Goal: Task Accomplishment & Management: Use online tool/utility

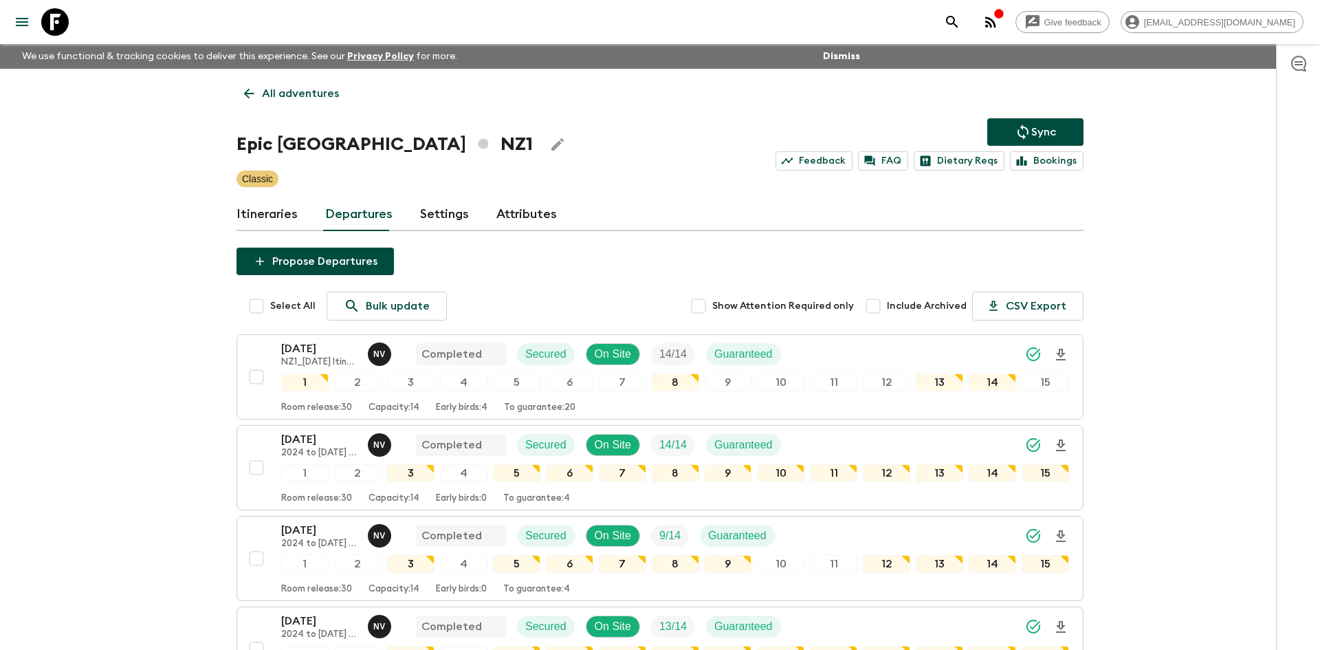
click at [314, 95] on p "All adventures" at bounding box center [300, 93] width 77 height 17
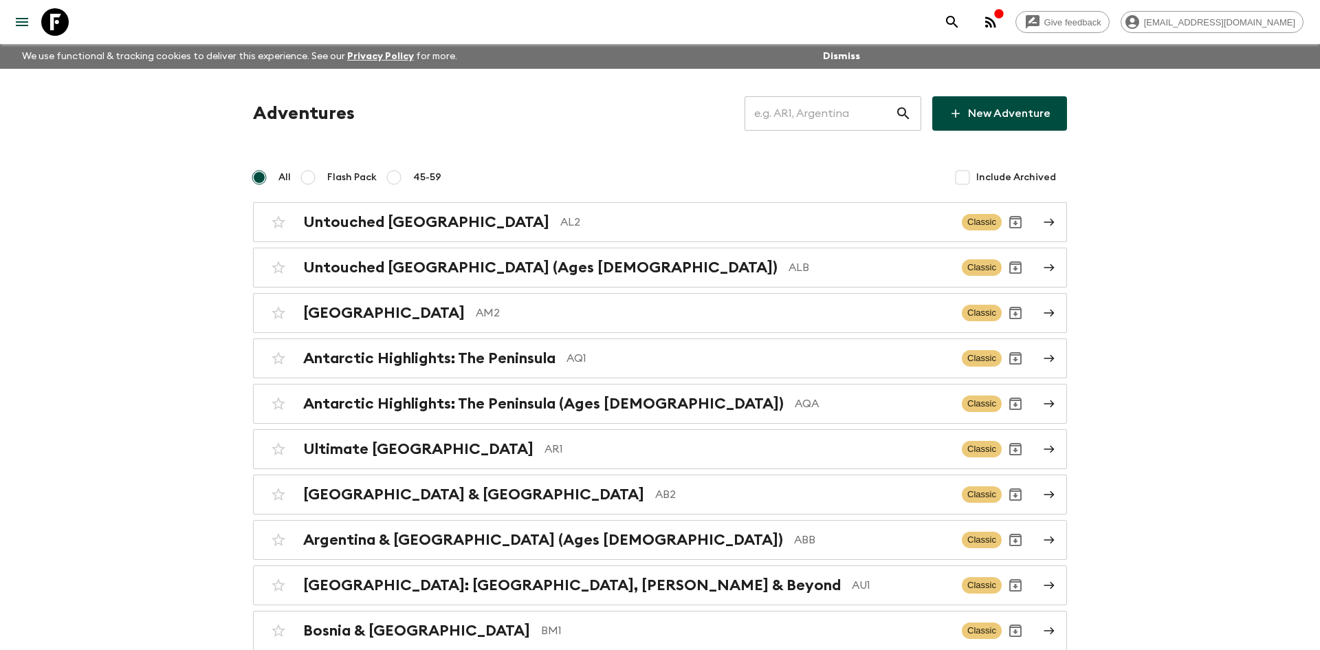
click at [800, 115] on input "text" at bounding box center [820, 113] width 151 height 39
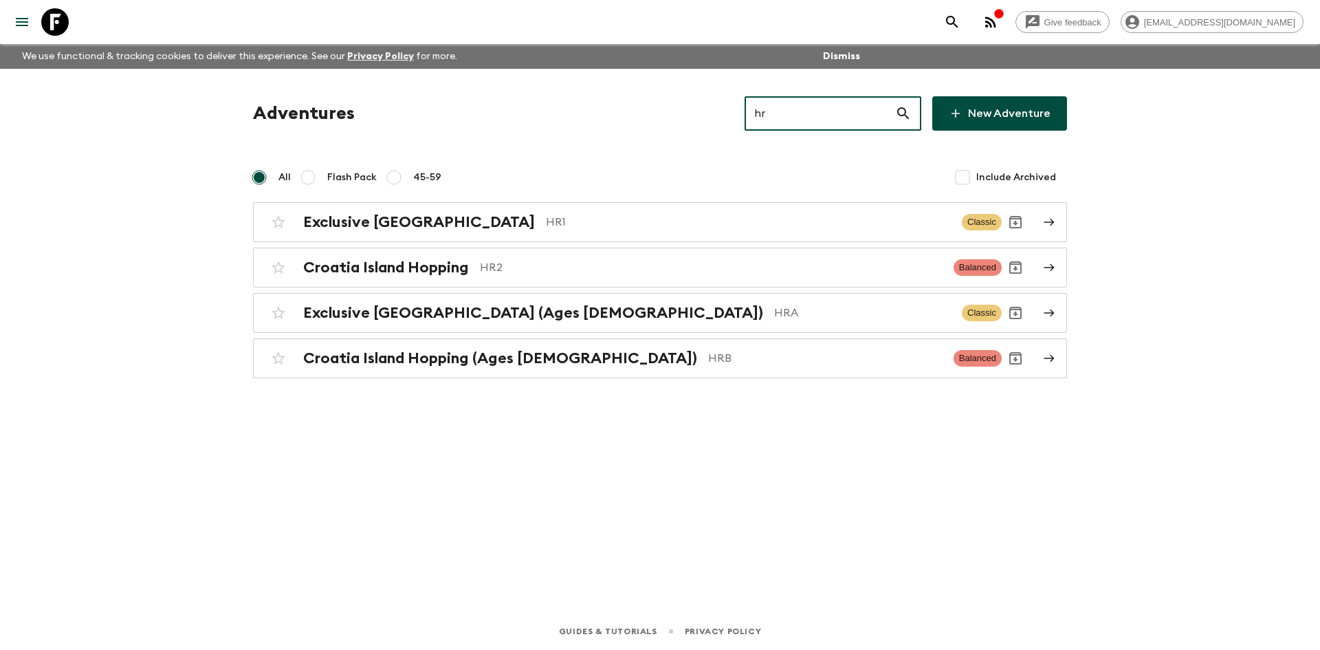
type input "hra"
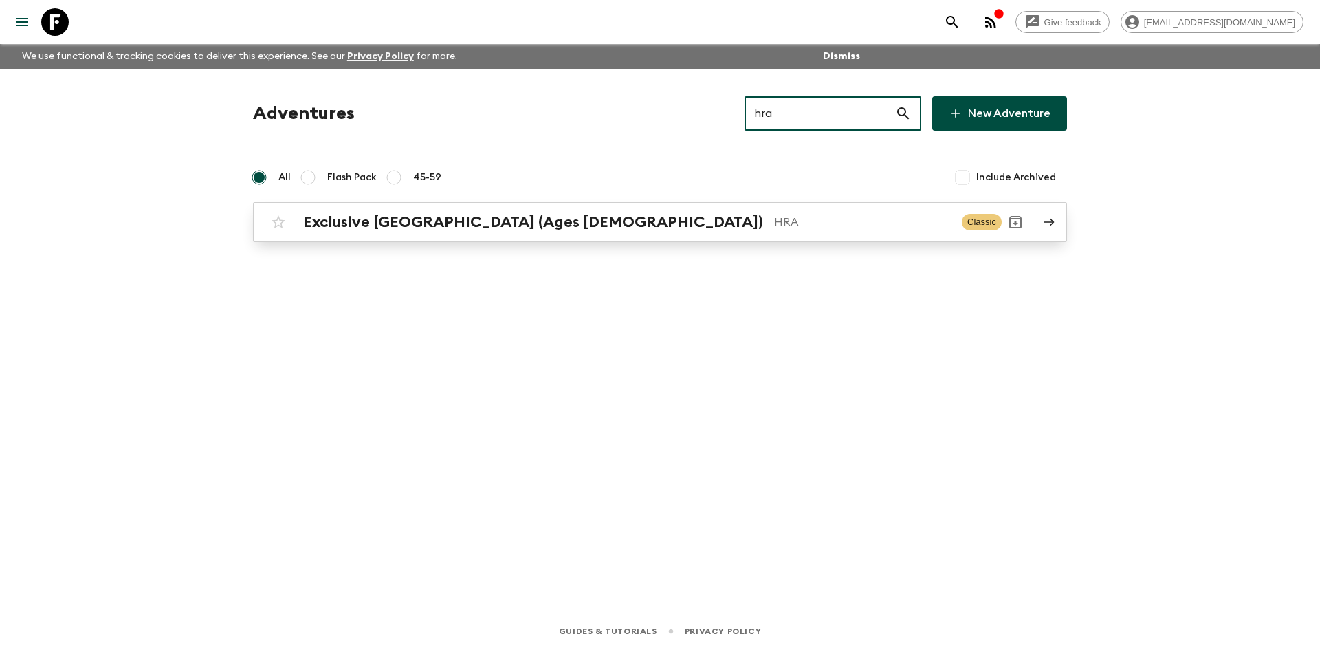
click at [774, 217] on p "HRA" at bounding box center [862, 222] width 177 height 17
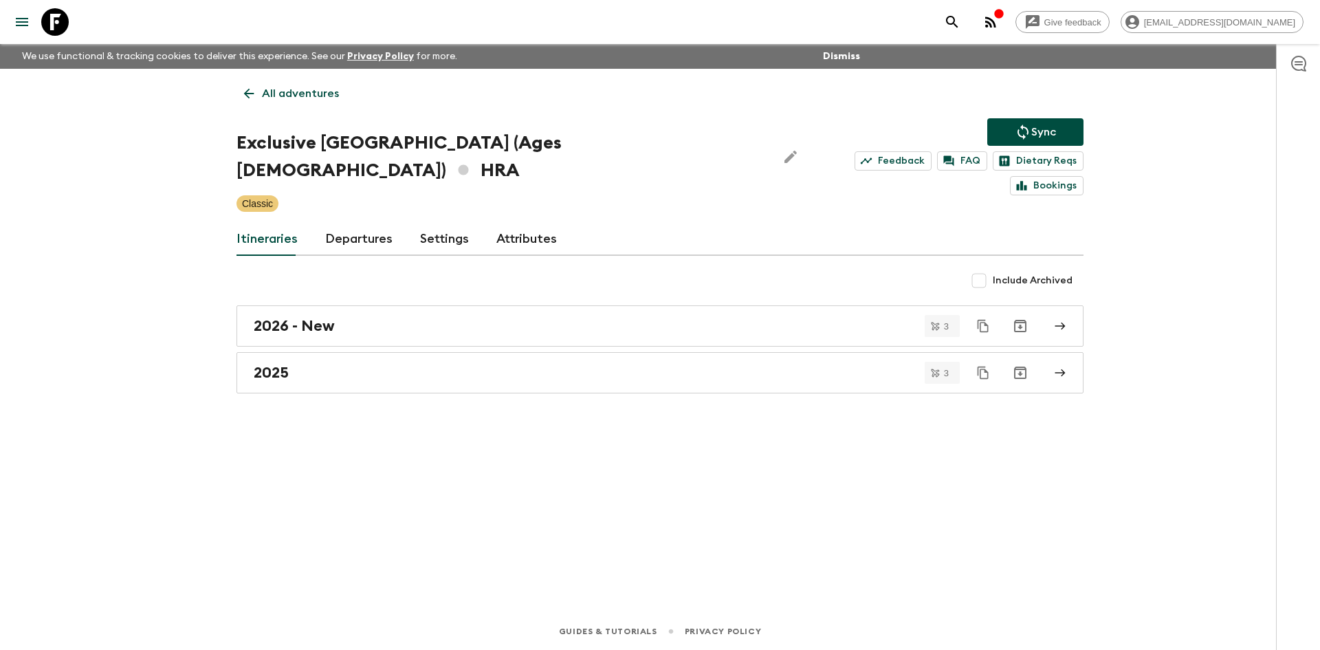
click at [1042, 124] on p "Sync" at bounding box center [1043, 132] width 25 height 17
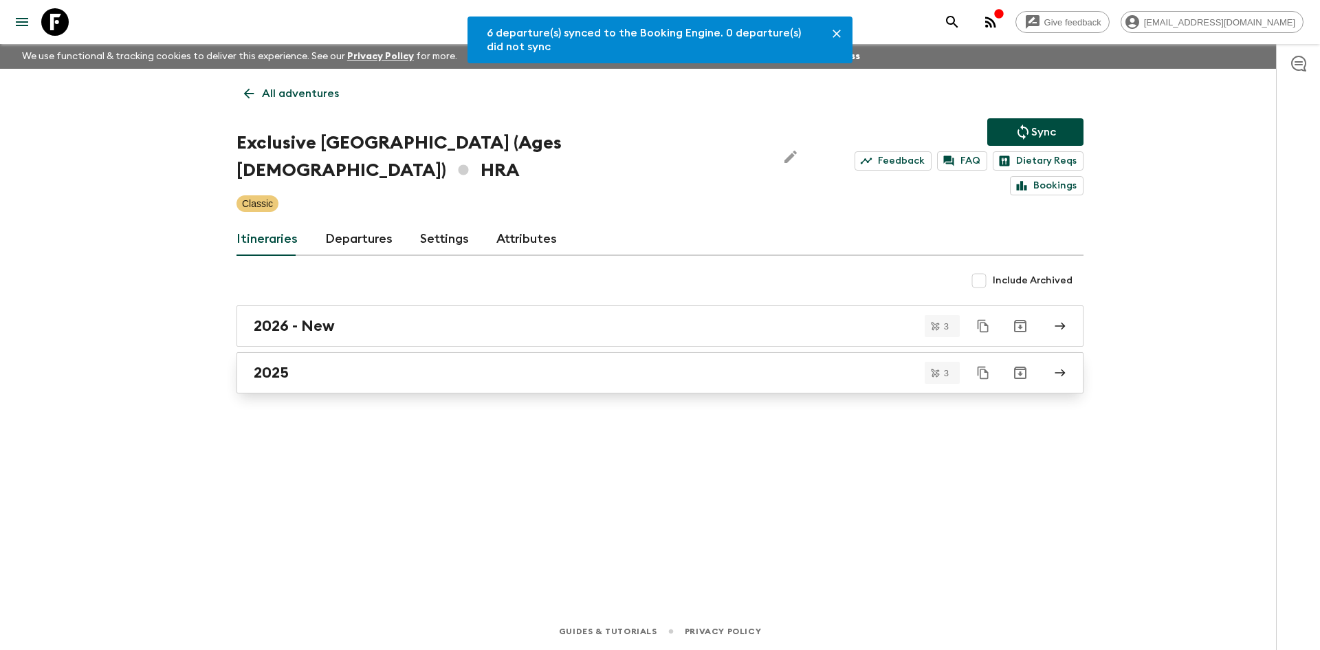
click at [333, 364] on div "2025" at bounding box center [647, 373] width 787 height 18
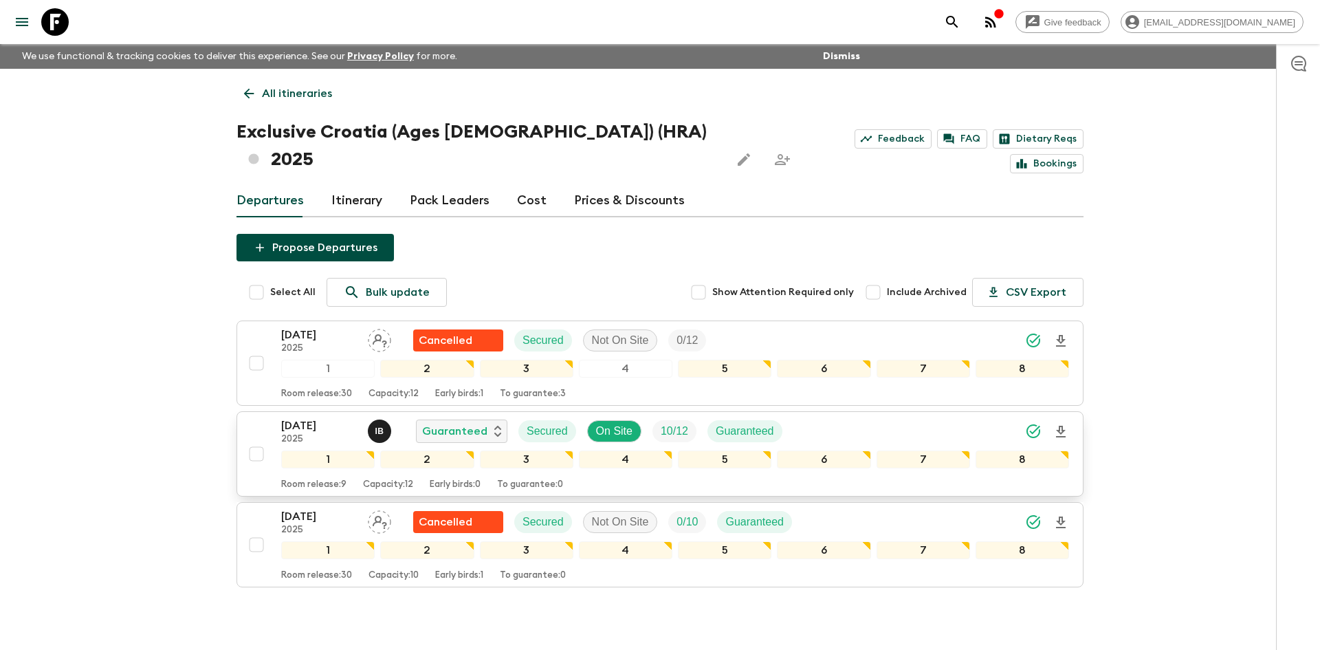
click at [817, 417] on div "[DATE] 2025 I B Guaranteed Secured On Site 10 / 12 Guaranteed" at bounding box center [675, 431] width 788 height 28
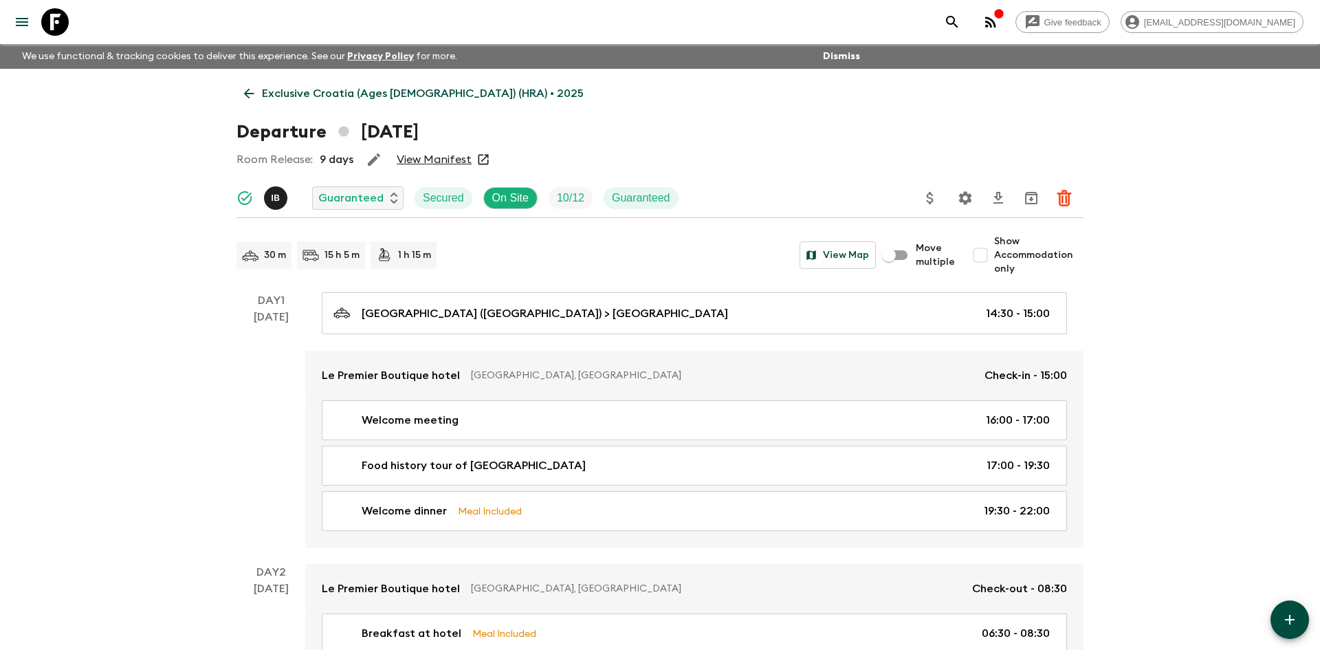
click at [960, 202] on icon "Settings" at bounding box center [965, 198] width 17 height 17
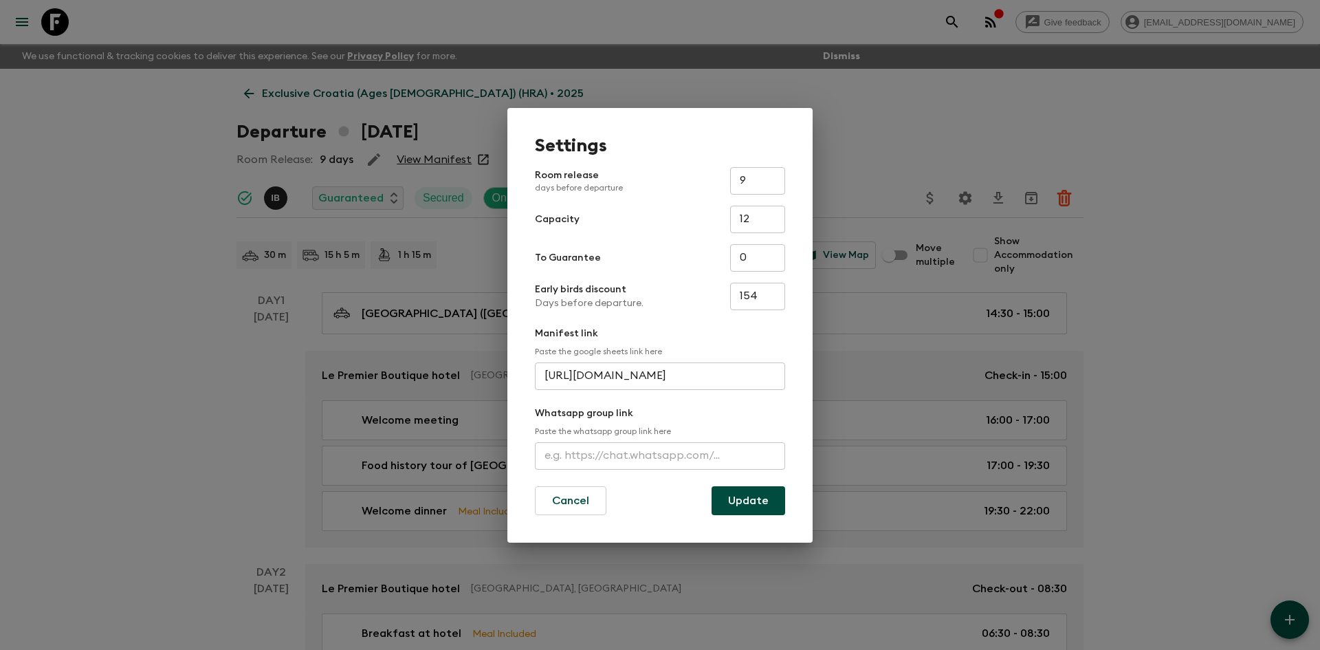
click at [656, 453] on input "text" at bounding box center [660, 456] width 250 height 28
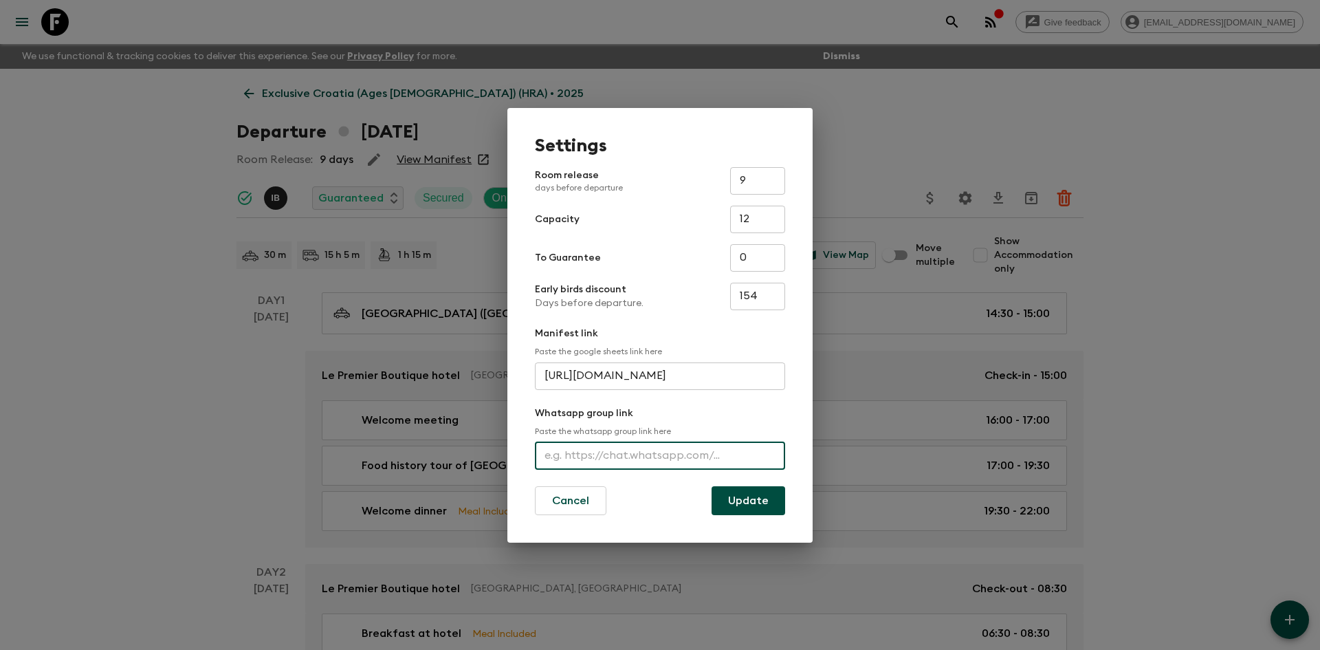
paste input "Saira"
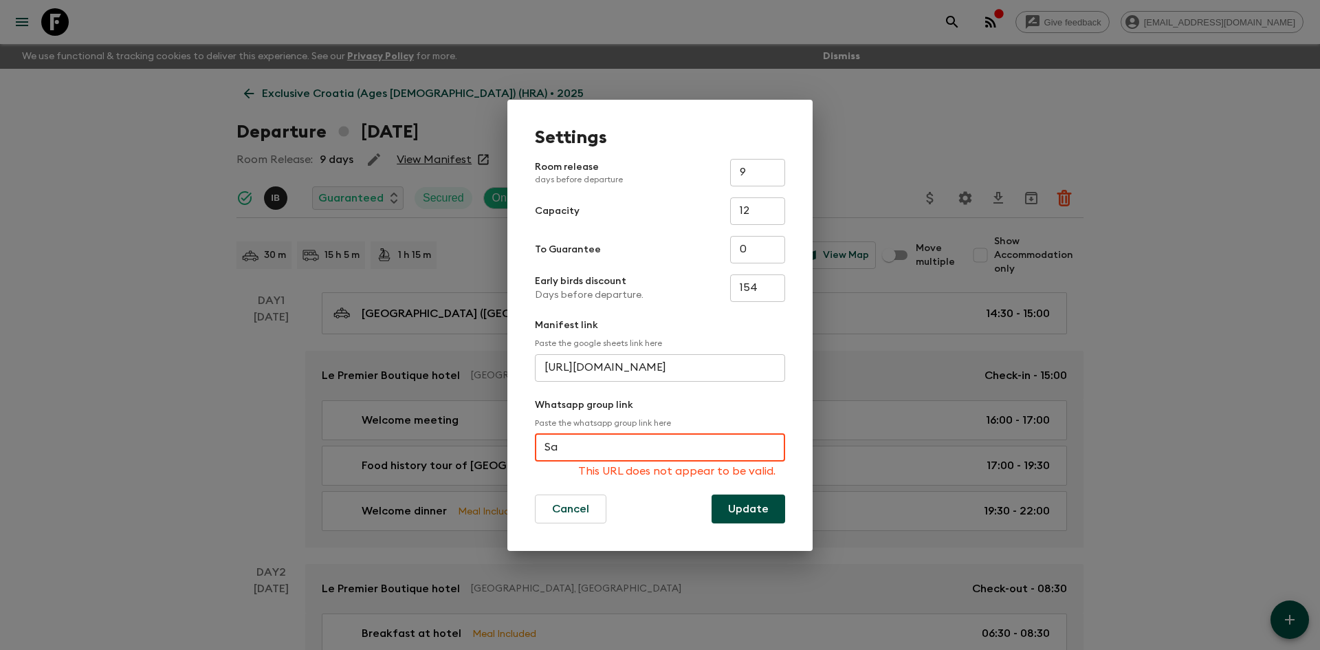
type input "S"
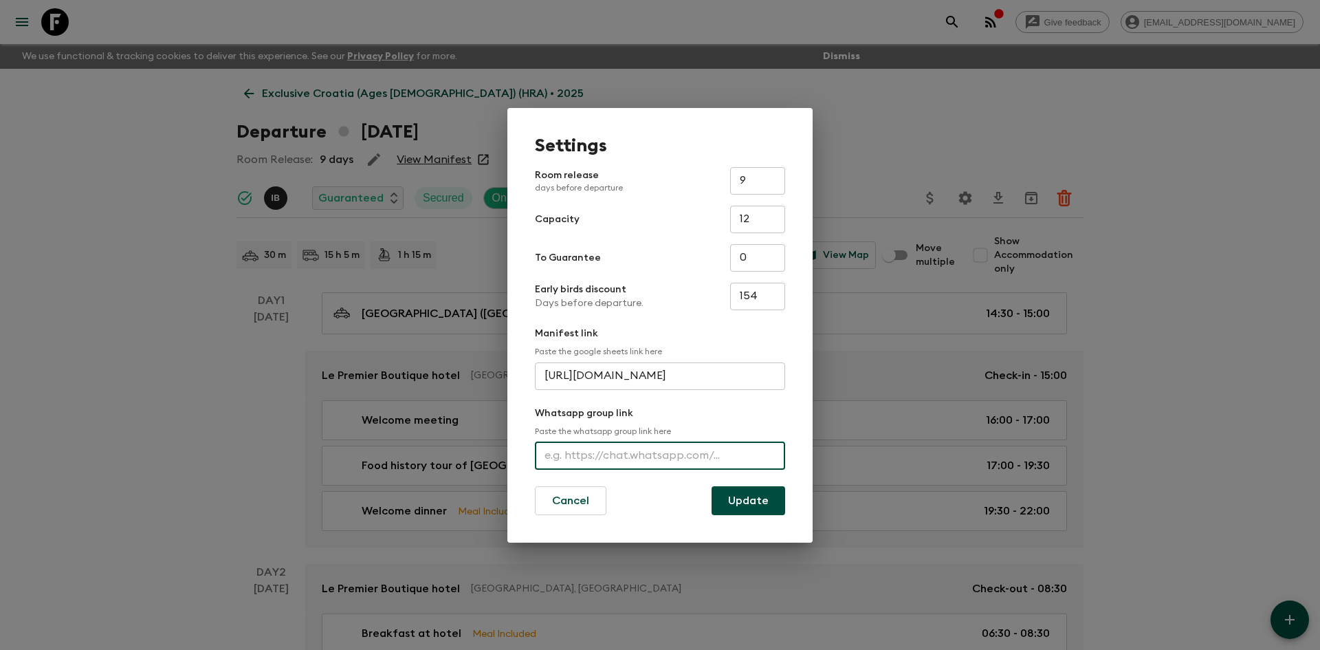
paste input "[URL][DOMAIN_NAME]"
type input "[URL][DOMAIN_NAME]"
click at [751, 497] on button "Update" at bounding box center [749, 500] width 74 height 29
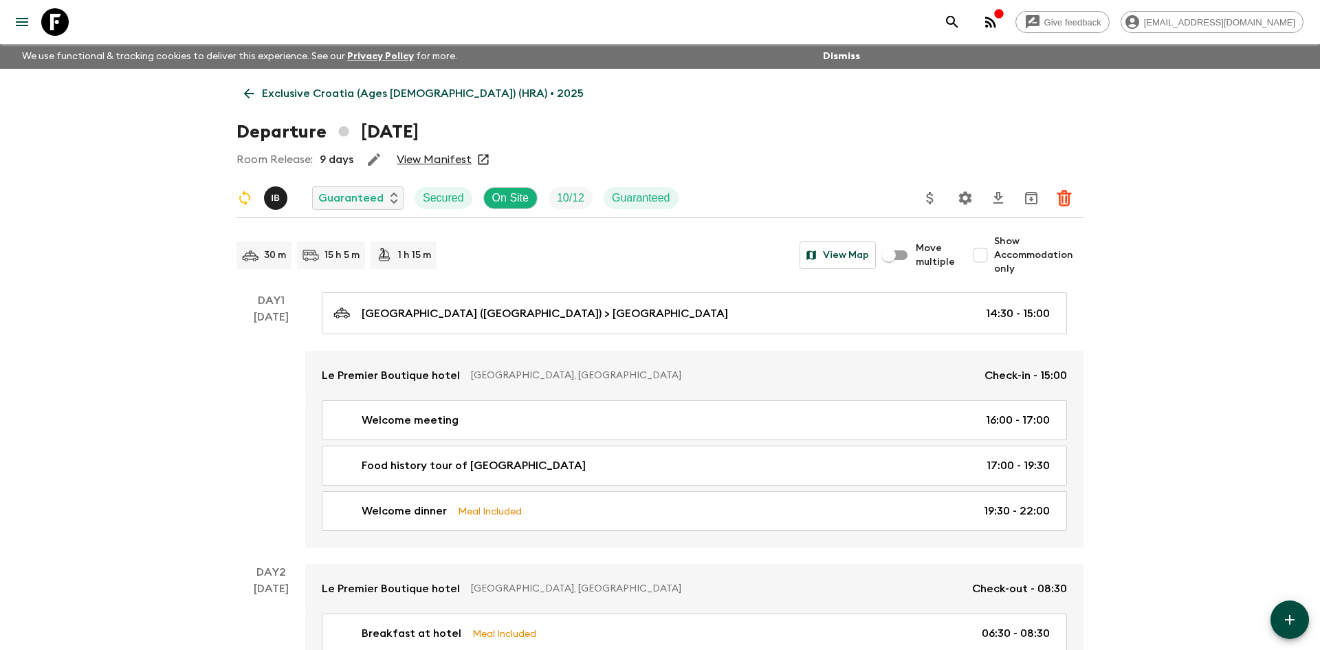
click at [373, 89] on p "Exclusive Croatia (Ages [DEMOGRAPHIC_DATA]) (HRA) • 2025" at bounding box center [423, 93] width 322 height 17
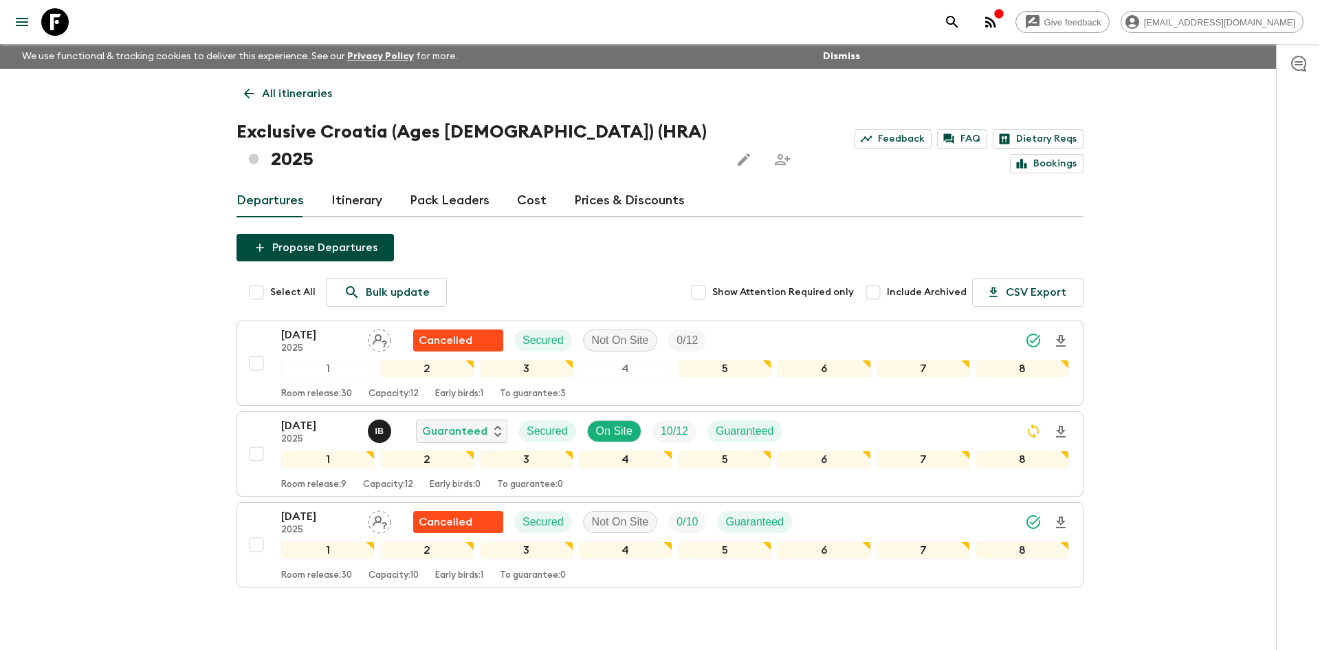
click at [287, 87] on p "All itineraries" at bounding box center [297, 93] width 70 height 17
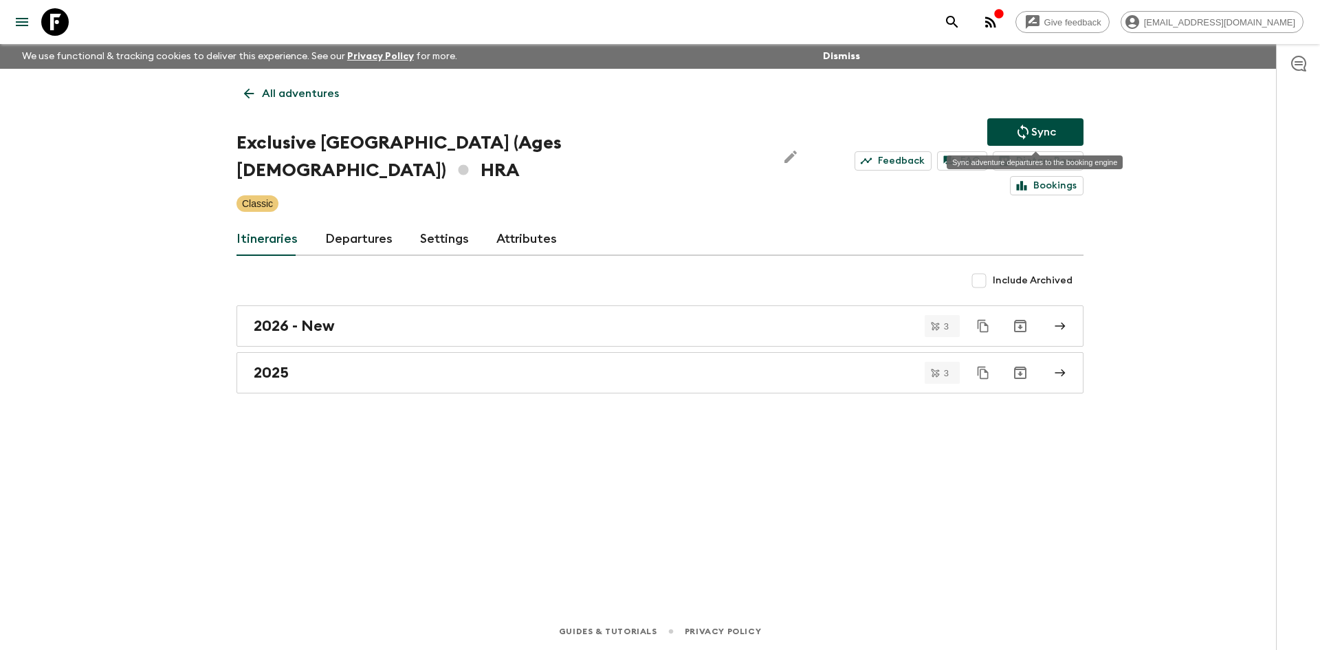
click at [1020, 129] on icon "Sync adventure departures to the booking engine" at bounding box center [1023, 132] width 17 height 17
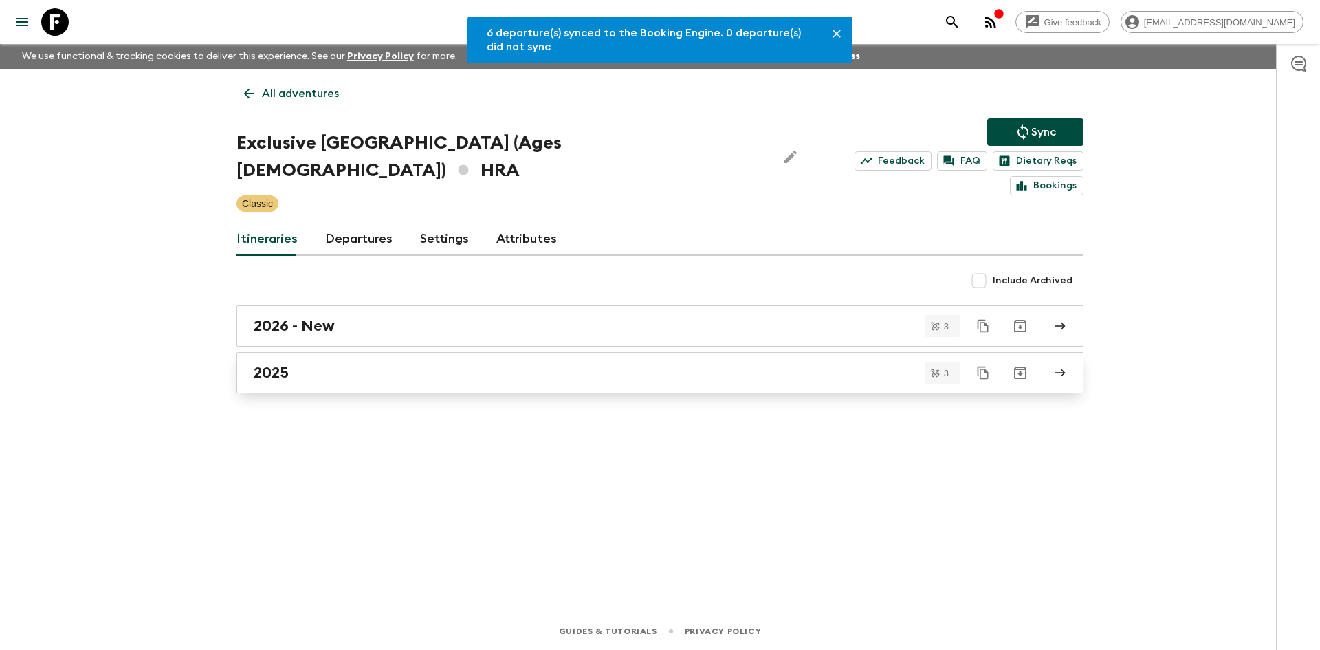
click at [567, 364] on div "2025" at bounding box center [647, 373] width 787 height 18
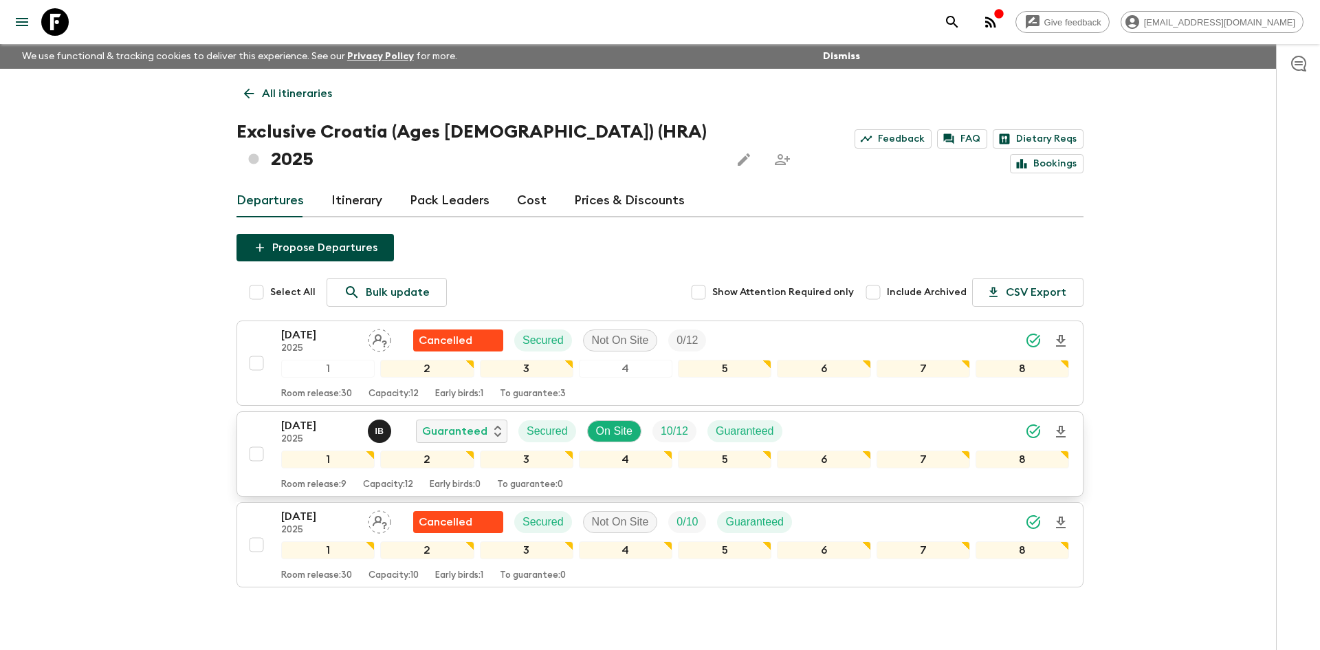
click at [880, 417] on div "[DATE] 2025 I B Guaranteed Secured On Site 10 / 12 Guaranteed" at bounding box center [675, 431] width 788 height 28
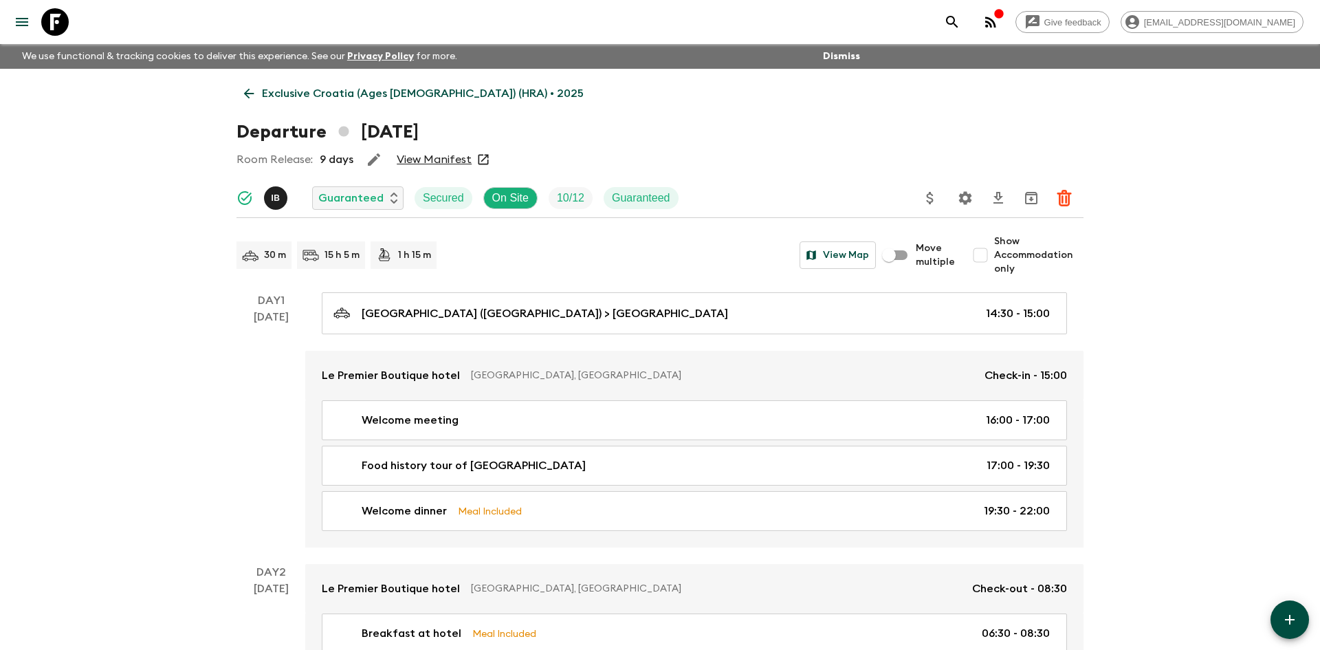
click at [292, 96] on p "Exclusive Croatia (Ages [DEMOGRAPHIC_DATA]) (HRA) • 2025" at bounding box center [423, 93] width 322 height 17
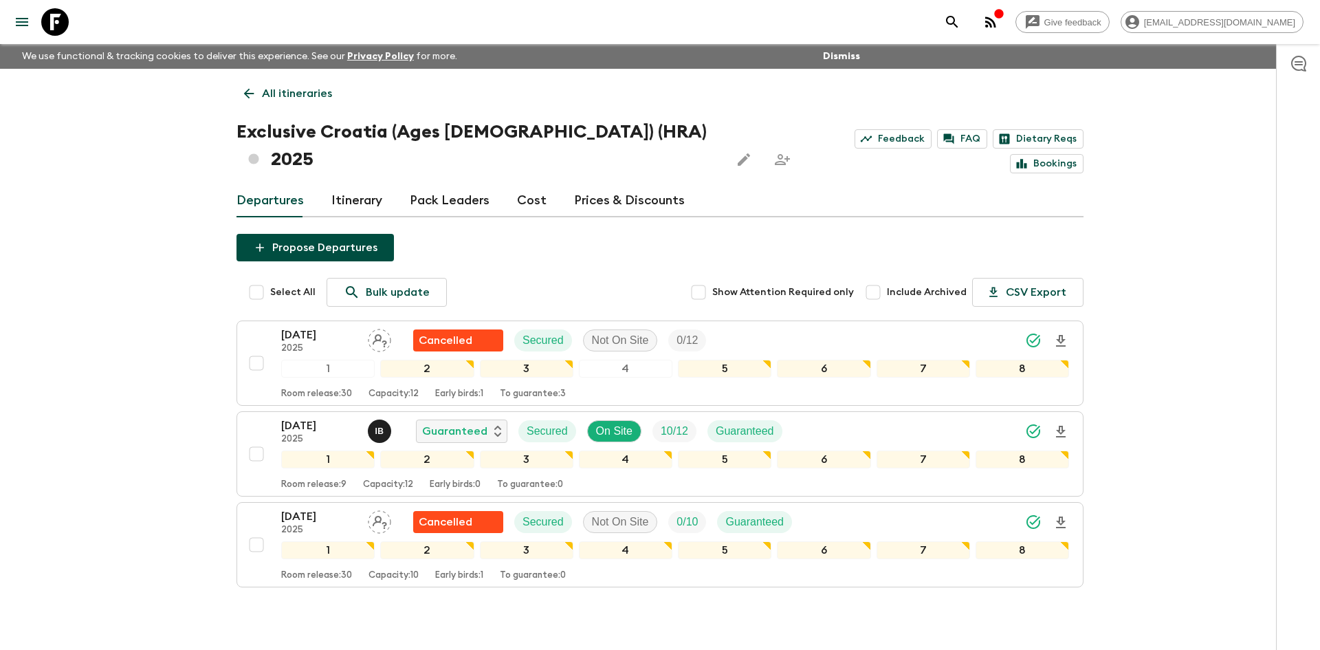
click at [316, 100] on p "All itineraries" at bounding box center [297, 93] width 70 height 17
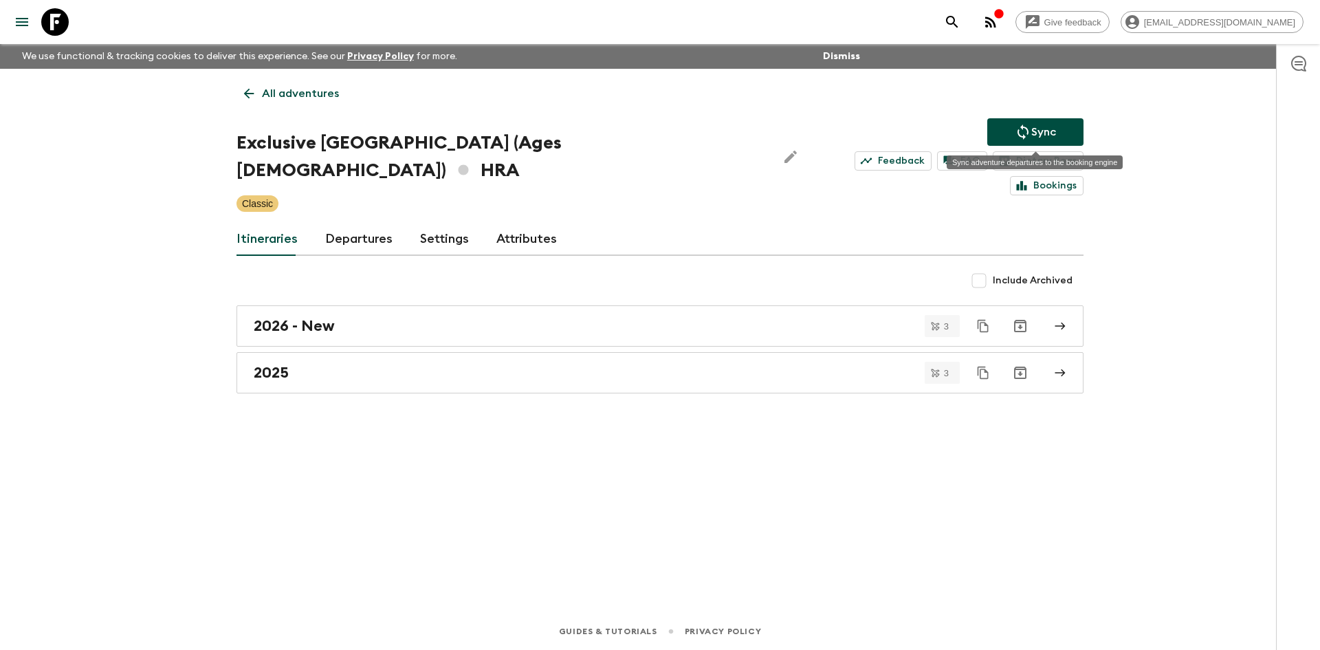
click at [1041, 128] on p "Sync" at bounding box center [1043, 132] width 25 height 17
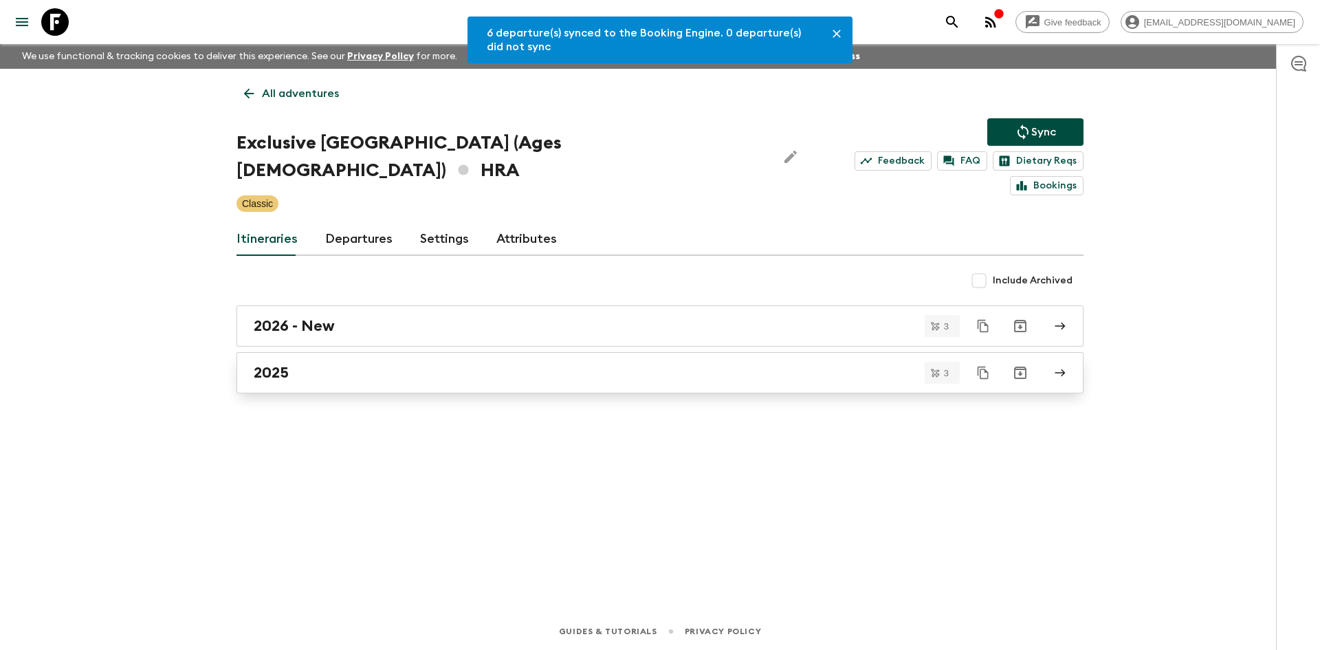
click at [382, 364] on div "2025" at bounding box center [647, 373] width 787 height 18
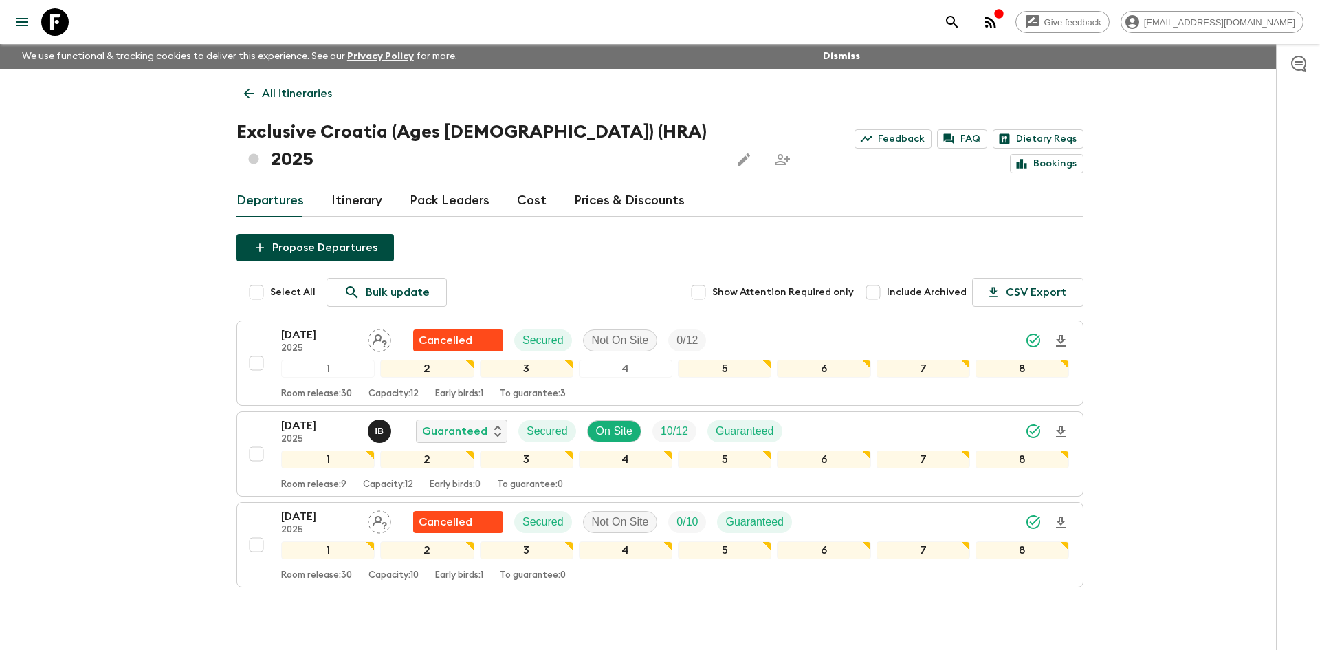
click at [313, 93] on p "All itineraries" at bounding box center [297, 93] width 70 height 17
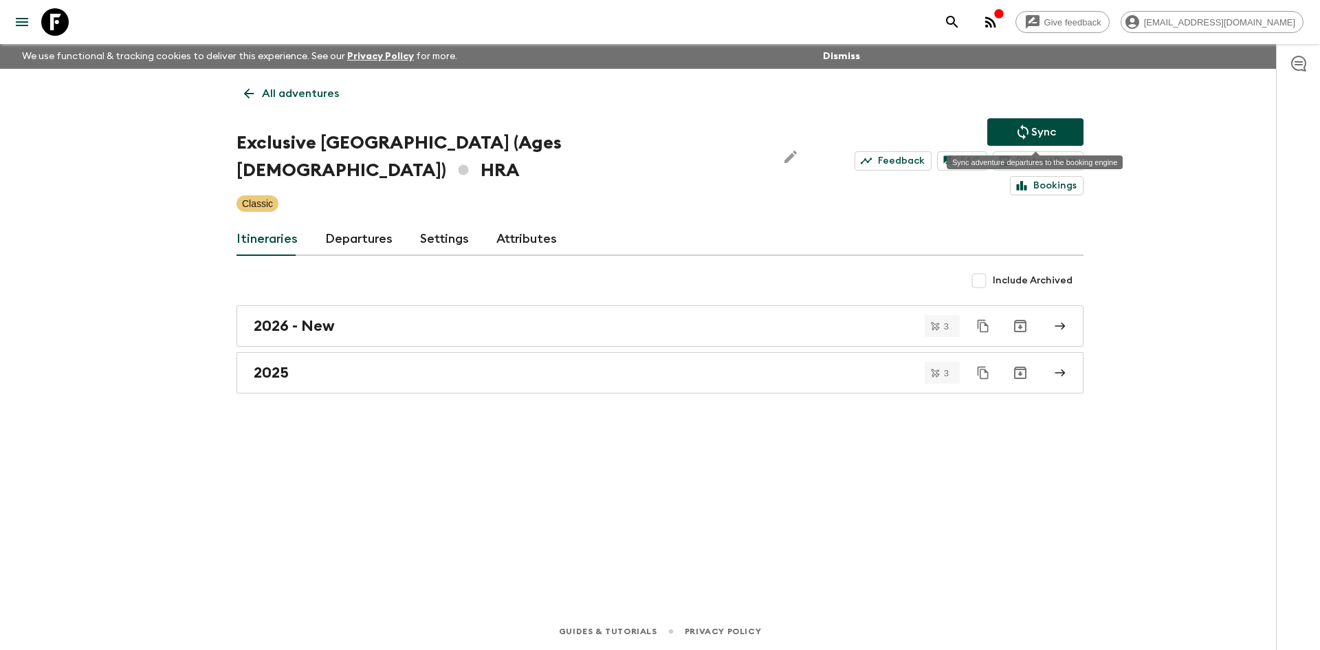
click at [1016, 133] on icon "Sync adventure departures to the booking engine" at bounding box center [1023, 132] width 17 height 17
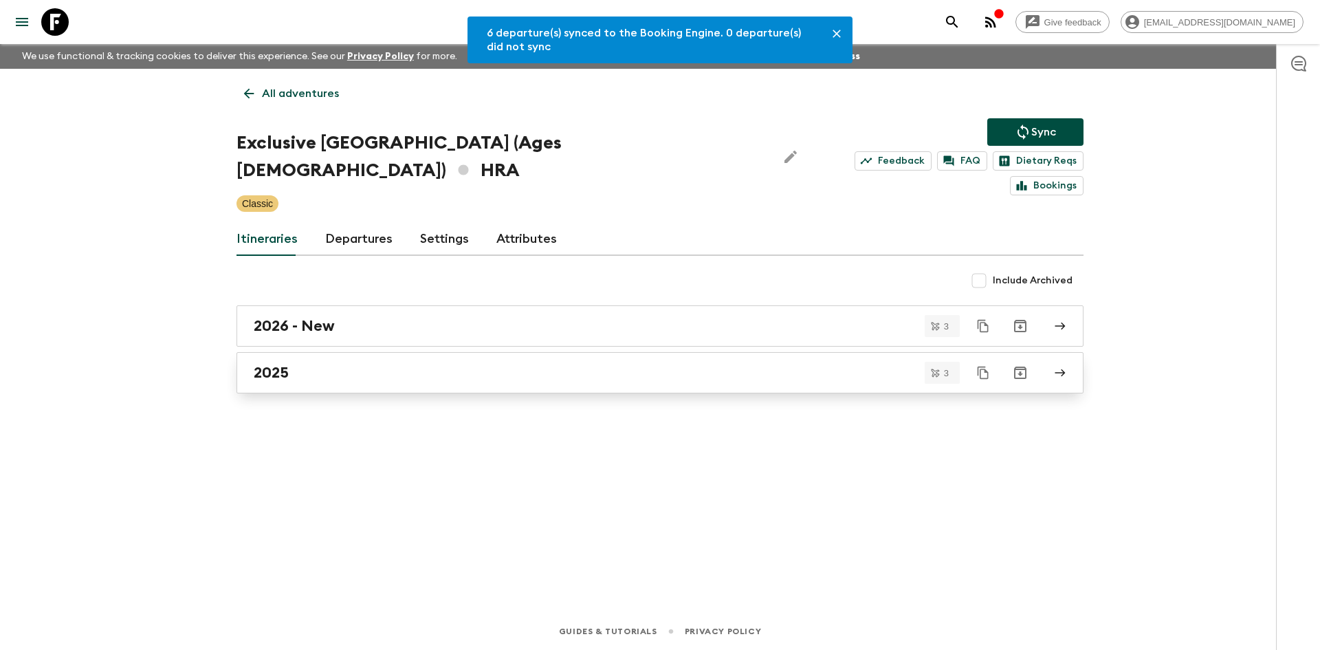
click at [333, 364] on div "2025" at bounding box center [647, 373] width 787 height 18
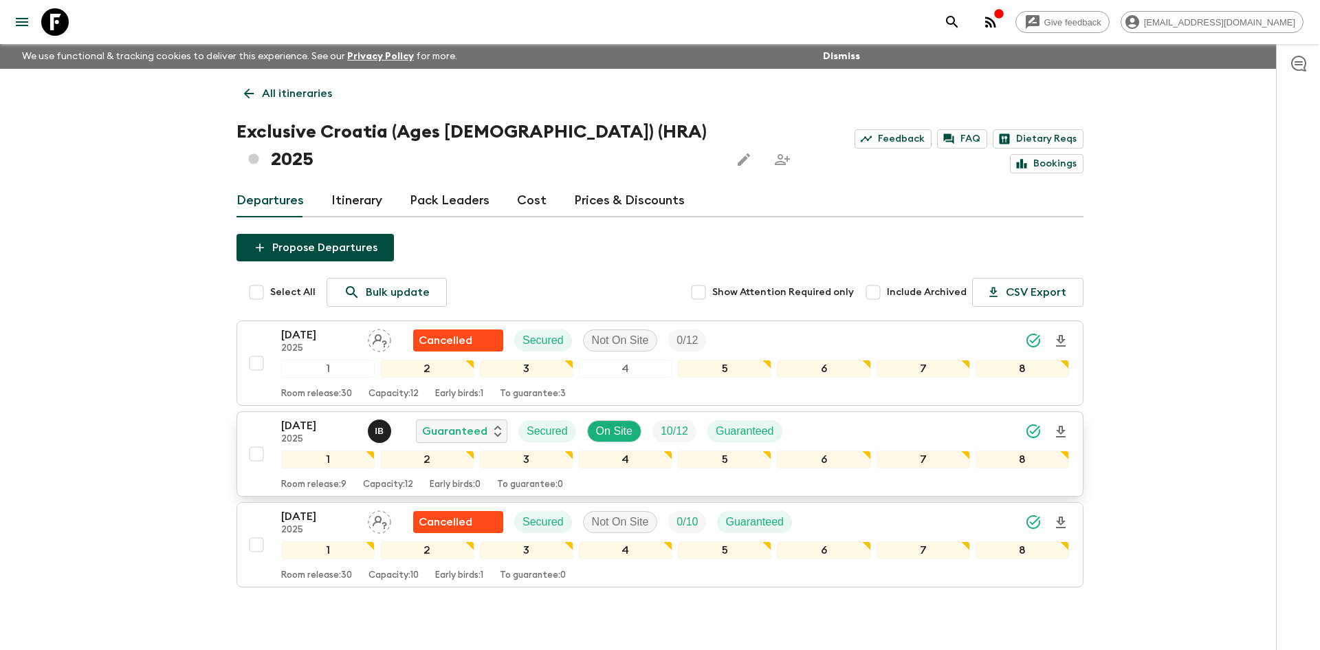
click at [877, 417] on div "[DATE] 2025 I B Guaranteed Secured On Site 10 / 12 Guaranteed" at bounding box center [675, 431] width 788 height 28
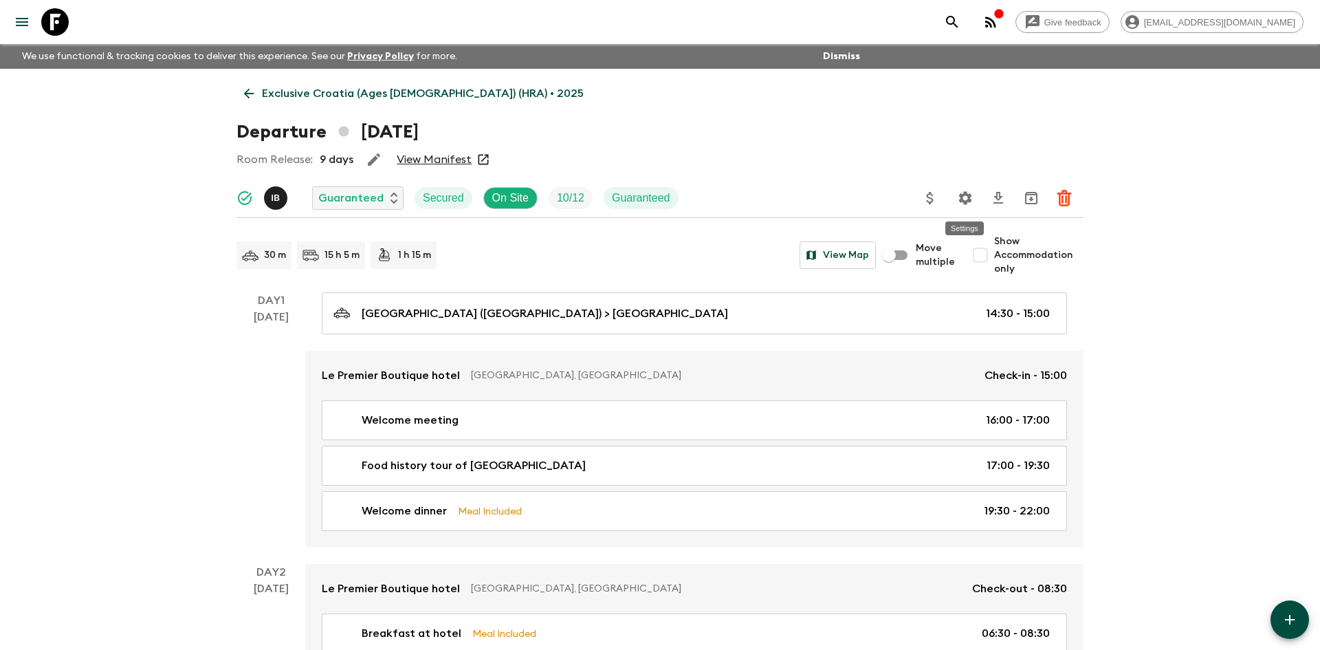
click at [967, 202] on icon "Settings" at bounding box center [965, 198] width 17 height 17
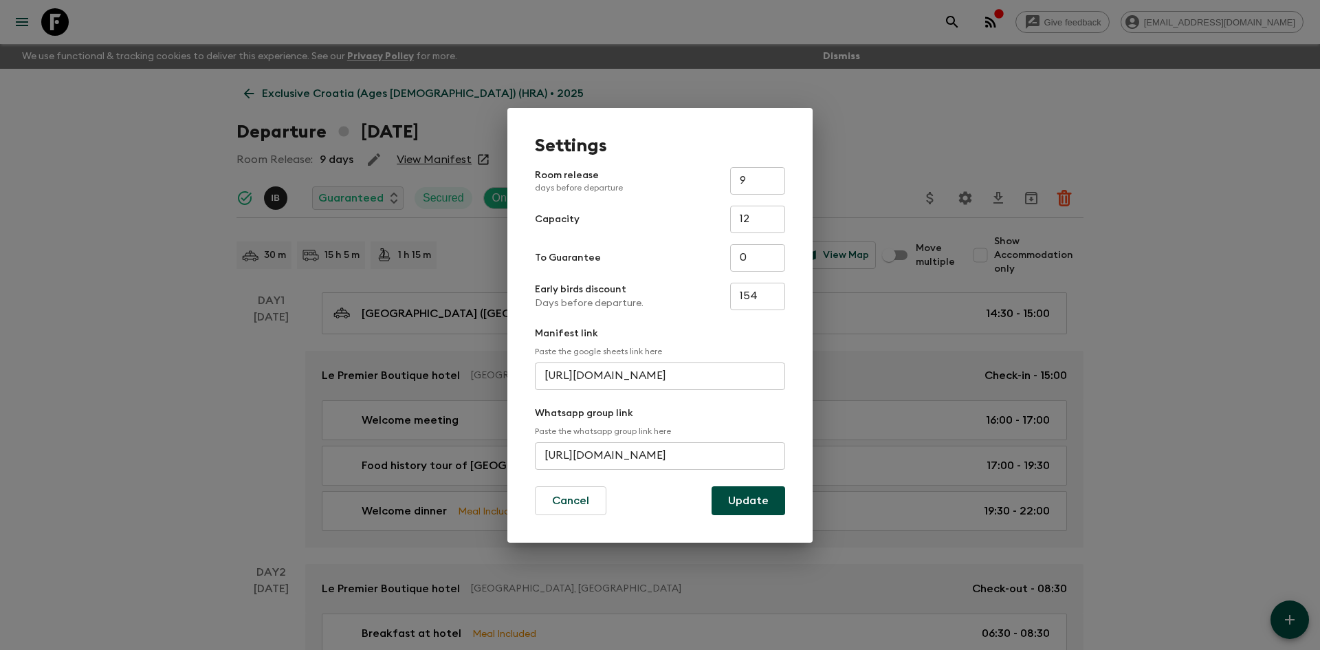
click at [932, 117] on div "Settings Room release days before departure 9 ​ Capacity 12 ​ To Guarantee 0 ​ …" at bounding box center [660, 325] width 1320 height 650
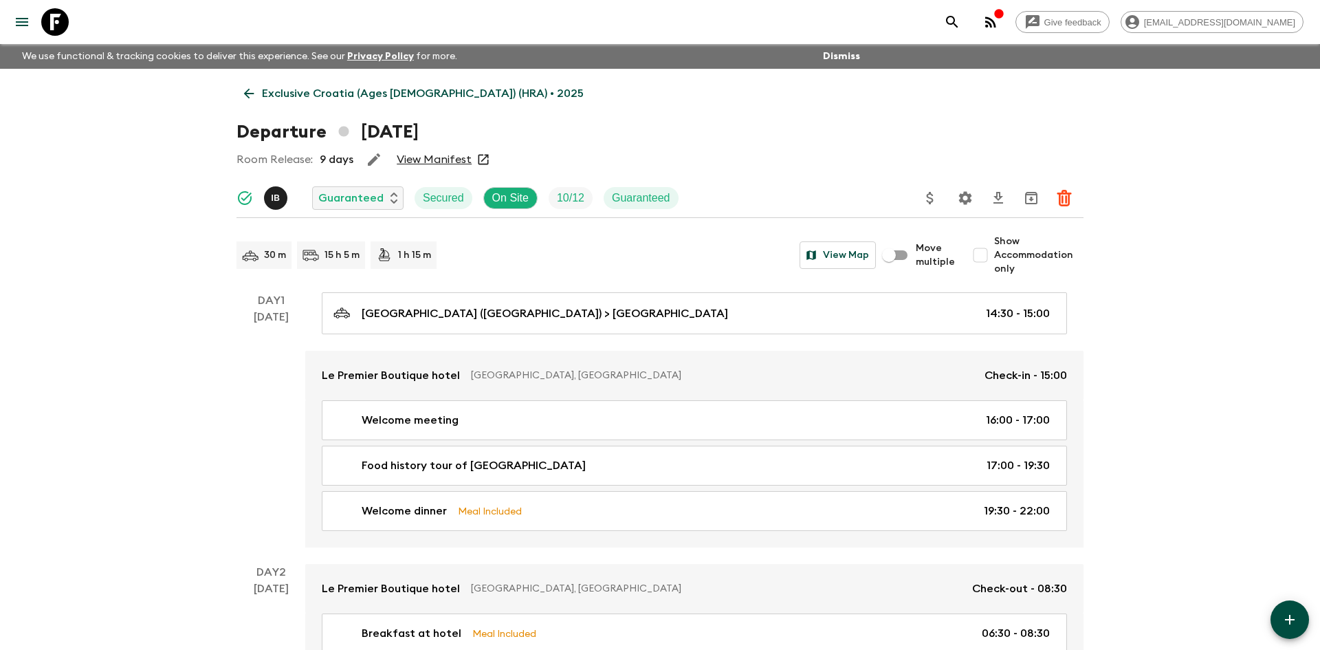
click at [442, 83] on link "Exclusive Croatia (Ages [DEMOGRAPHIC_DATA]) (HRA) • 2025" at bounding box center [414, 94] width 355 height 28
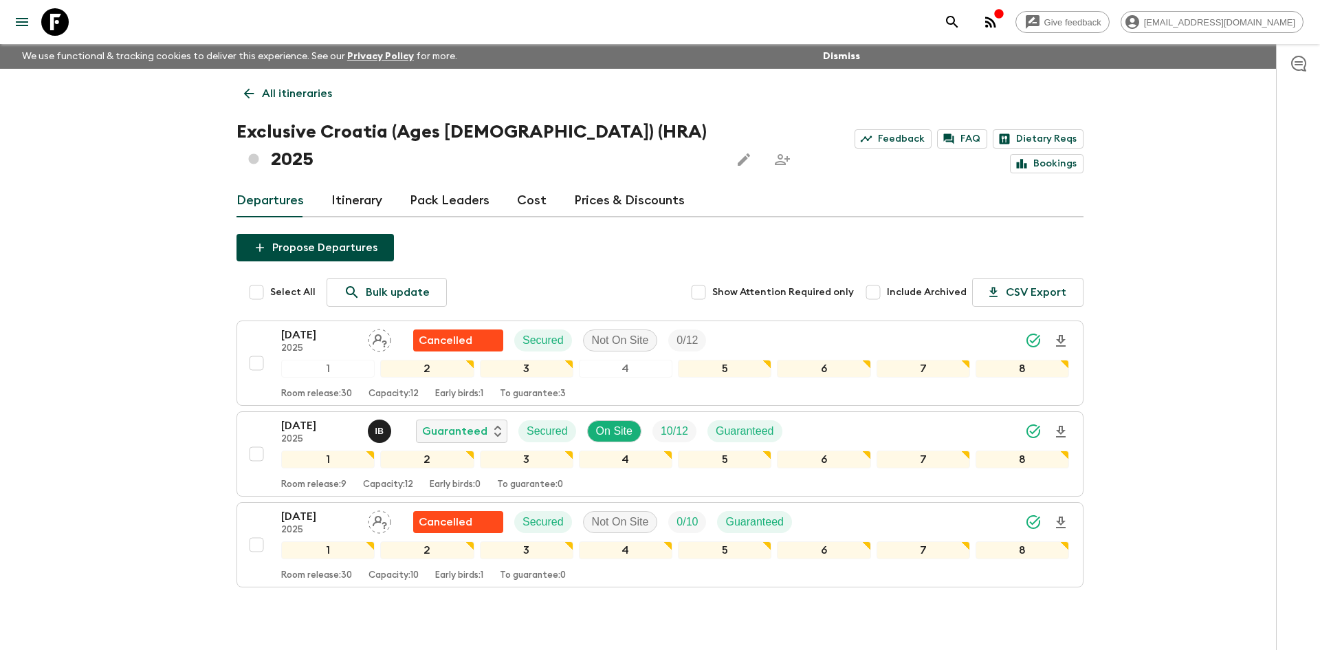
click at [319, 91] on p "All itineraries" at bounding box center [297, 93] width 70 height 17
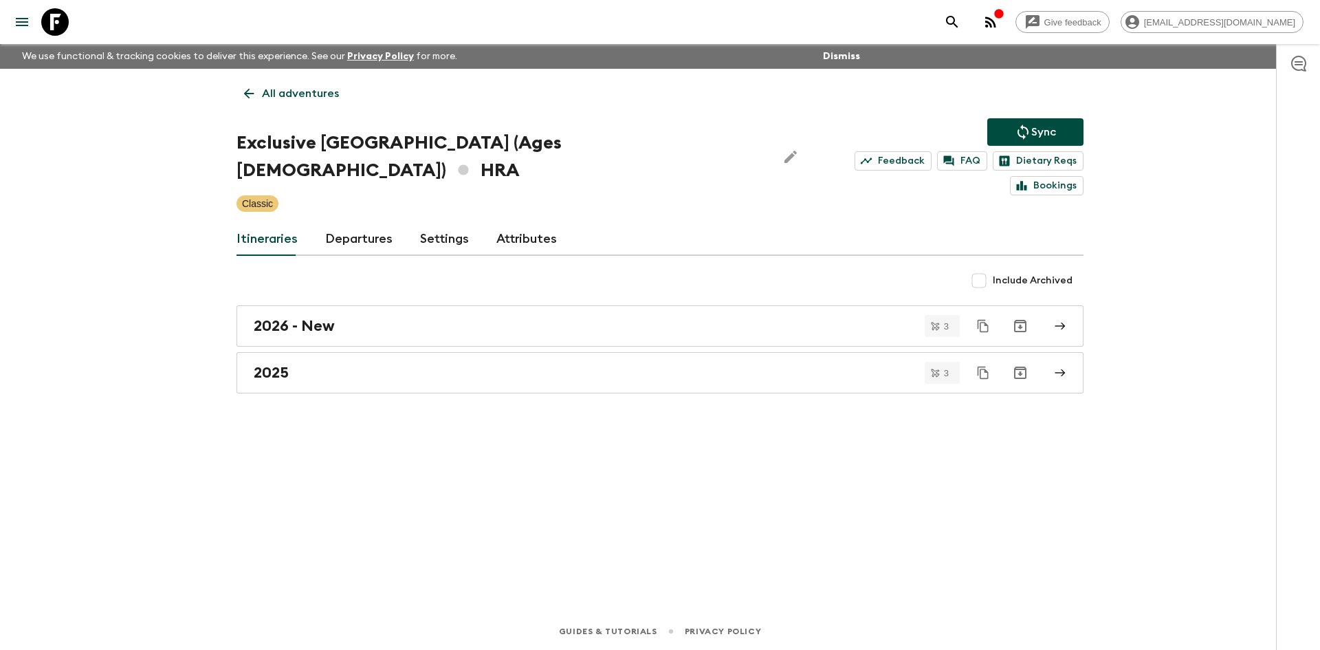
click at [319, 91] on p "All adventures" at bounding box center [300, 93] width 77 height 17
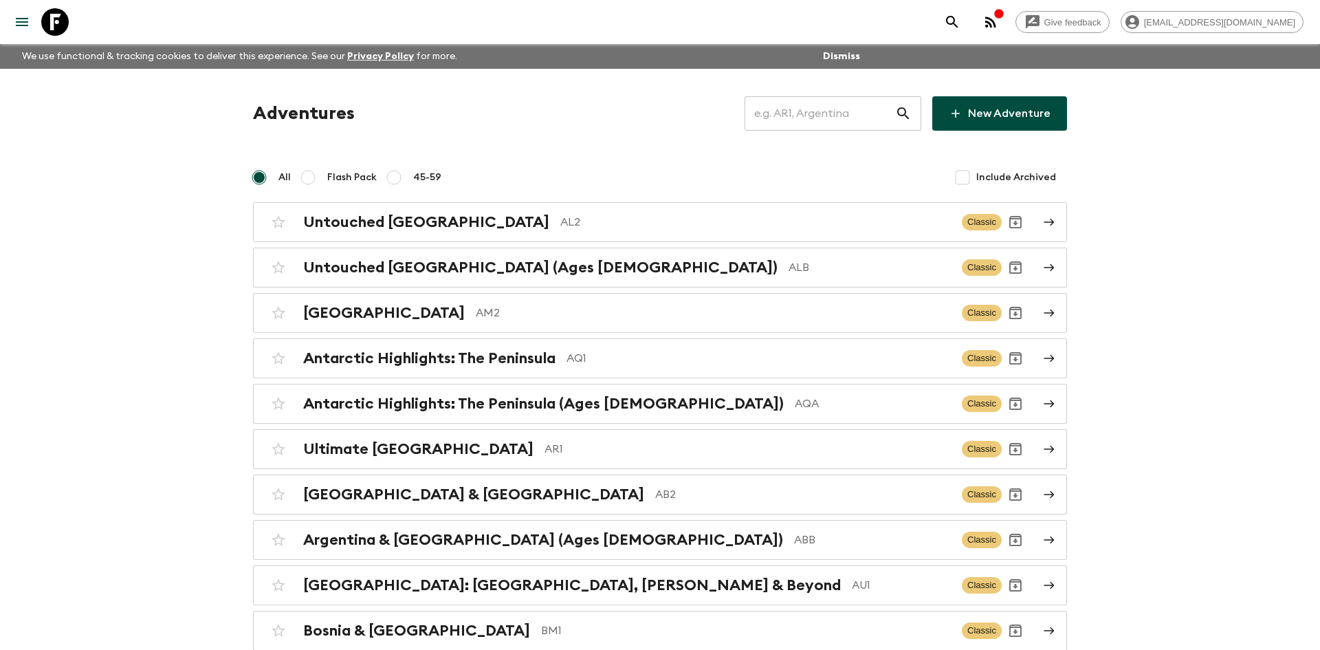
click at [796, 118] on input "text" at bounding box center [820, 113] width 151 height 39
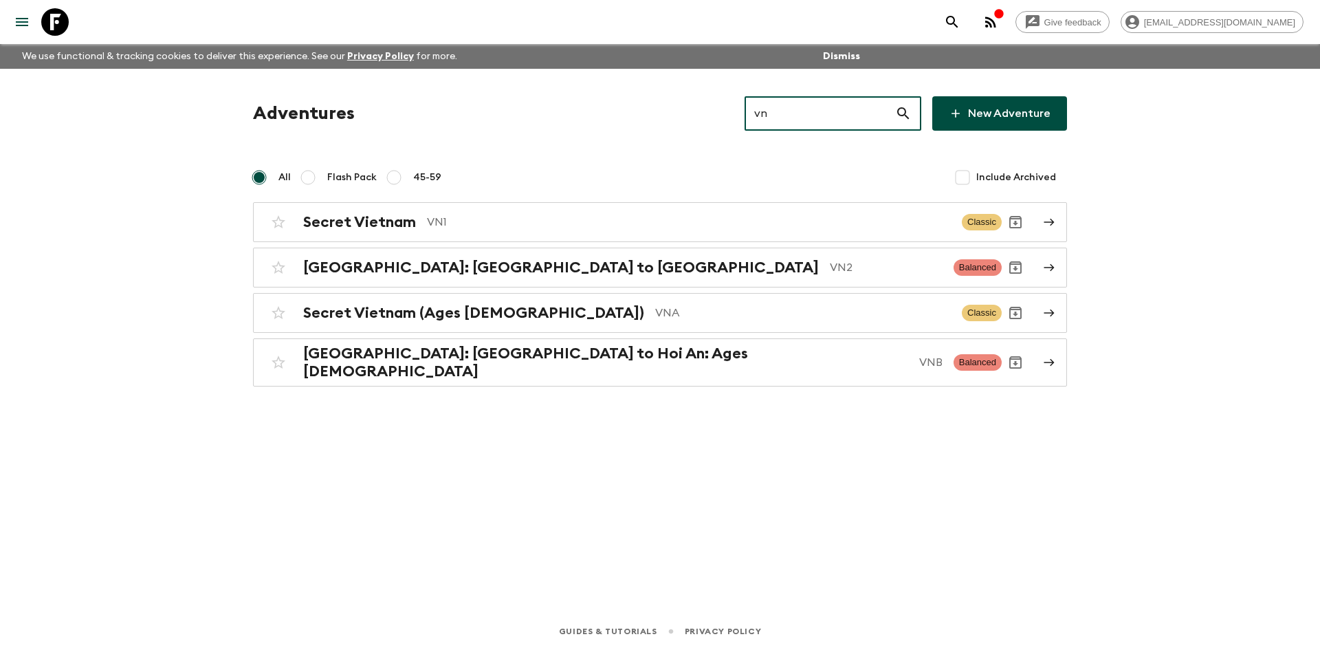
type input "vn1"
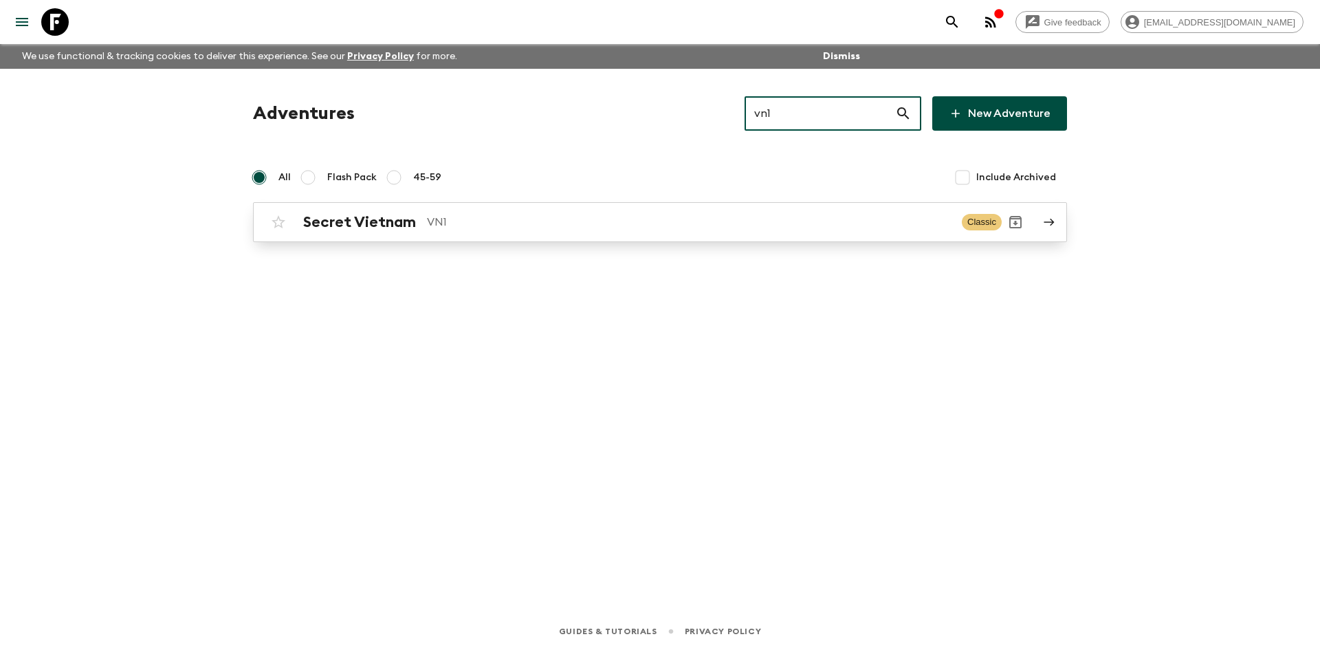
click at [416, 215] on div "Secret Vietnam VN1" at bounding box center [627, 222] width 648 height 18
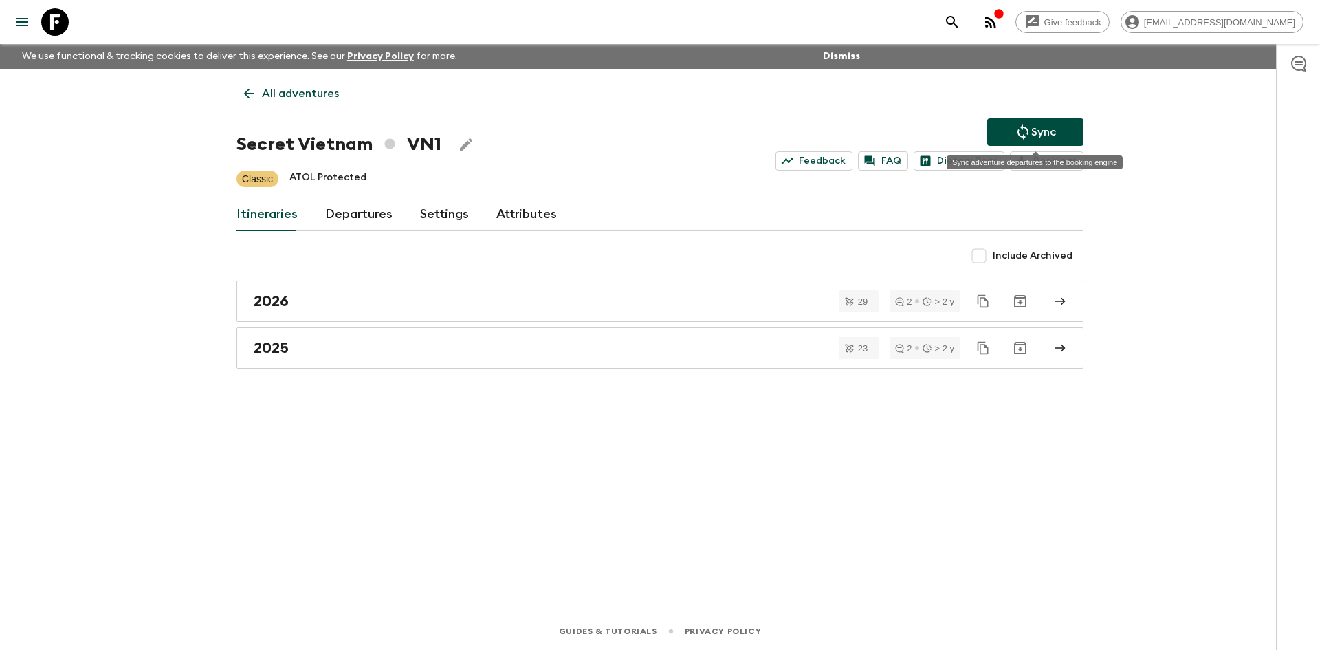
click at [1036, 122] on button "Sync" at bounding box center [1035, 132] width 96 height 28
click at [295, 99] on p "All adventures" at bounding box center [300, 93] width 77 height 17
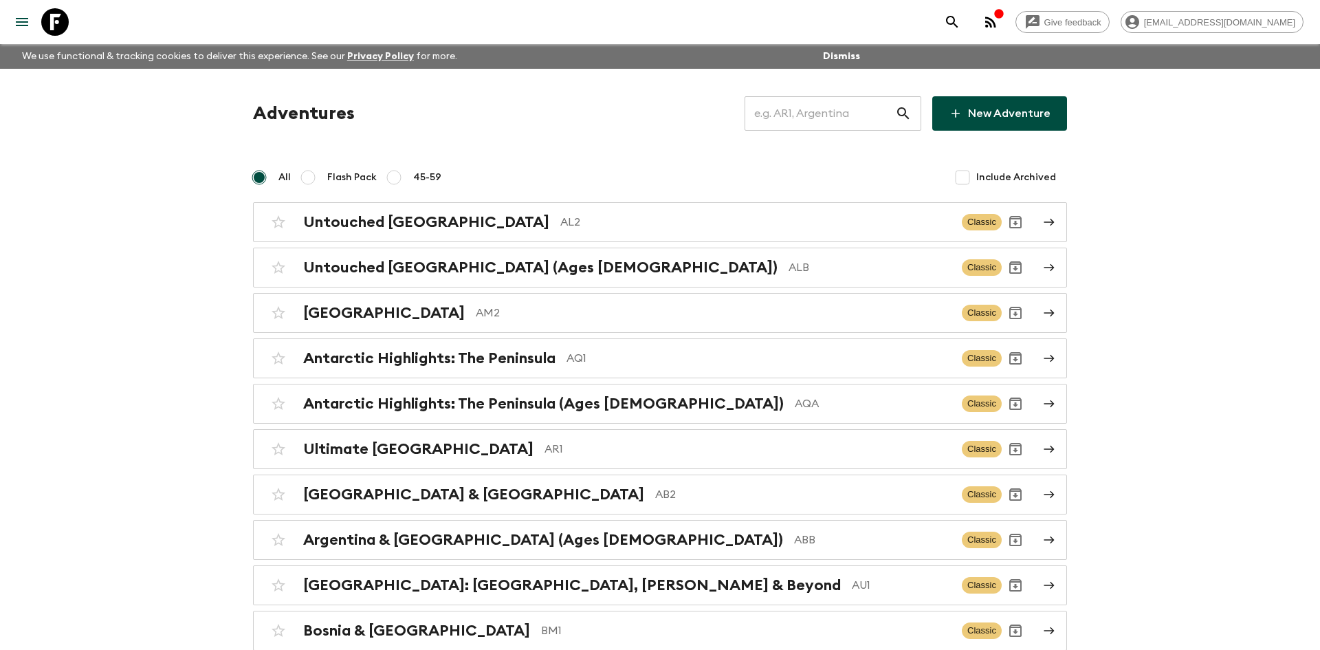
click at [780, 109] on input "text" at bounding box center [820, 113] width 151 height 39
type input "th2"
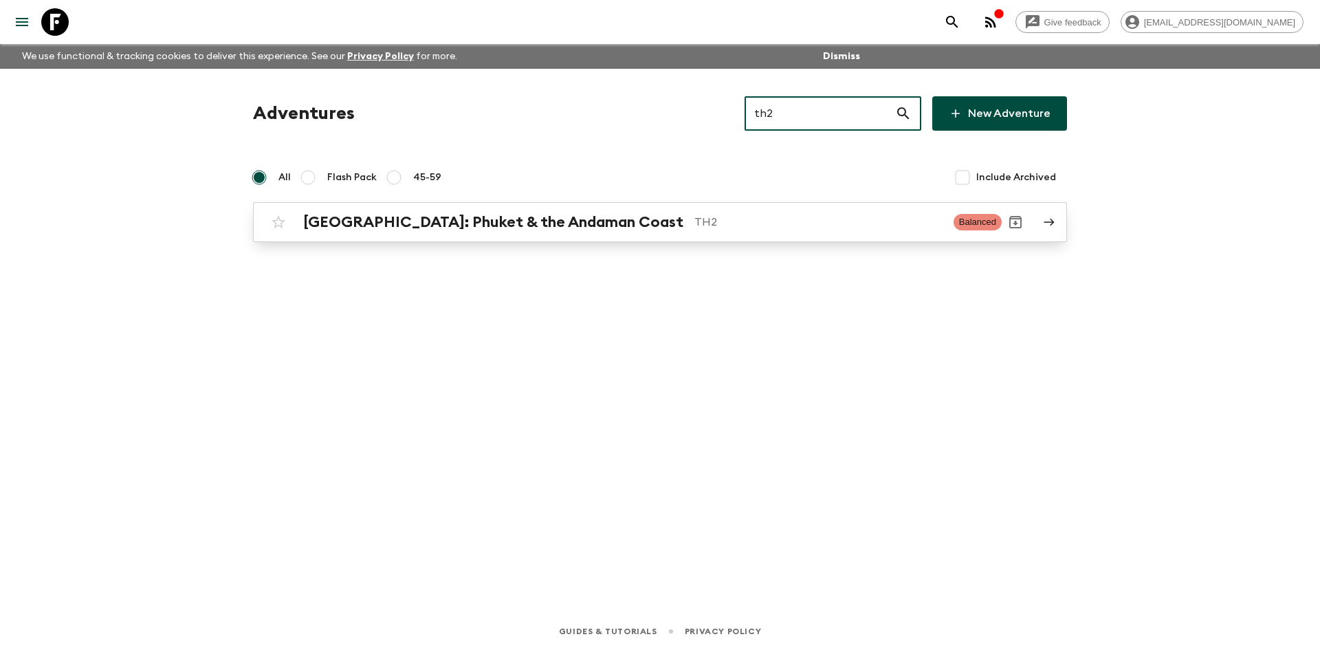
click at [527, 221] on h2 "[GEOGRAPHIC_DATA]: Phuket & the Andaman Coast" at bounding box center [493, 222] width 380 height 18
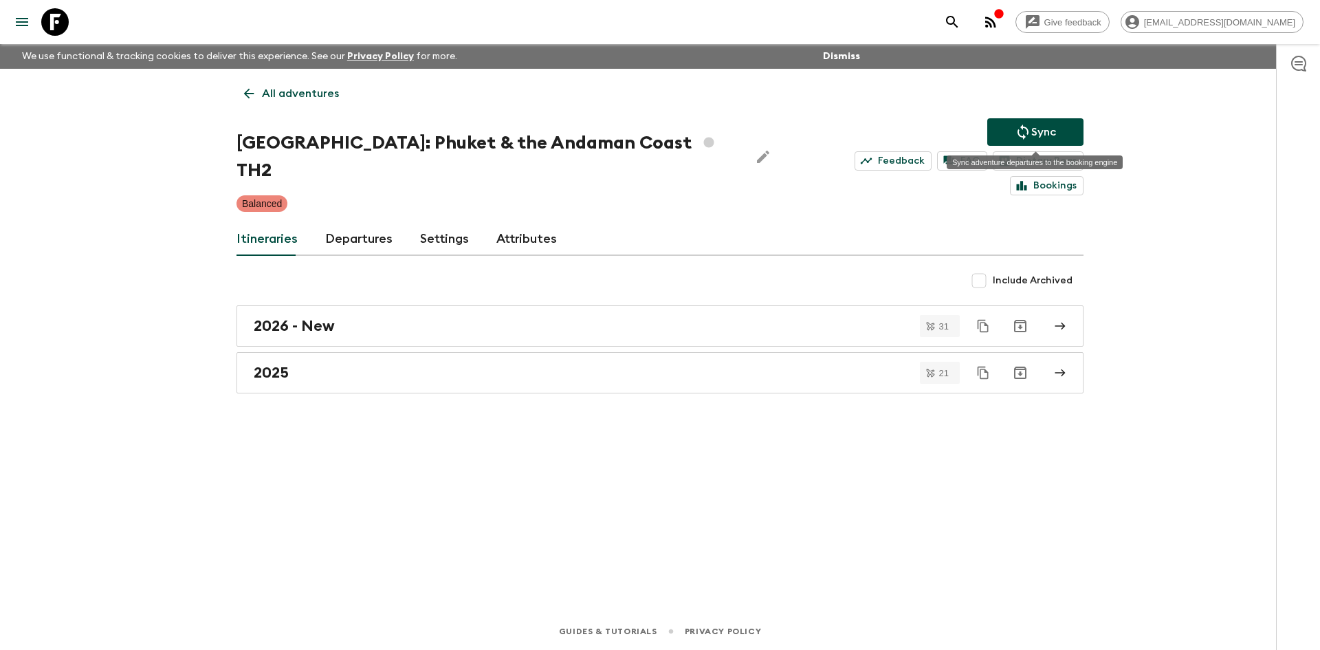
click at [1046, 127] on p "Sync" at bounding box center [1043, 132] width 25 height 17
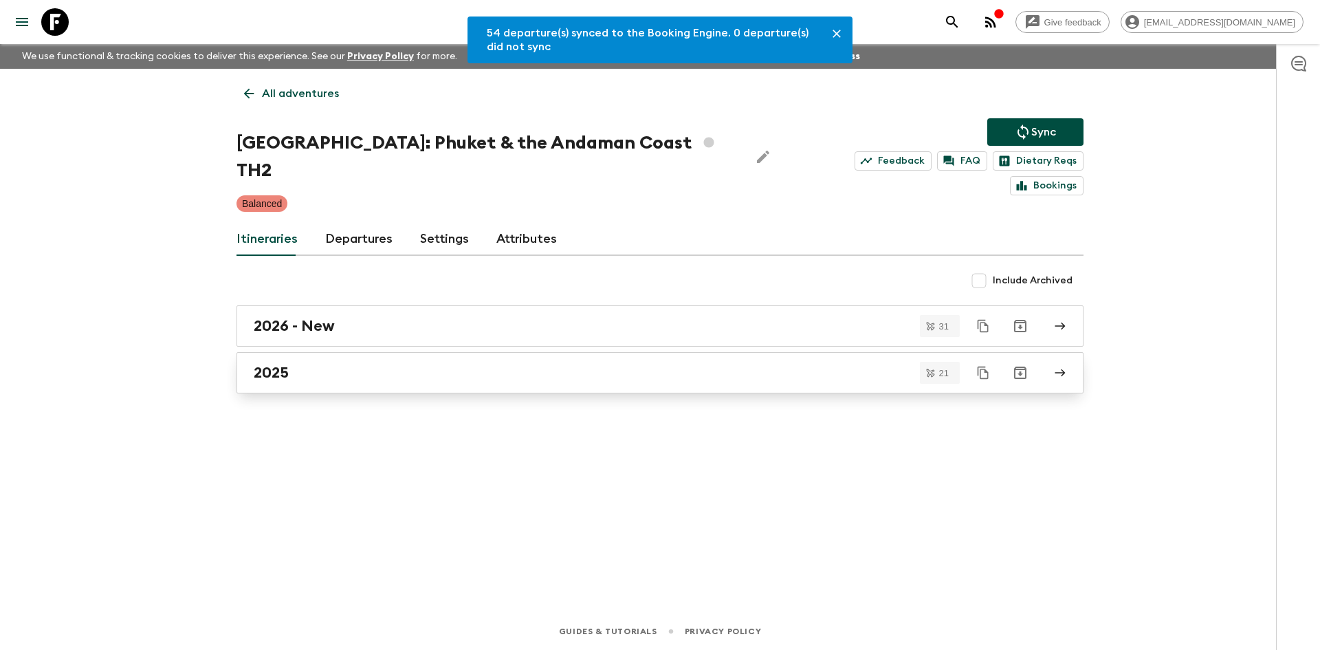
click at [259, 364] on h2 "2025" at bounding box center [271, 373] width 35 height 18
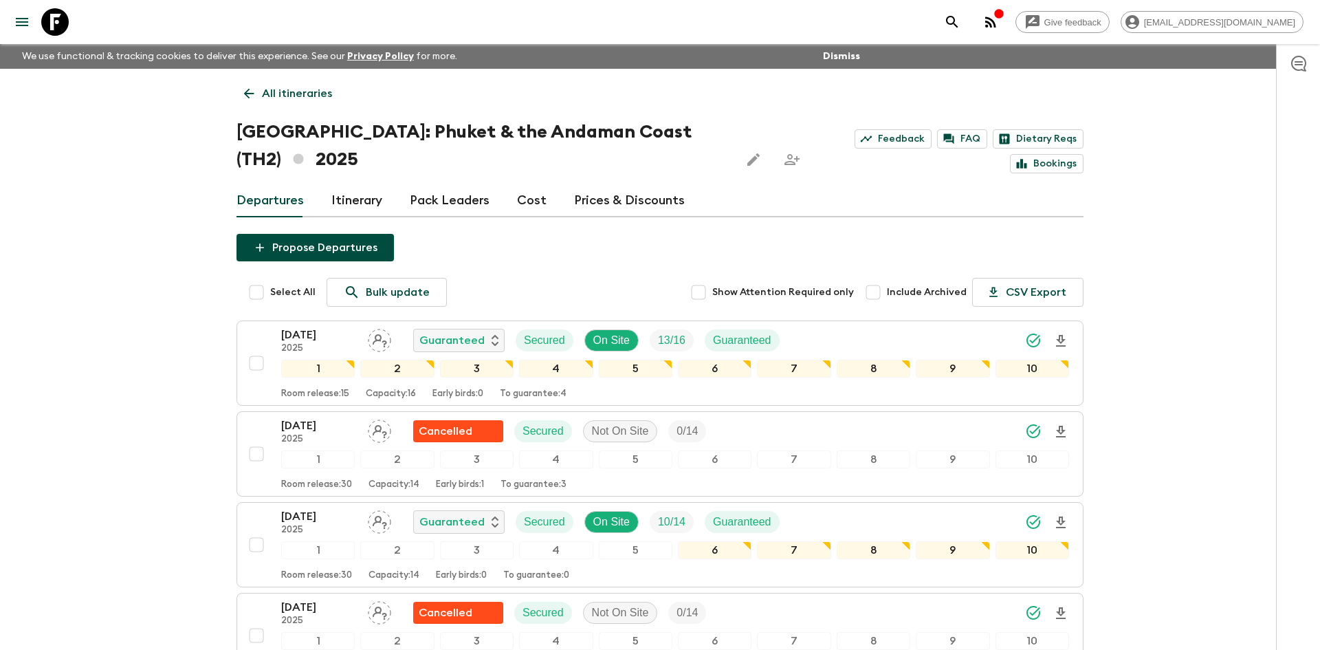
click at [281, 88] on p "All itineraries" at bounding box center [297, 93] width 70 height 17
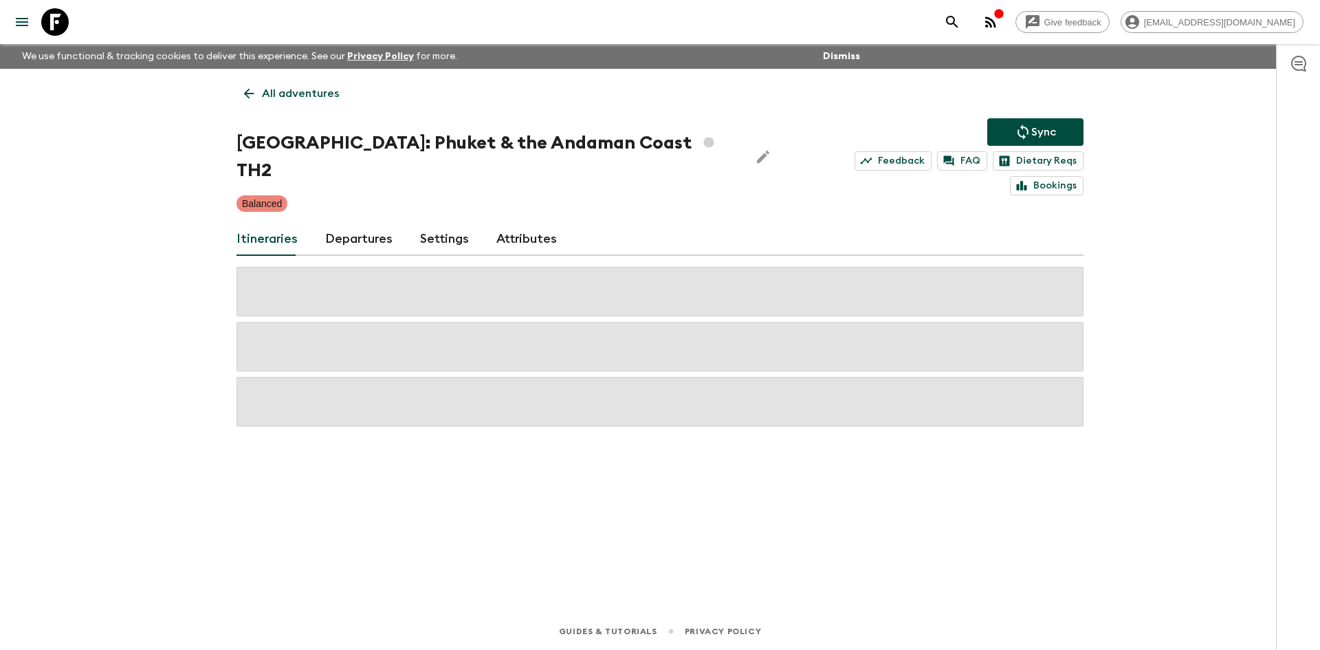
click at [281, 88] on p "All adventures" at bounding box center [300, 93] width 77 height 17
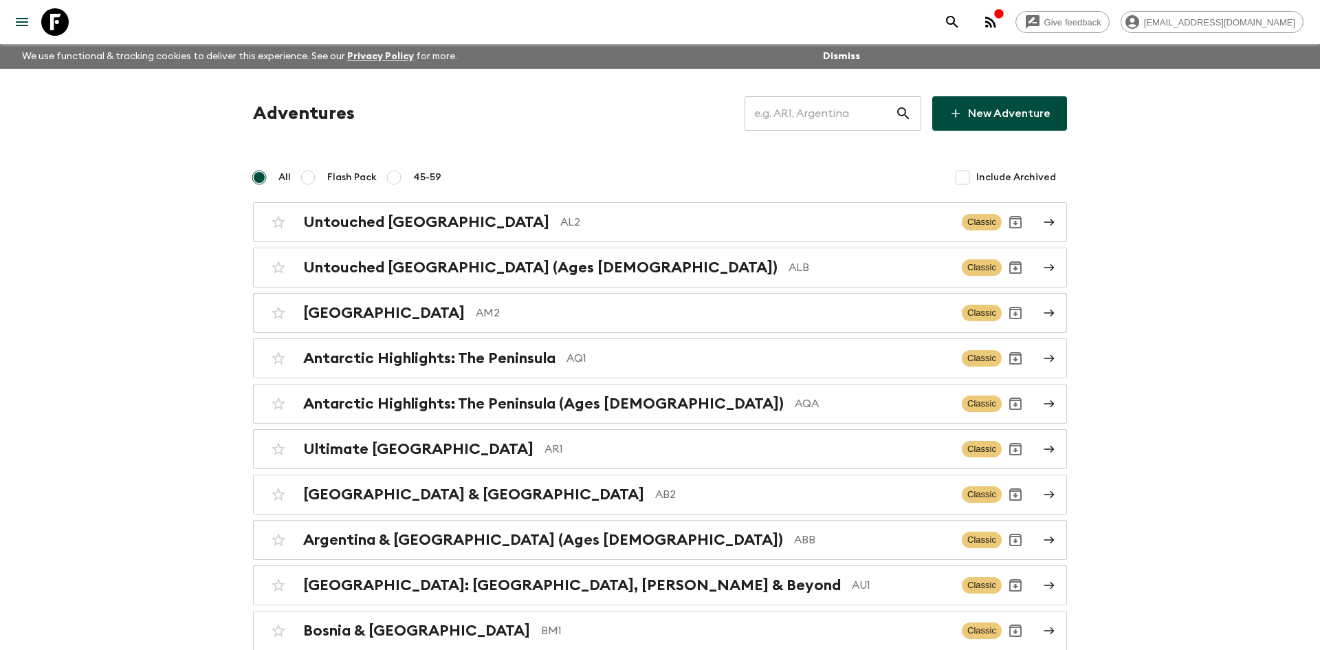
click at [810, 116] on input "text" at bounding box center [820, 113] width 151 height 39
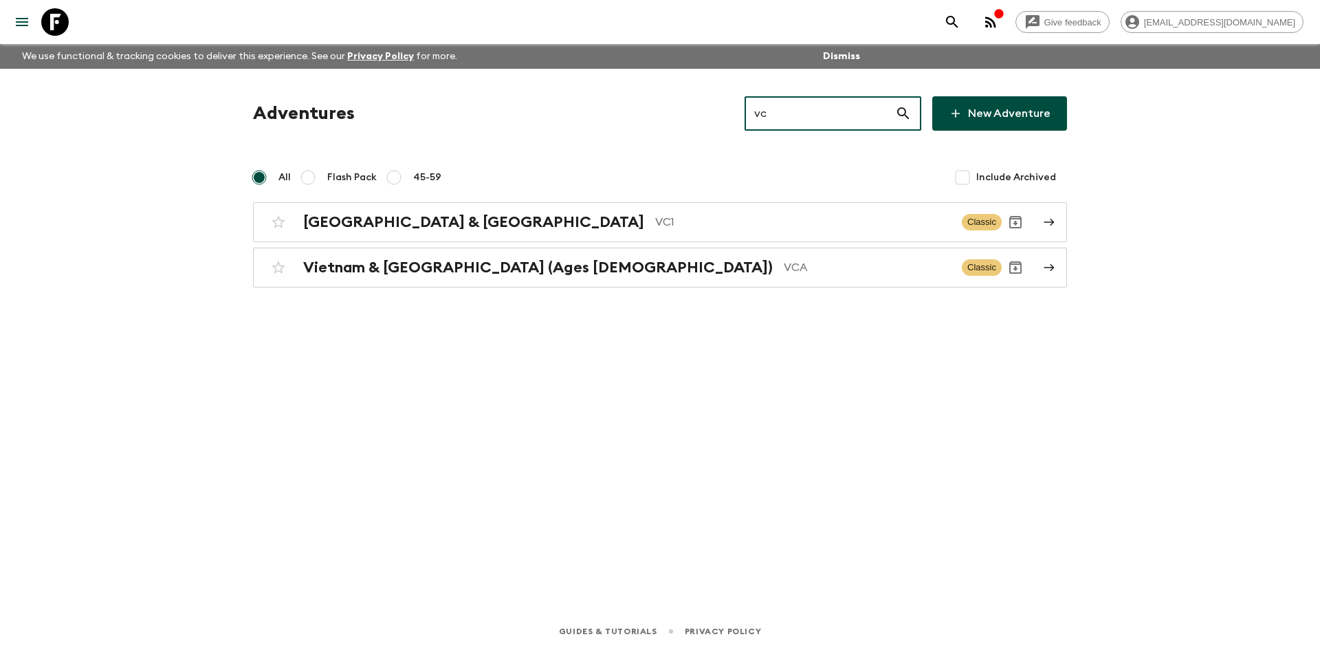
type input "vc1"
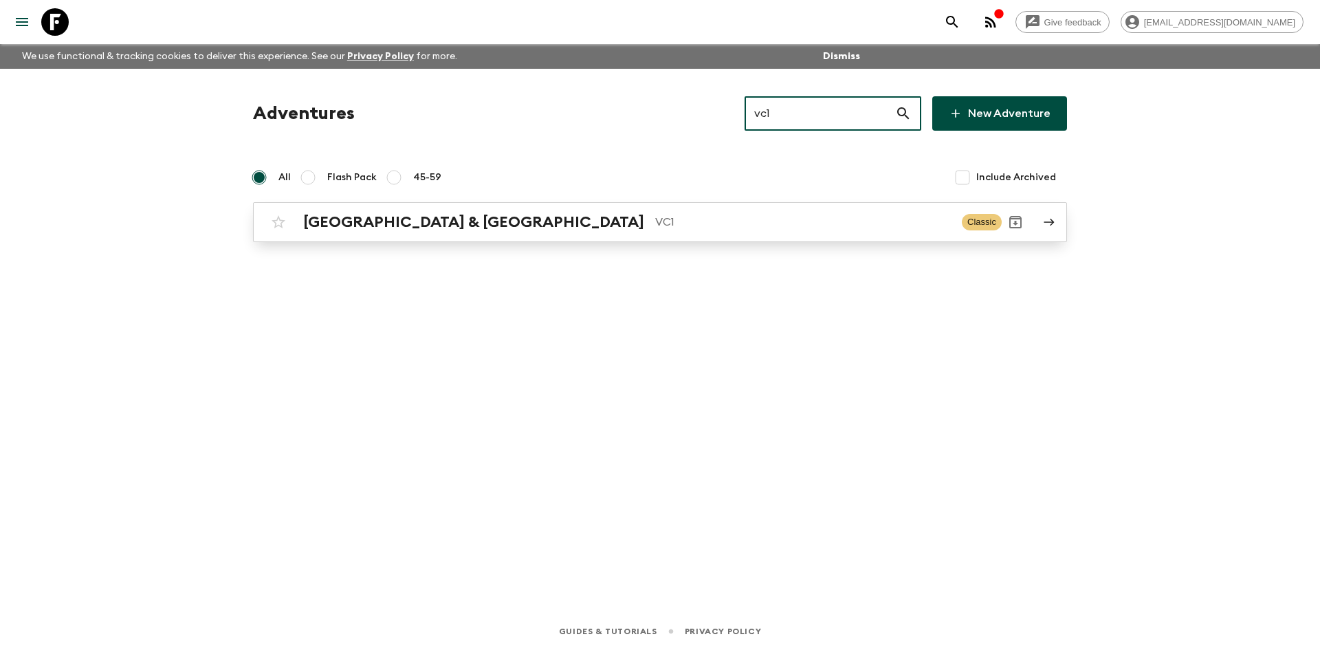
click at [446, 229] on h2 "[GEOGRAPHIC_DATA] & [GEOGRAPHIC_DATA]" at bounding box center [473, 222] width 341 height 18
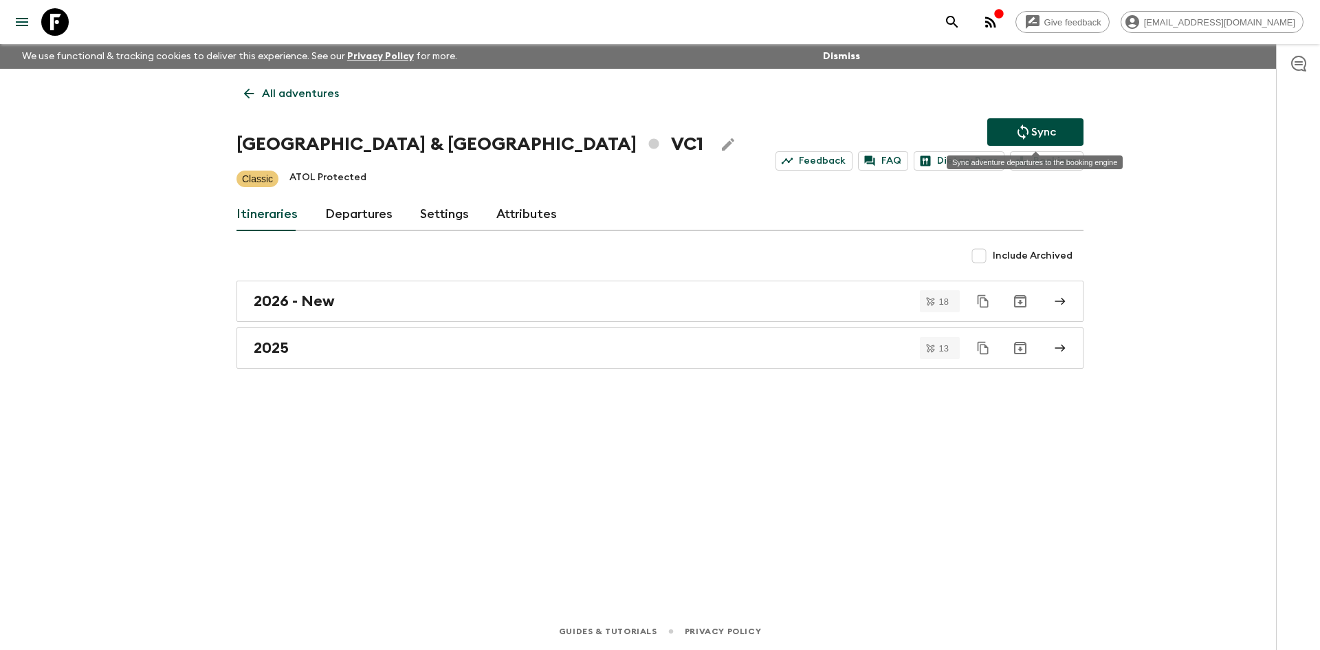
click at [1013, 127] on button "Sync" at bounding box center [1035, 132] width 96 height 28
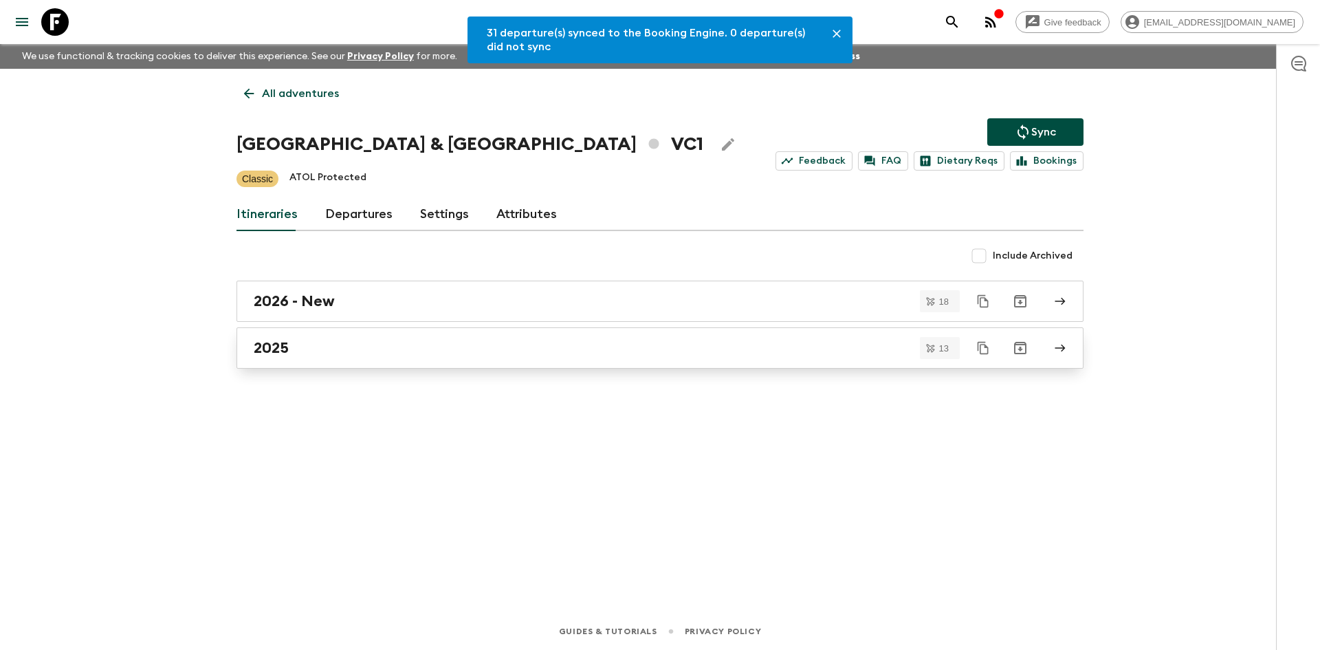
click at [348, 355] on div "2025" at bounding box center [647, 348] width 787 height 18
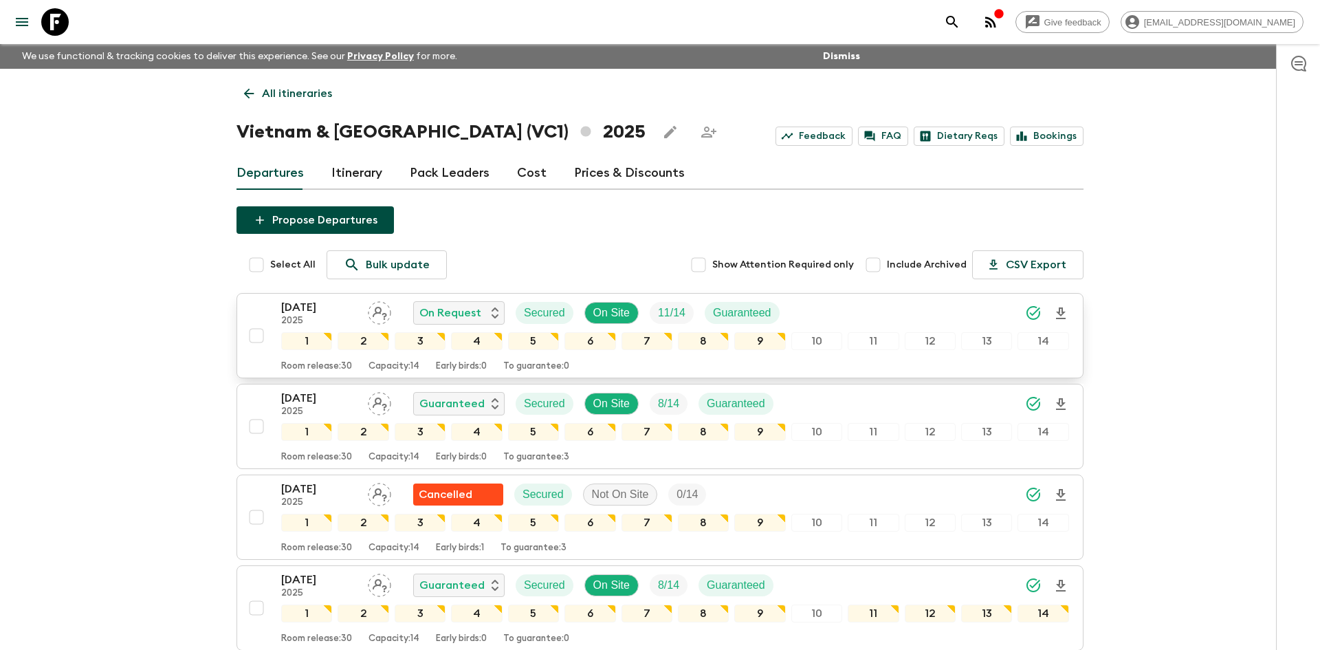
click at [834, 308] on div "[DATE] 2025 On Request Secured On Site 11 / 14 Guaranteed" at bounding box center [675, 313] width 788 height 28
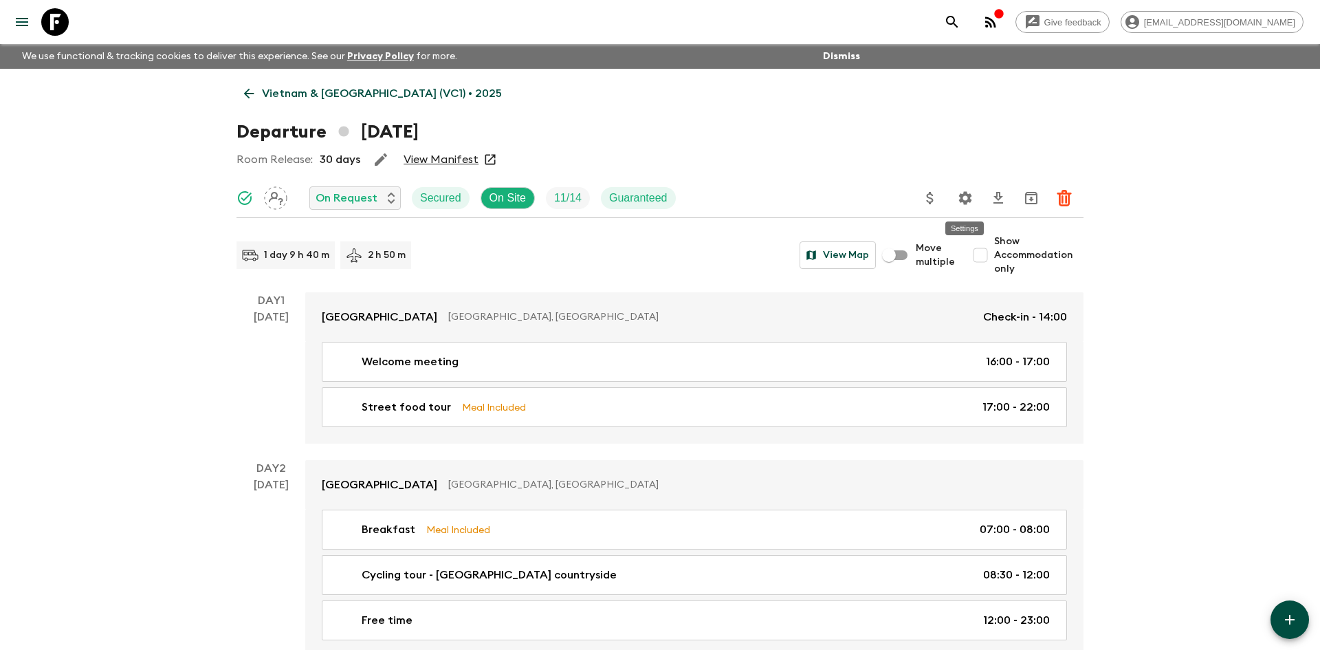
click at [972, 192] on icon "Settings" at bounding box center [965, 198] width 17 height 17
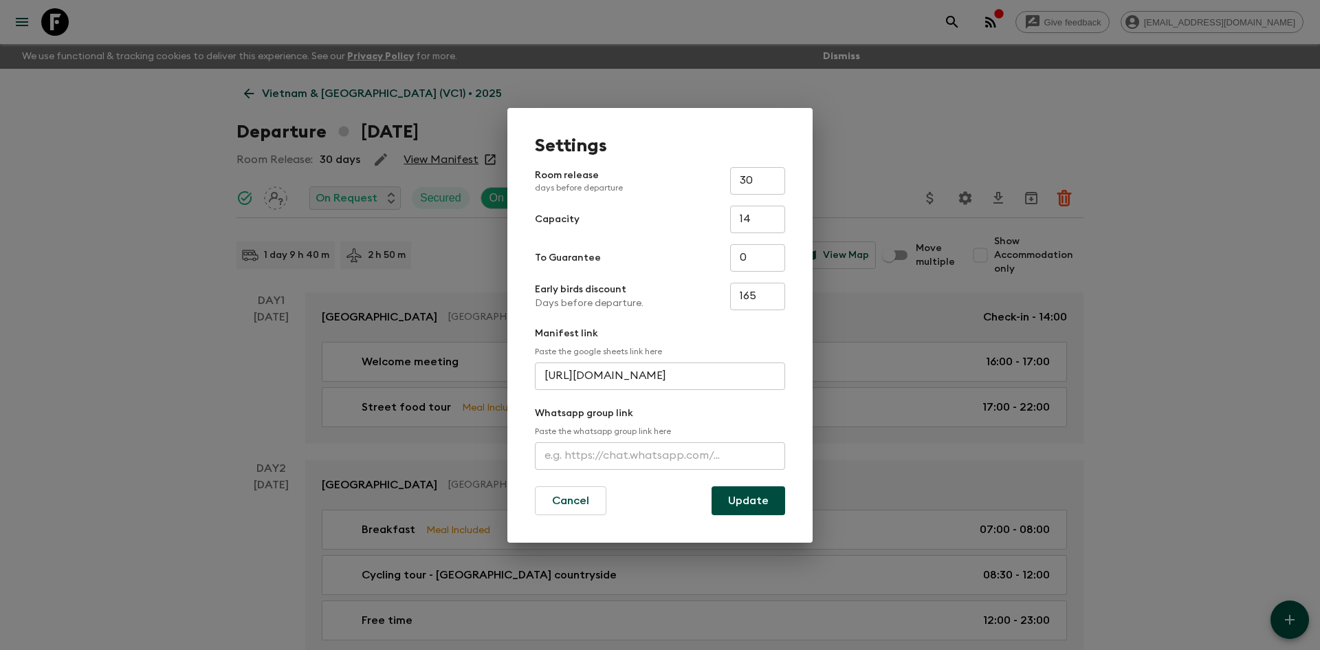
click at [583, 461] on input "text" at bounding box center [660, 456] width 250 height 28
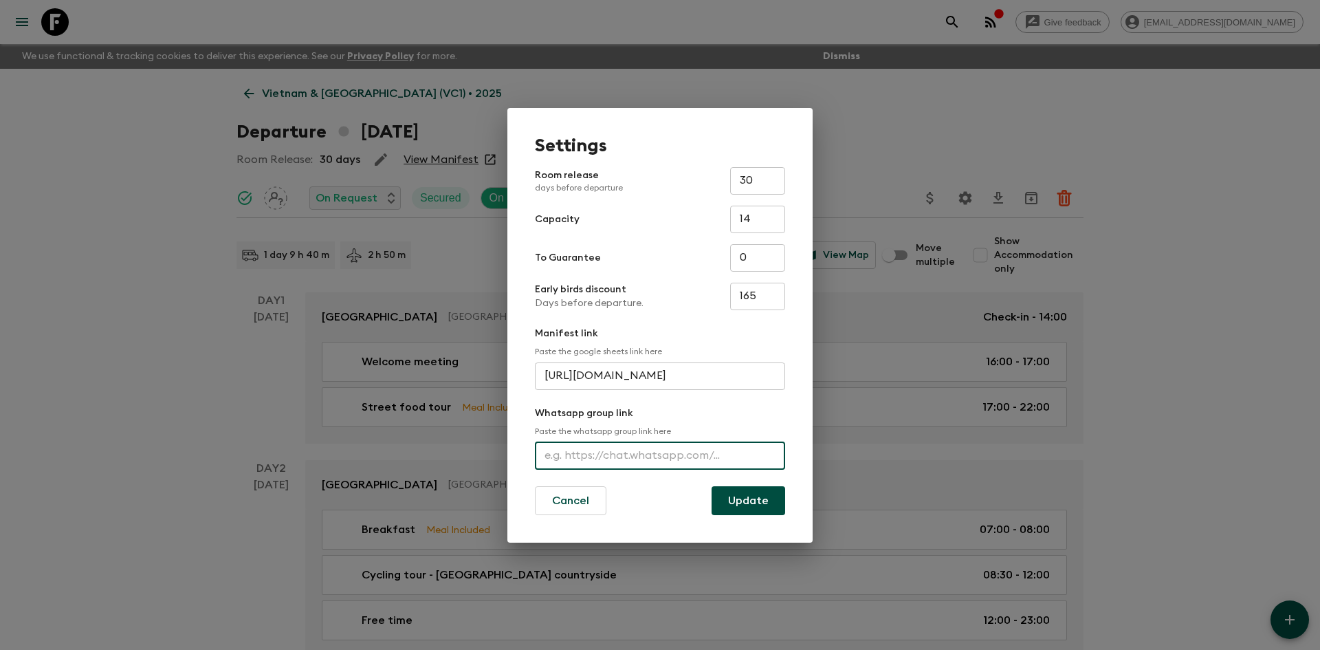
paste input "[URL][DOMAIN_NAME]"
type input "[URL][DOMAIN_NAME]"
click at [752, 497] on button "Update" at bounding box center [749, 500] width 74 height 29
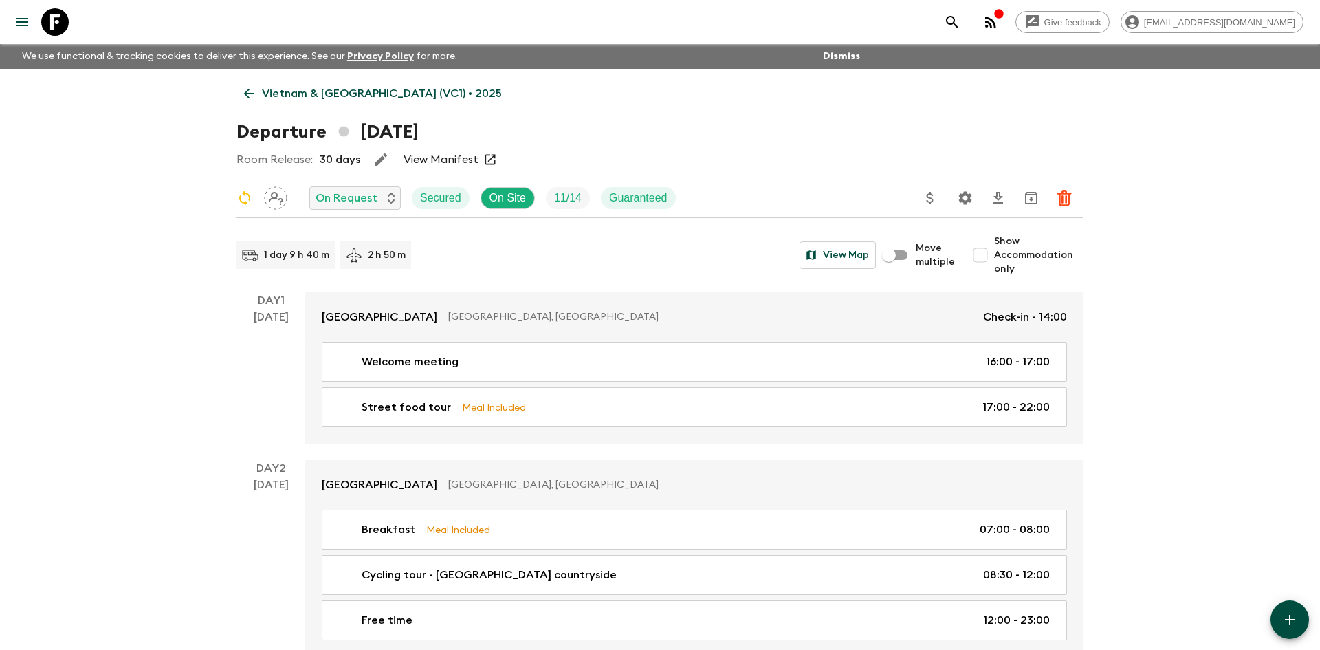
click at [338, 87] on p "Vietnam & [GEOGRAPHIC_DATA] (VC1) • 2025" at bounding box center [382, 93] width 240 height 17
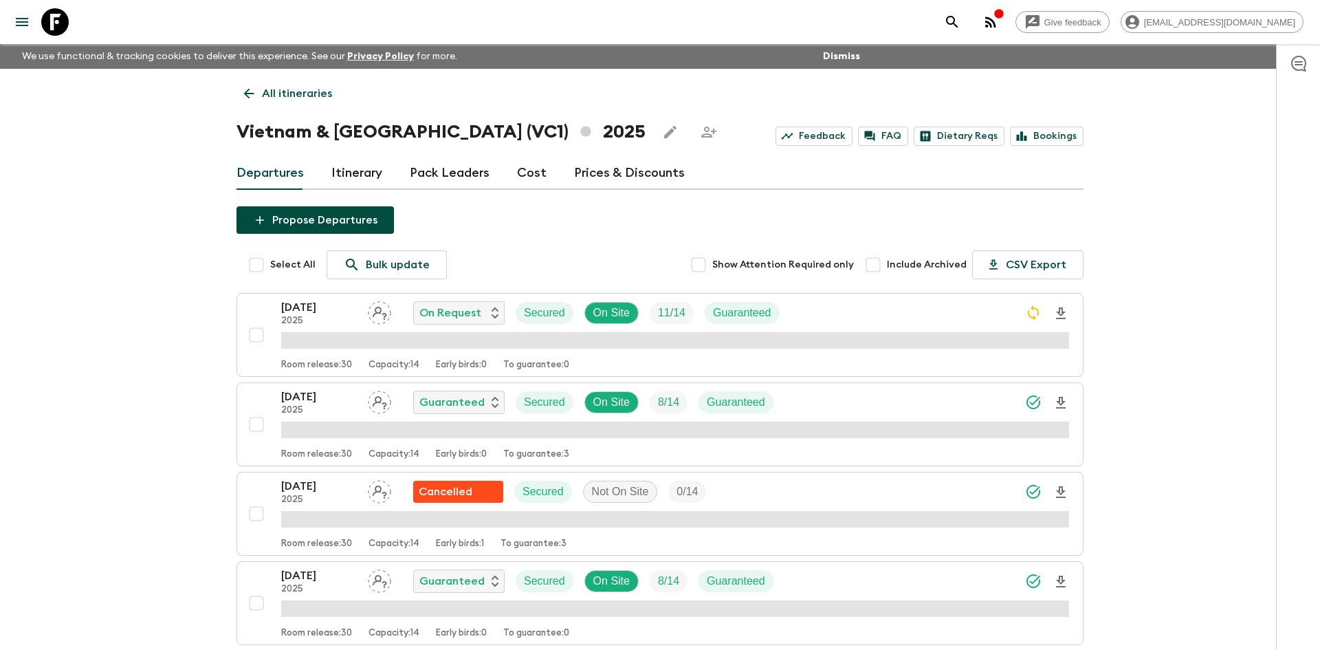
click at [316, 100] on p "All itineraries" at bounding box center [297, 93] width 70 height 17
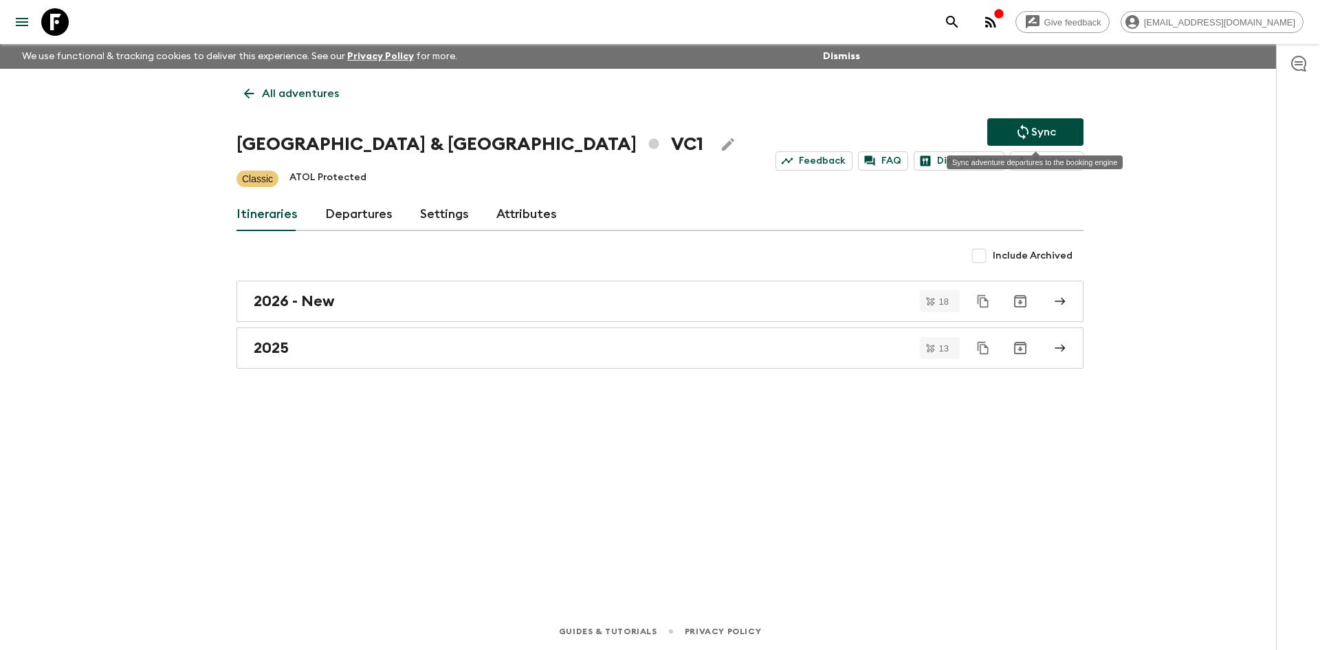
click at [1013, 135] on button "Sync" at bounding box center [1035, 132] width 96 height 28
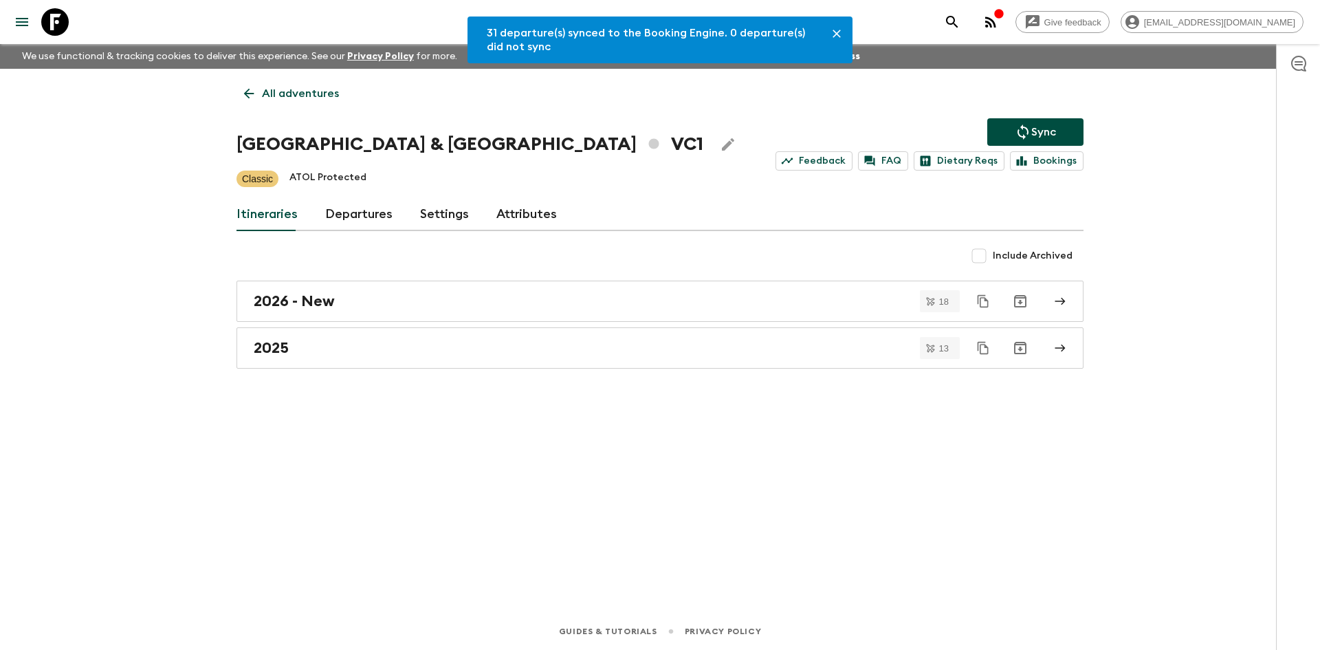
click at [264, 93] on p "All adventures" at bounding box center [300, 93] width 77 height 17
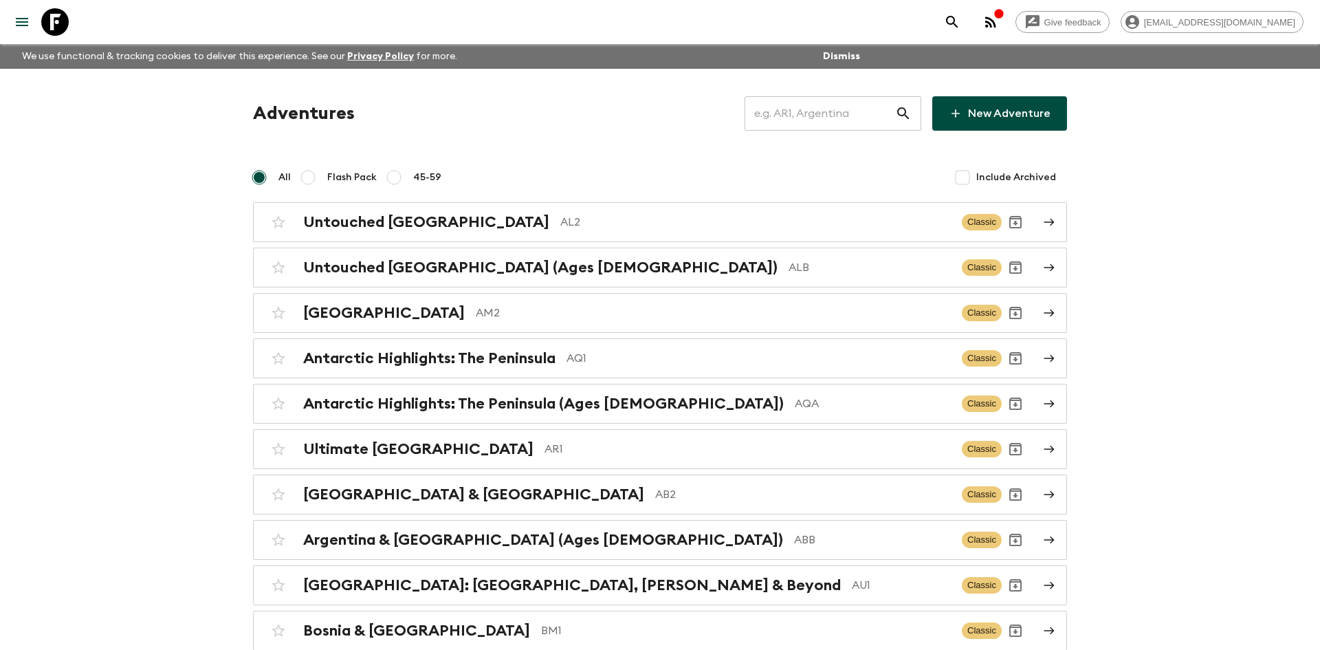
click at [832, 112] on input "text" at bounding box center [820, 113] width 151 height 39
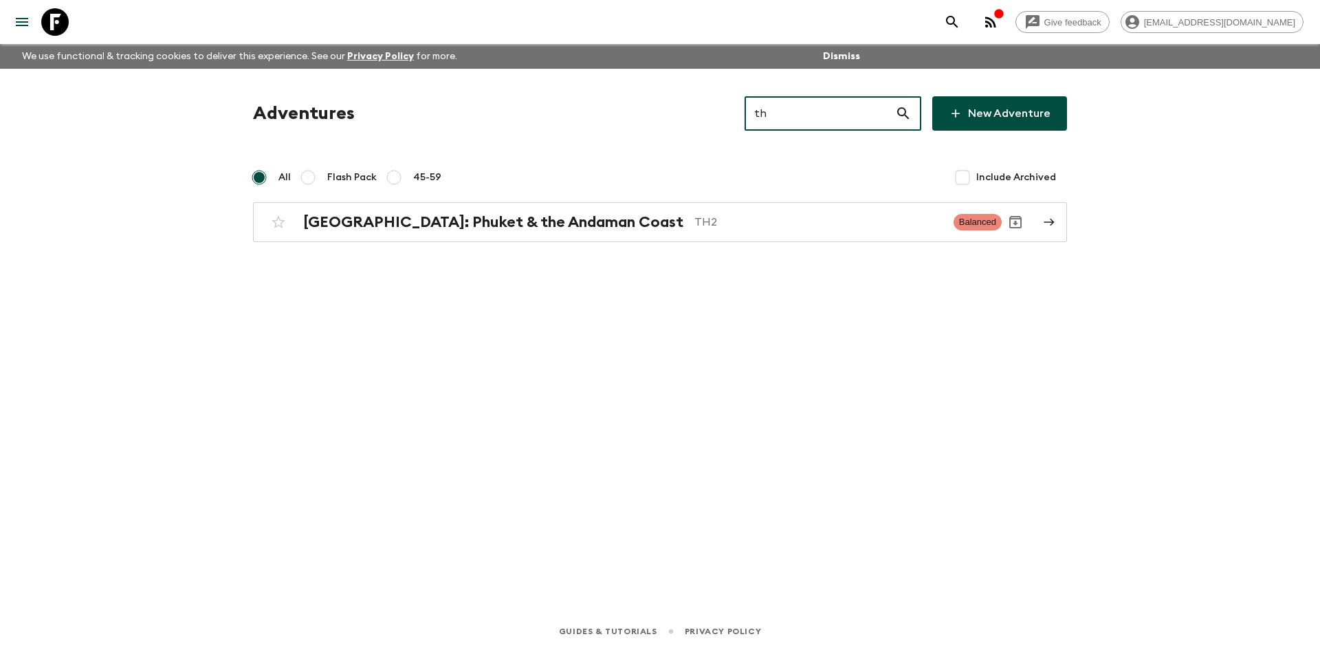
type input "t"
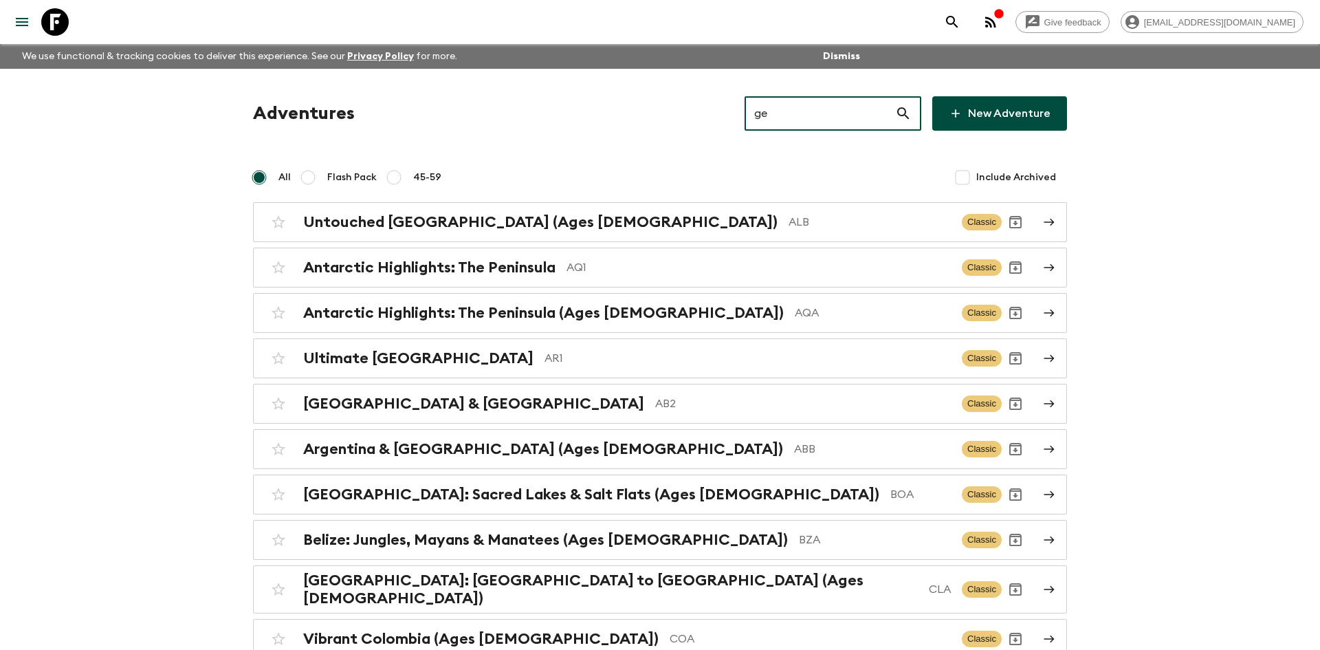
type input "ge1"
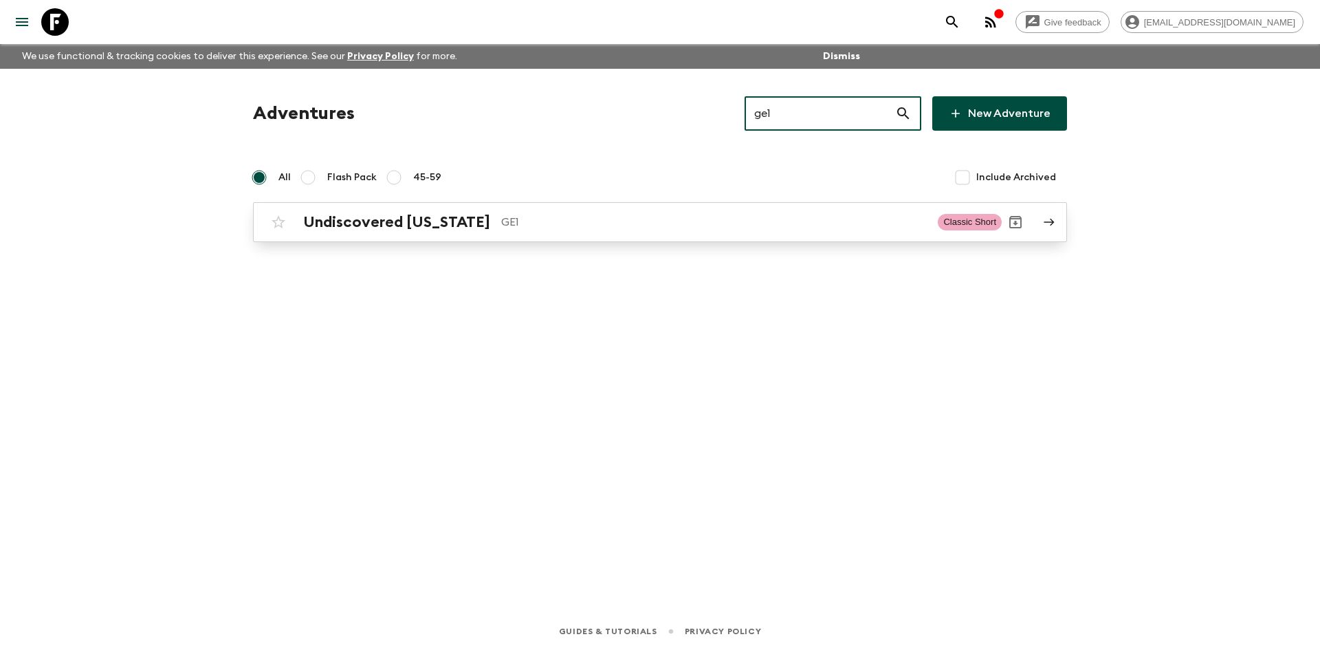
click at [595, 219] on p "GE1" at bounding box center [714, 222] width 426 height 17
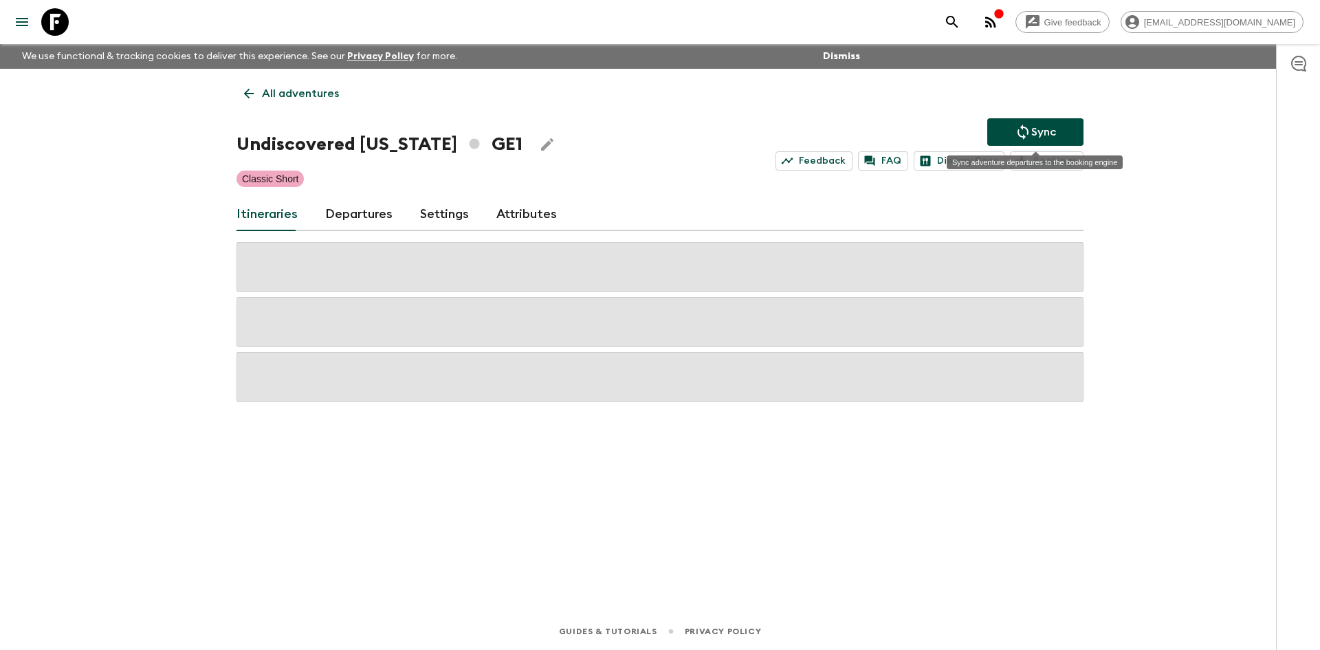
click at [1040, 128] on p "Sync" at bounding box center [1043, 132] width 25 height 17
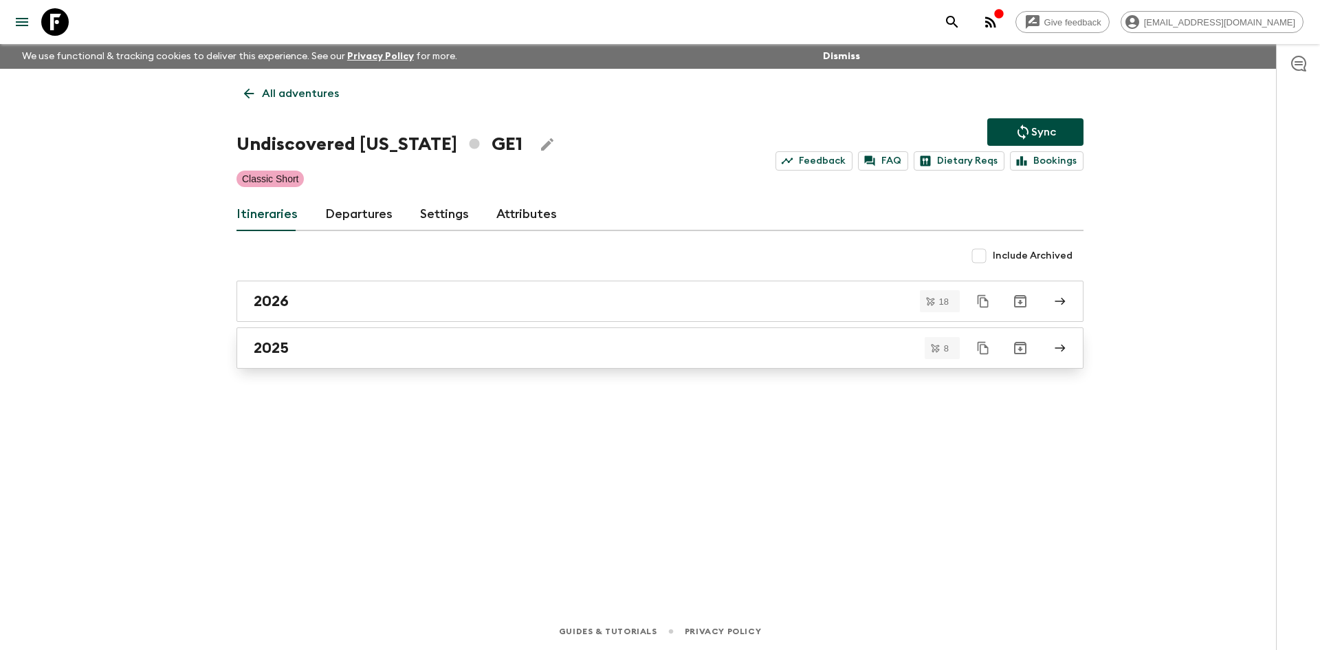
click at [393, 335] on link "2025" at bounding box center [660, 347] width 847 height 41
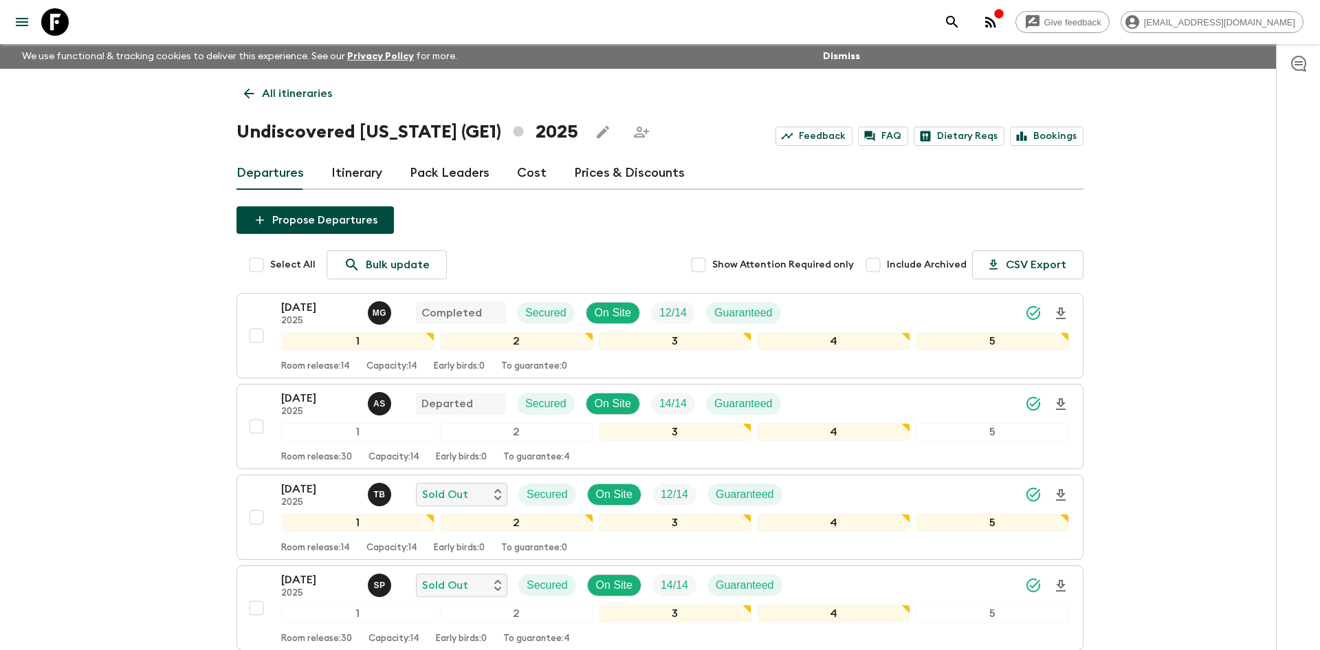
click at [269, 92] on p "All itineraries" at bounding box center [297, 93] width 70 height 17
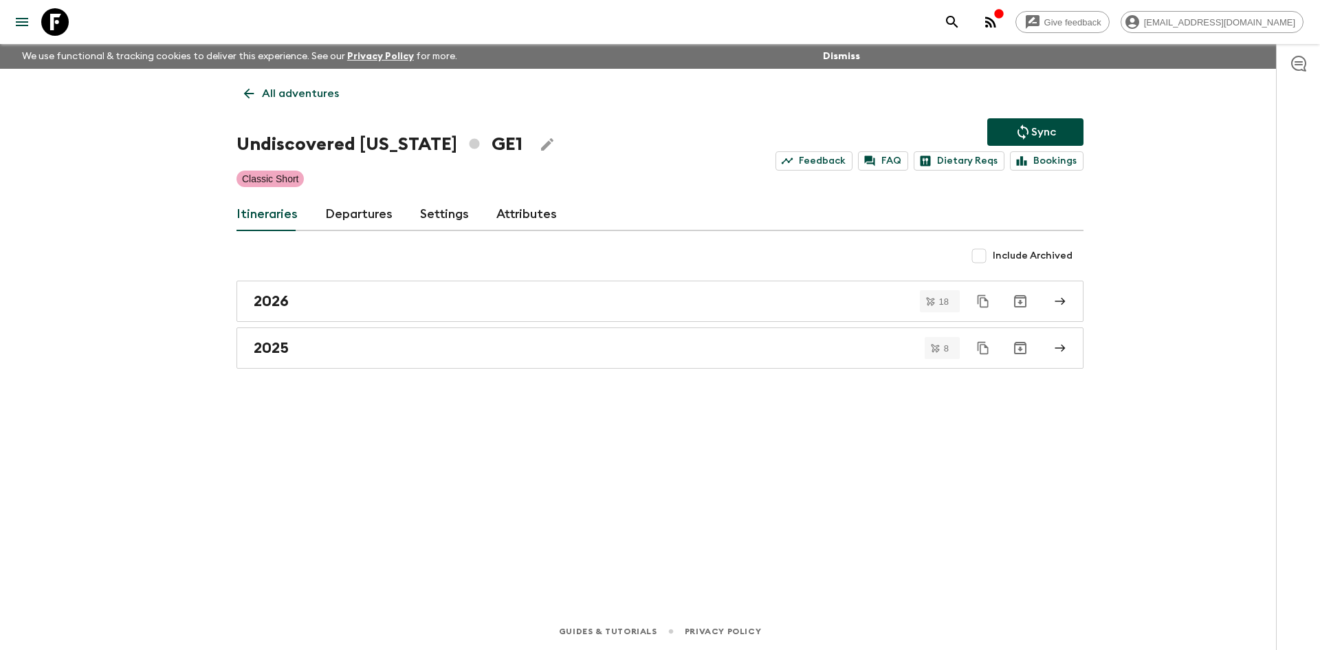
click at [269, 92] on p "All adventures" at bounding box center [300, 93] width 77 height 17
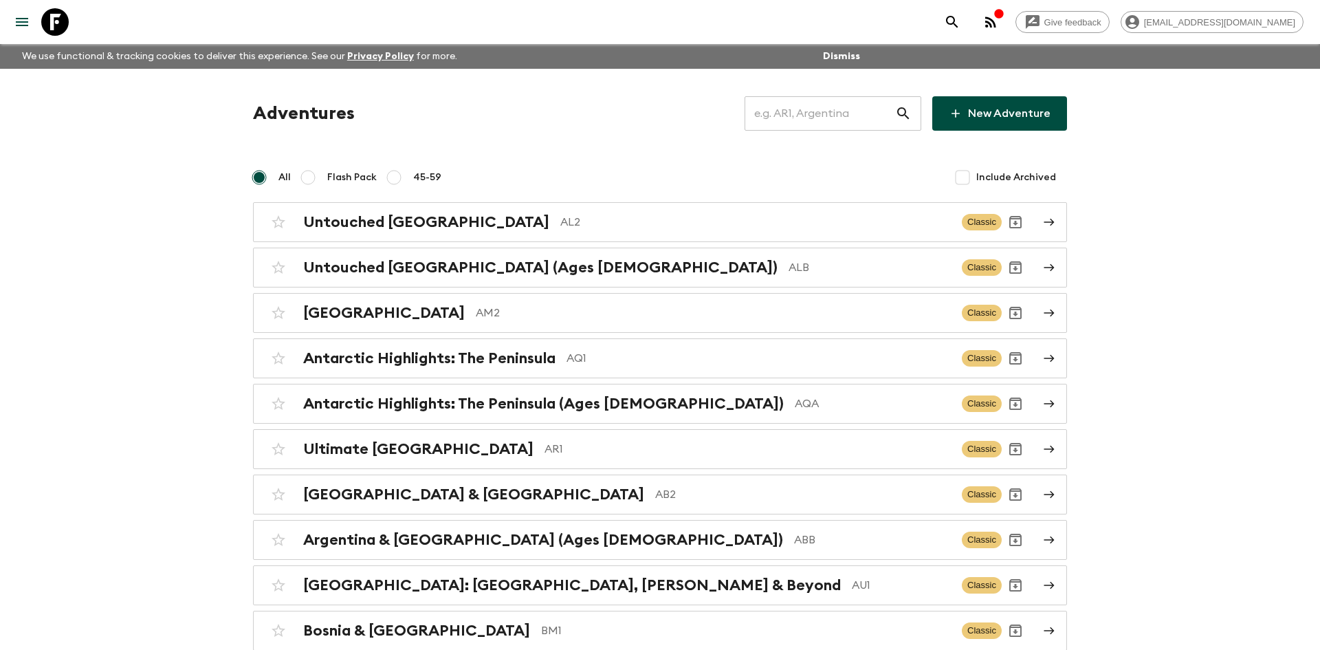
click at [815, 123] on input "text" at bounding box center [820, 113] width 151 height 39
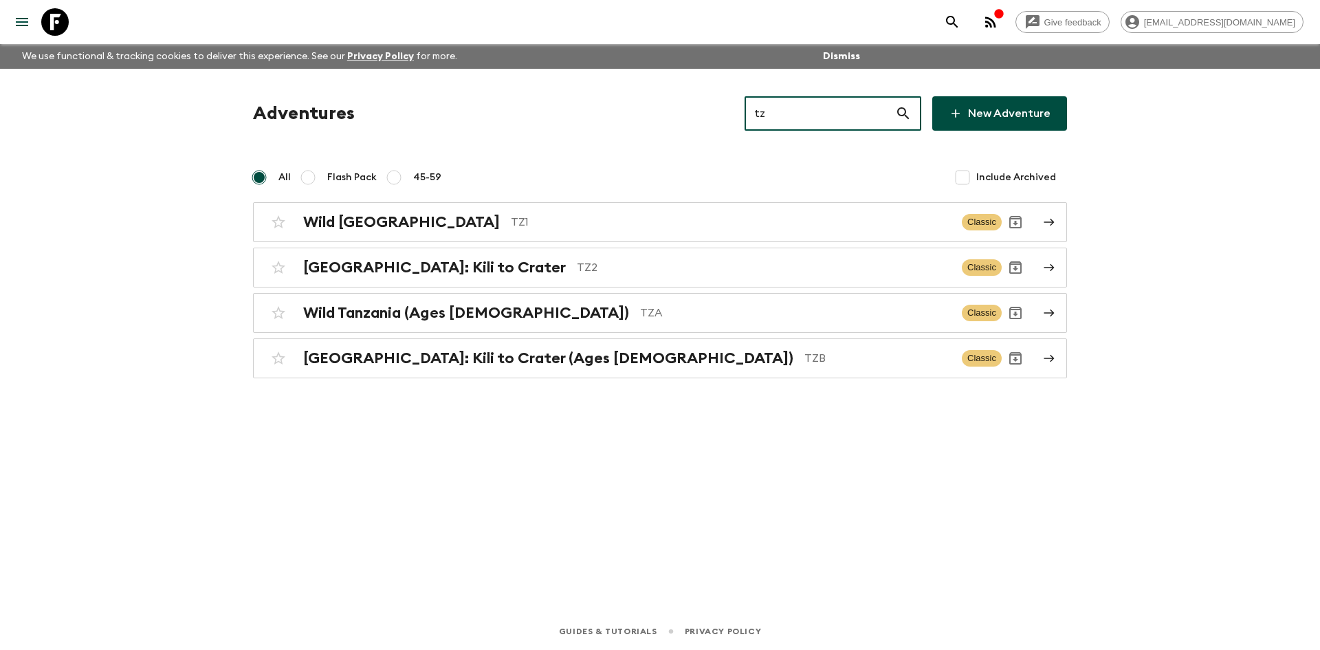
type input "tz1"
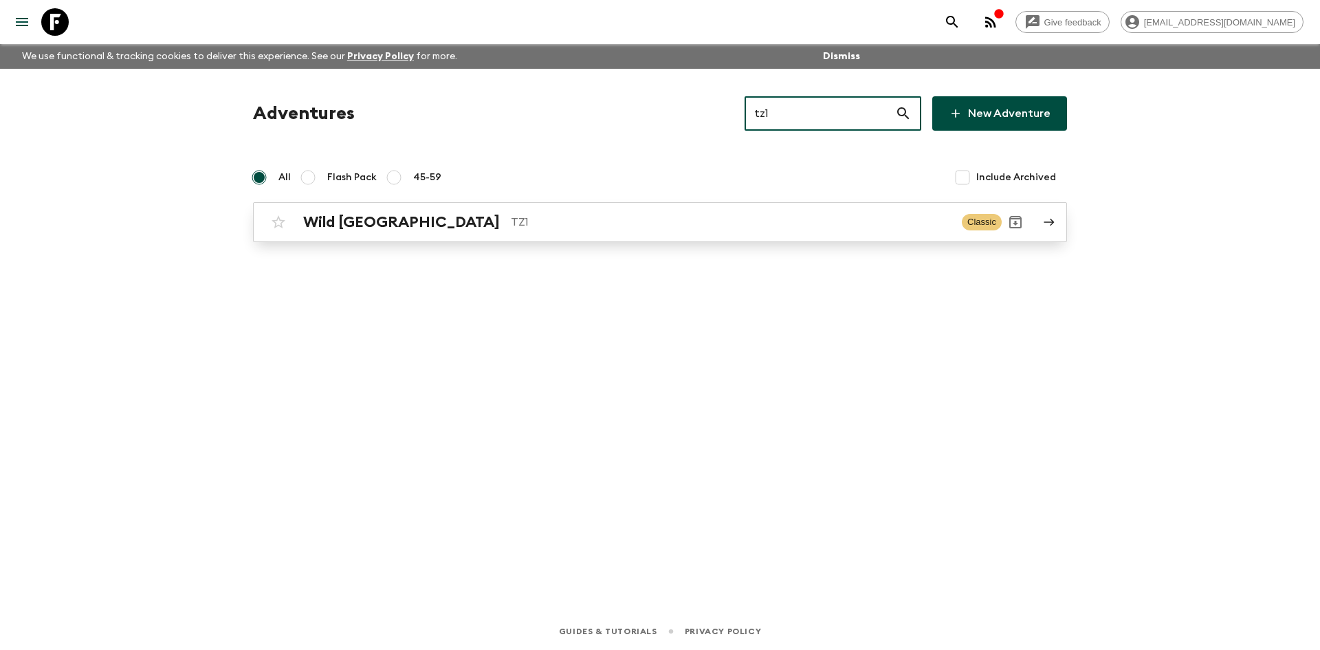
click at [382, 230] on h2 "Wild [GEOGRAPHIC_DATA]" at bounding box center [401, 222] width 197 height 18
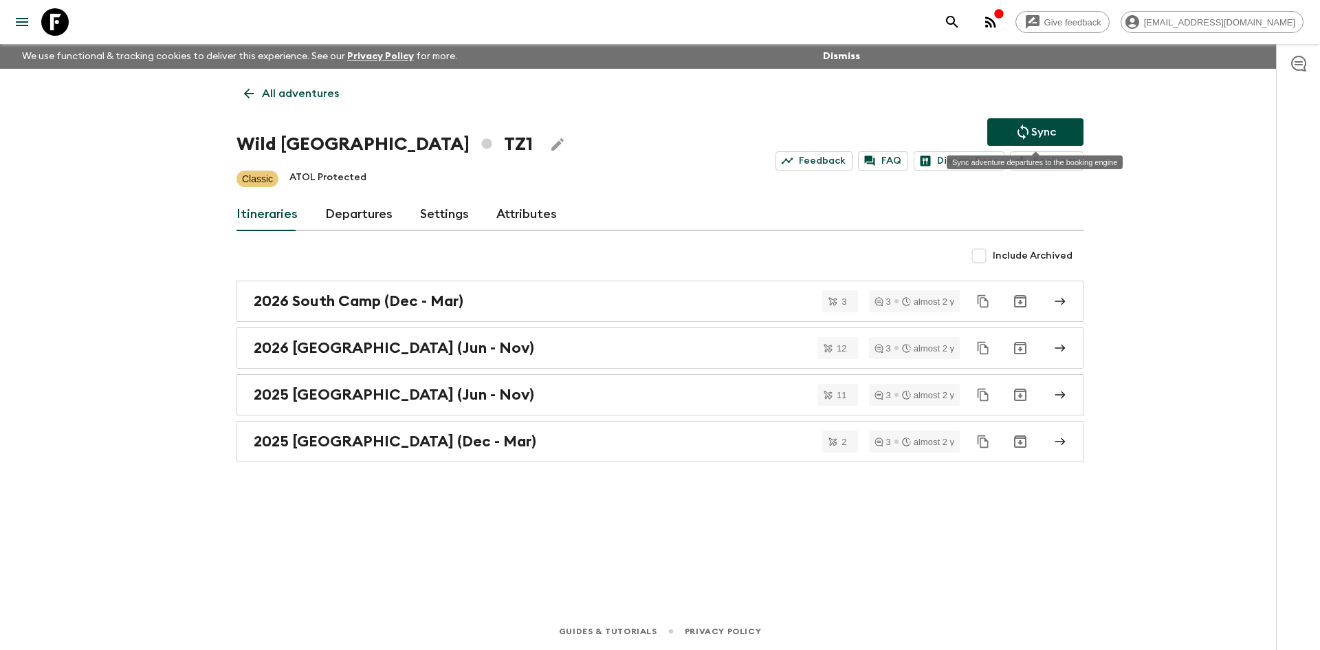
click at [1030, 126] on icon "Sync adventure departures to the booking engine" at bounding box center [1023, 132] width 17 height 17
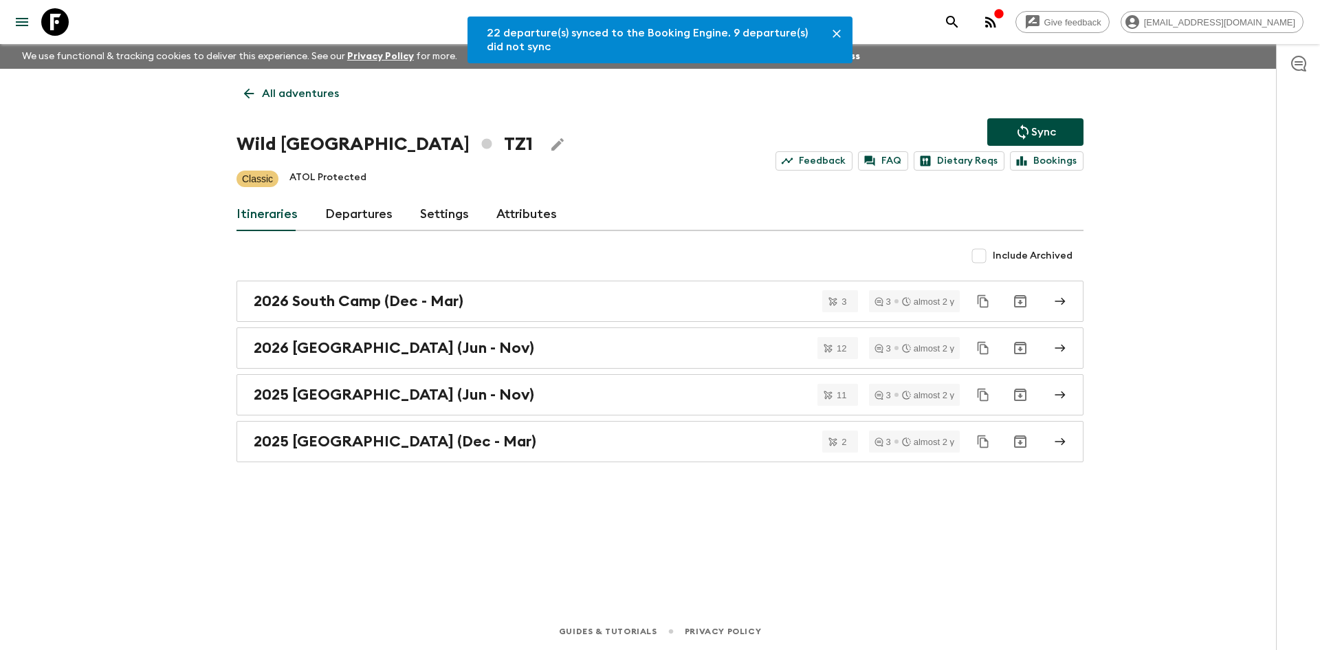
click at [384, 218] on link "Departures" at bounding box center [358, 214] width 67 height 33
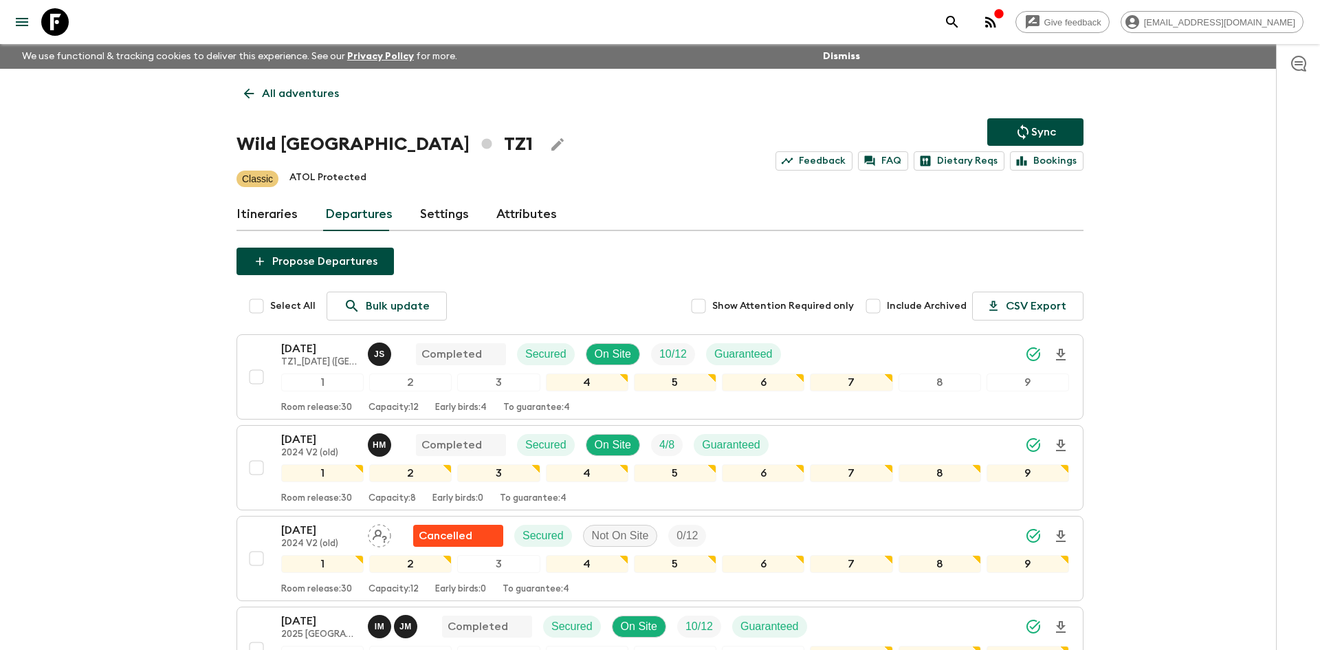
click at [310, 90] on p "All adventures" at bounding box center [300, 93] width 77 height 17
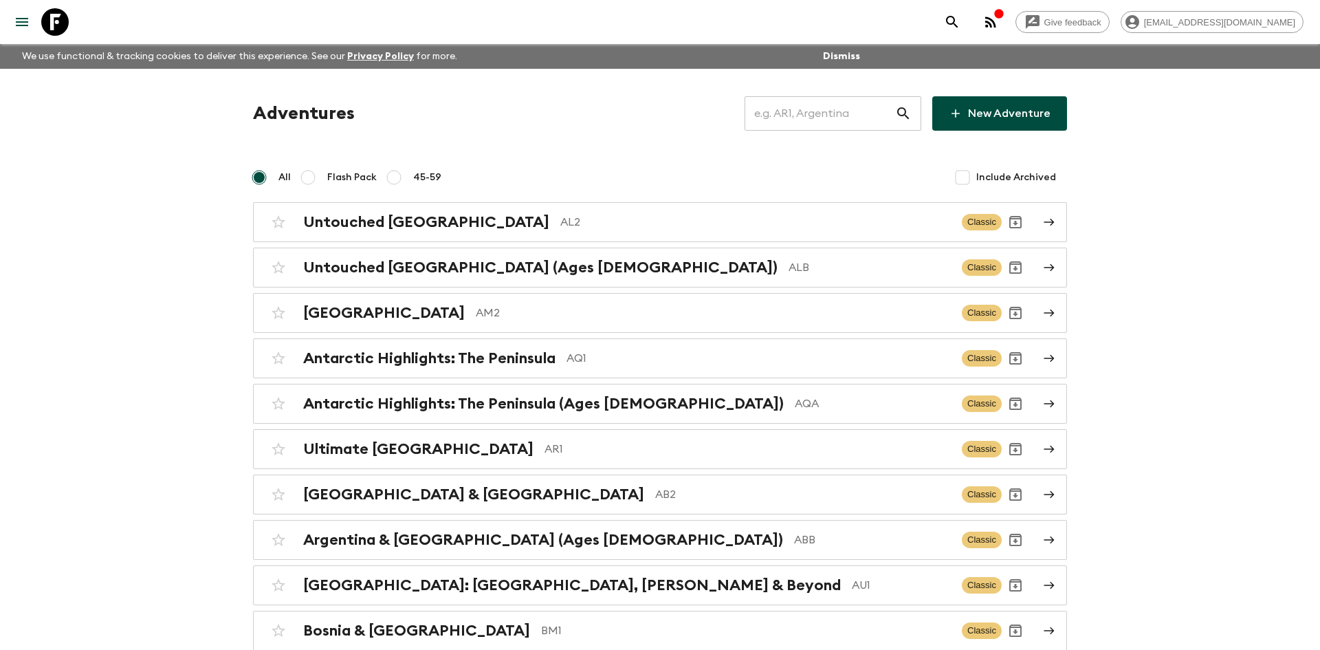
click at [768, 111] on input "text" at bounding box center [820, 113] width 151 height 39
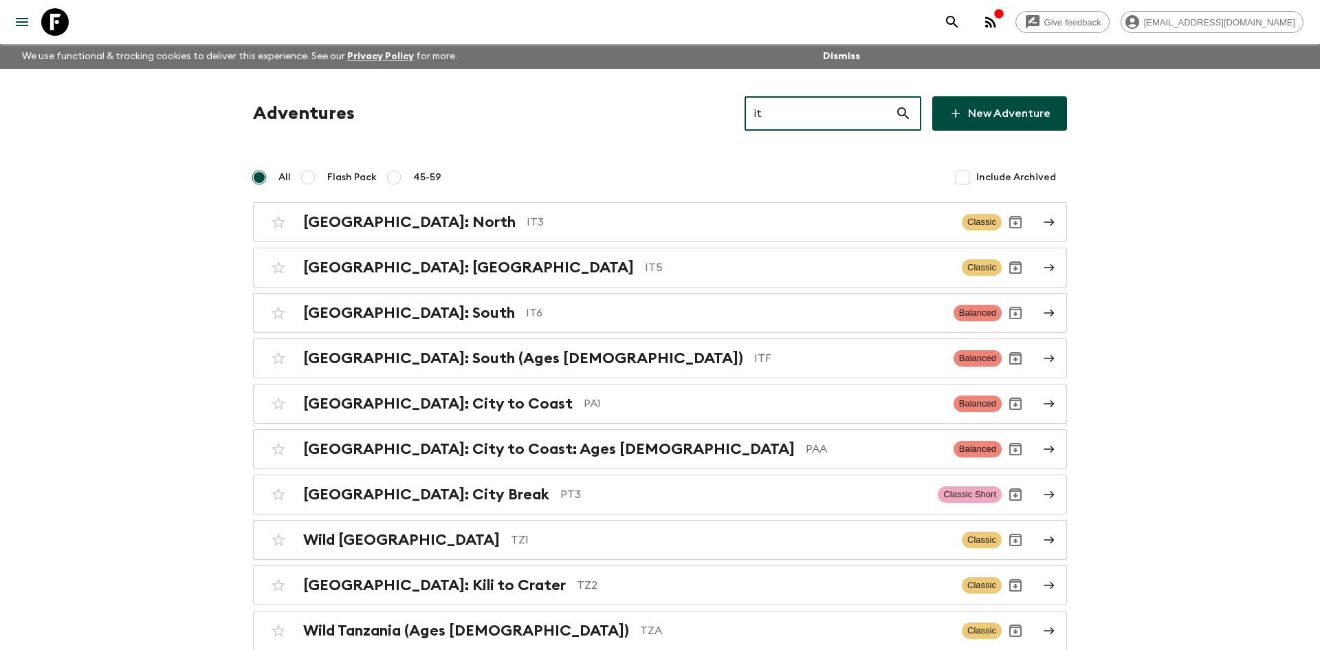
type input "it6"
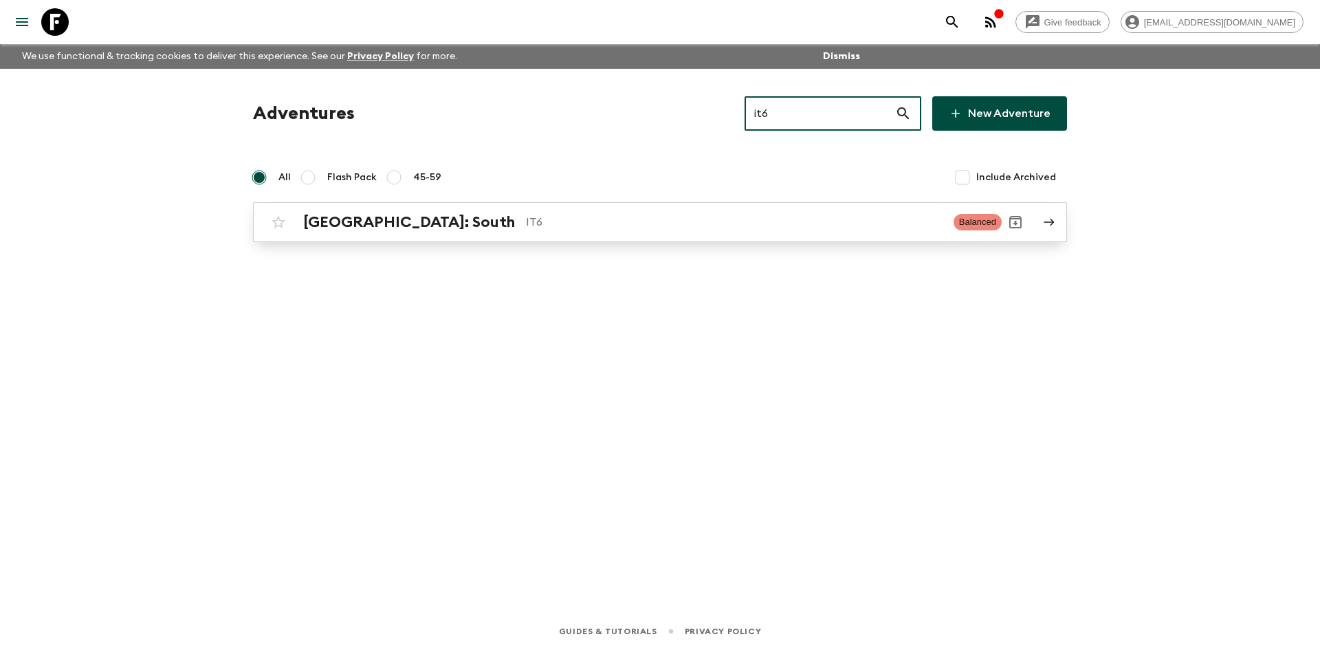
click at [526, 222] on p "IT6" at bounding box center [734, 222] width 417 height 17
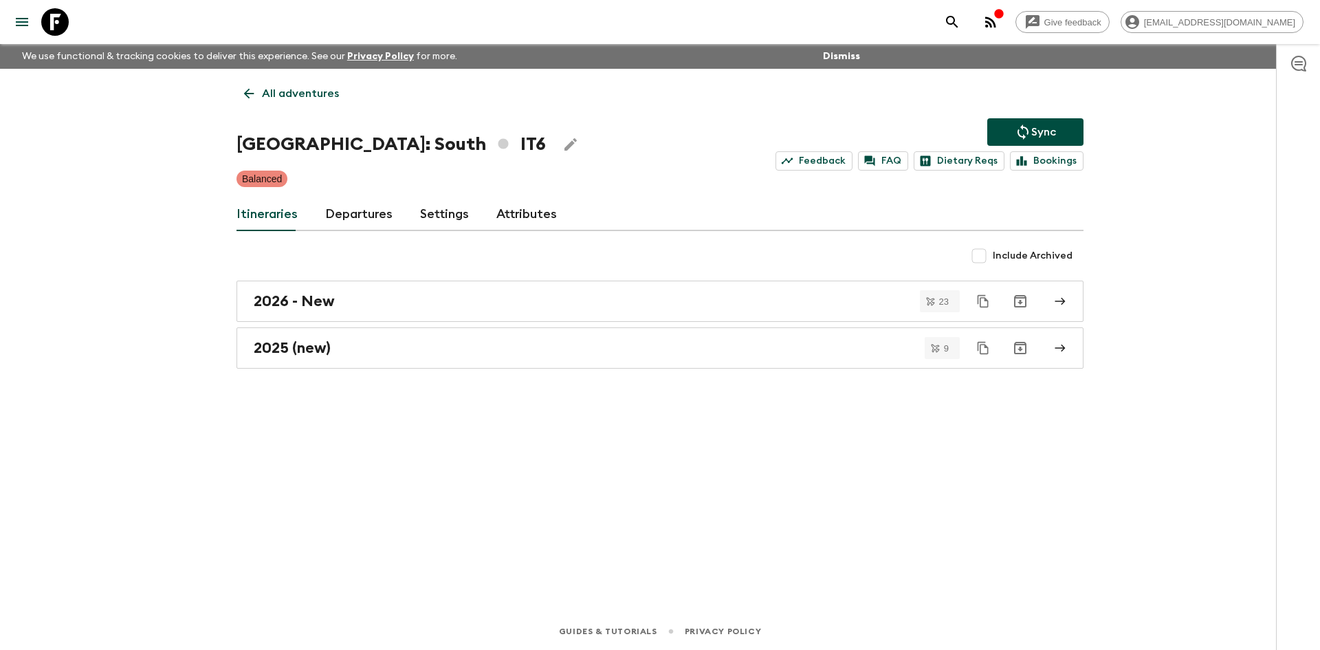
click at [1033, 132] on p "Sync" at bounding box center [1043, 132] width 25 height 17
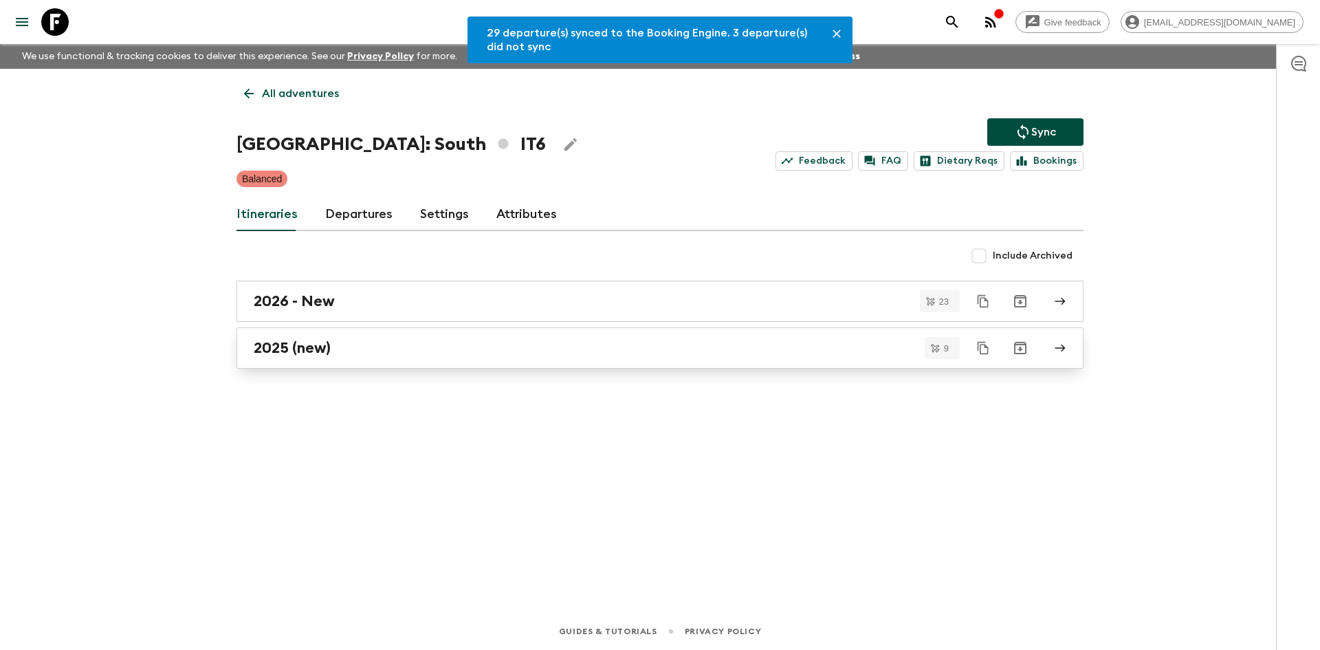
click at [360, 339] on div "2025 (new)" at bounding box center [647, 348] width 787 height 18
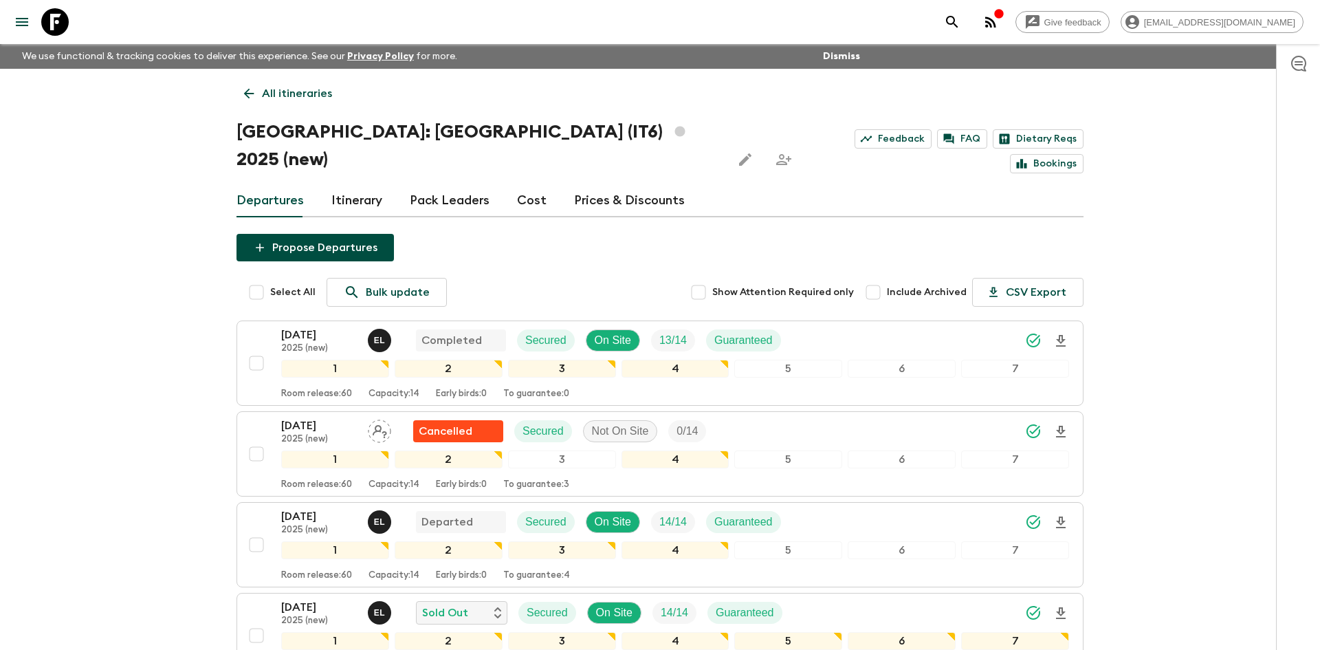
click at [273, 90] on p "All itineraries" at bounding box center [297, 93] width 70 height 17
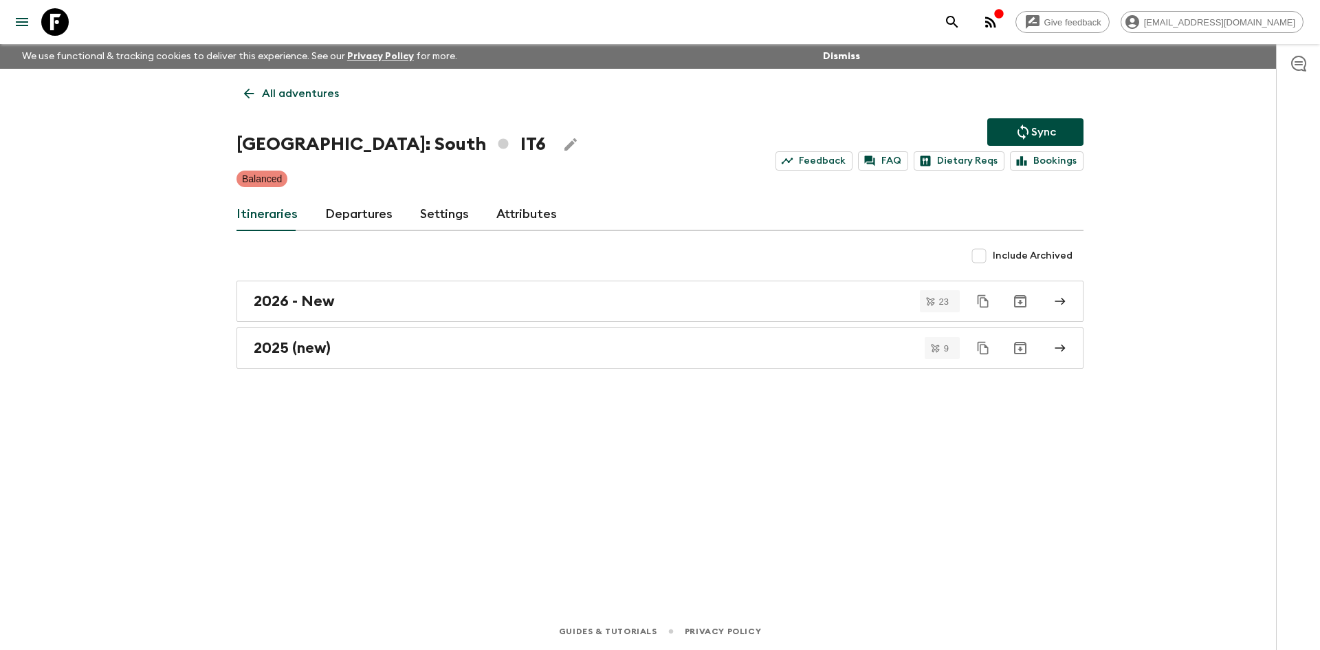
click at [273, 90] on p "All adventures" at bounding box center [300, 93] width 77 height 17
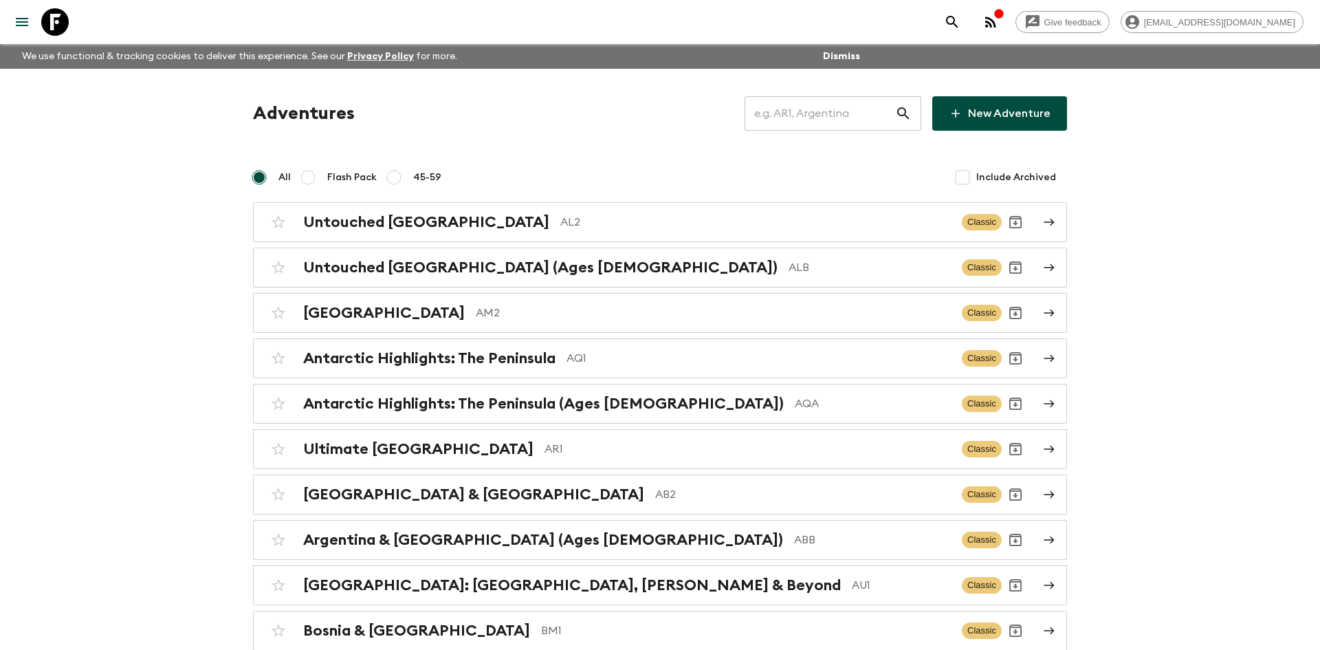
click at [793, 120] on input "text" at bounding box center [820, 113] width 151 height 39
type input "jp2"
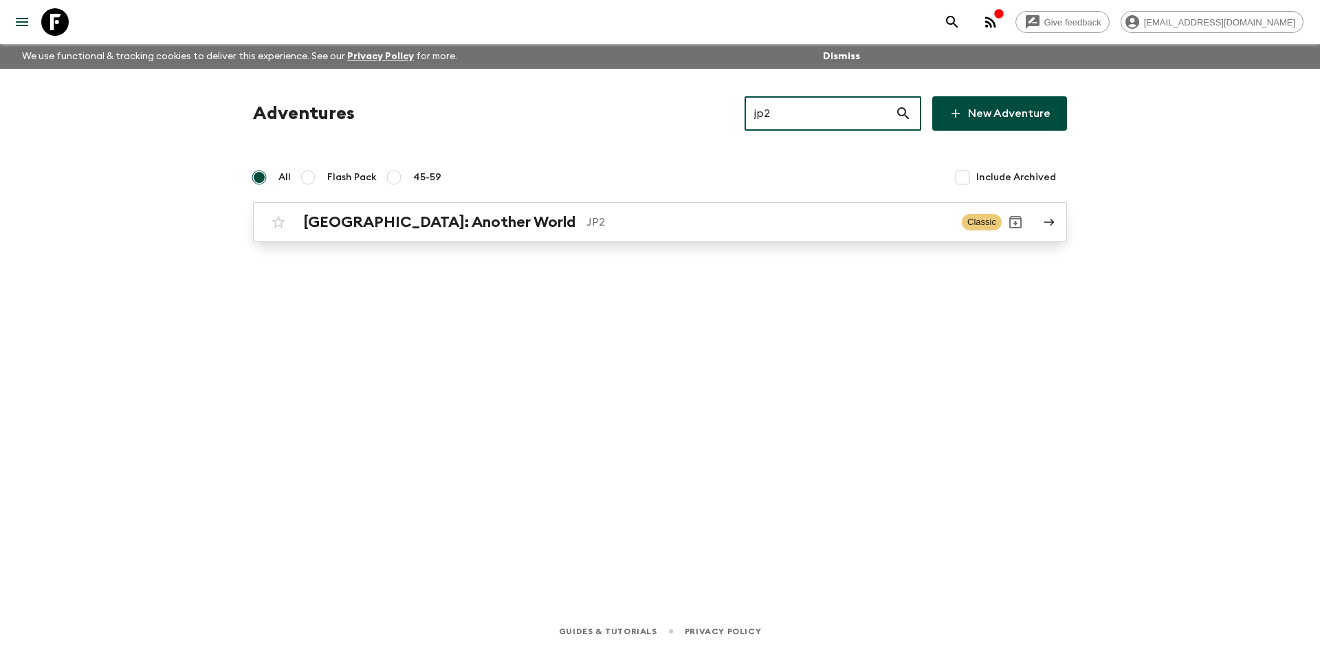
click at [476, 211] on div "[GEOGRAPHIC_DATA]: Another World JP2 Classic" at bounding box center [633, 222] width 737 height 28
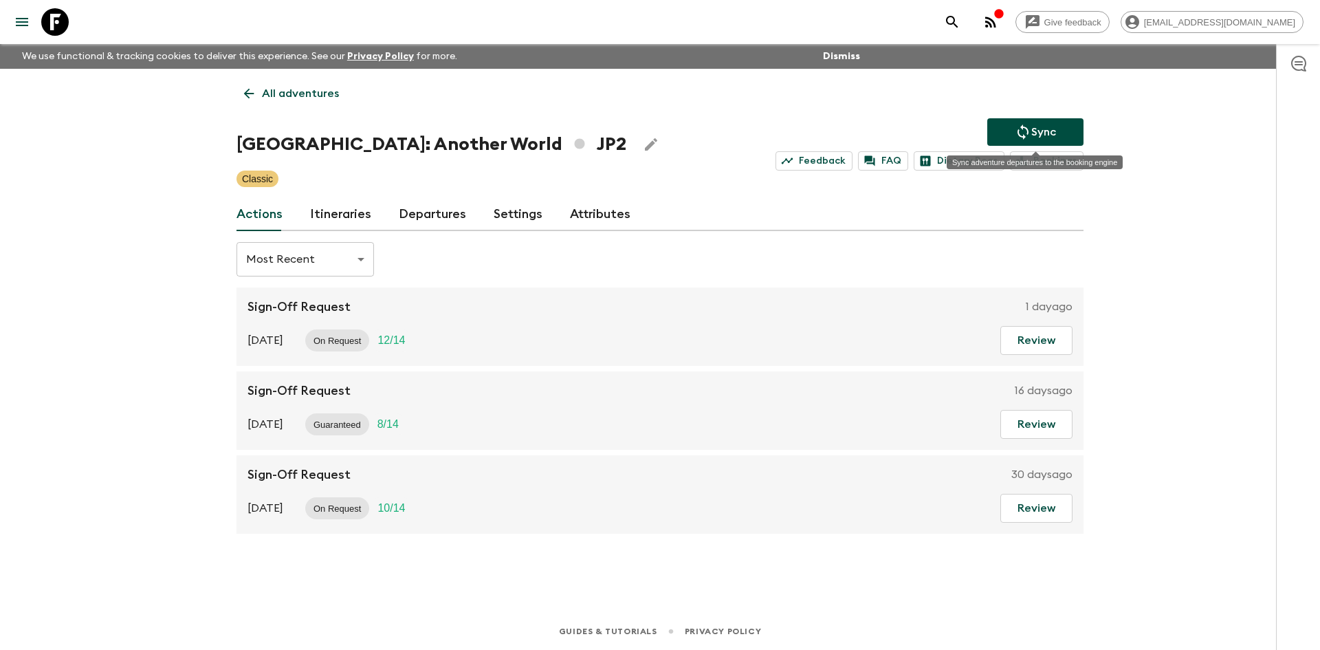
click at [1025, 118] on button "Sync" at bounding box center [1035, 132] width 96 height 28
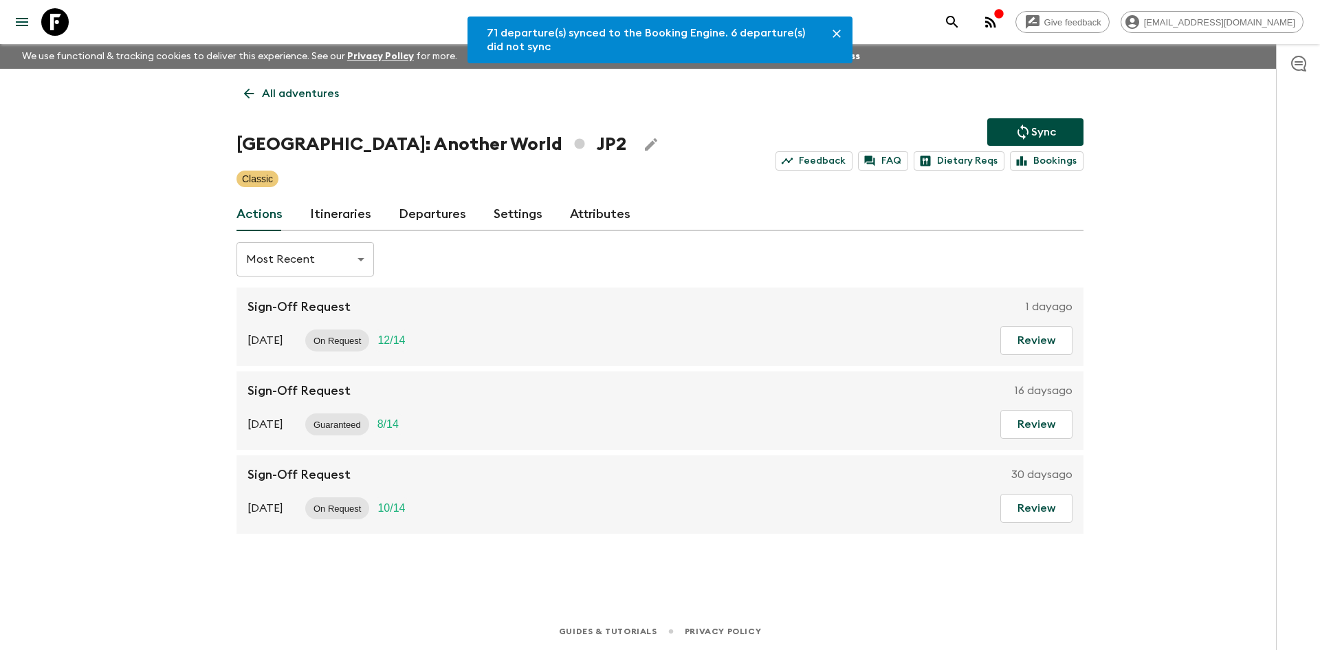
click at [443, 212] on link "Departures" at bounding box center [432, 214] width 67 height 33
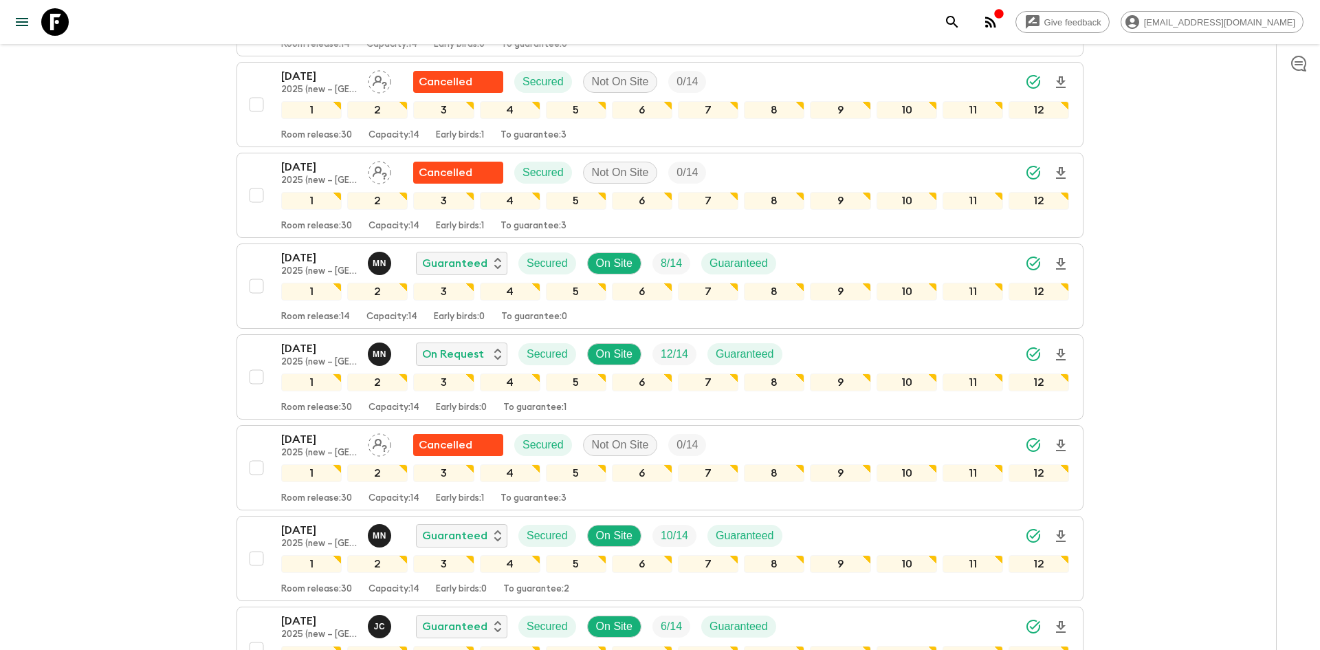
scroll to position [2634, 0]
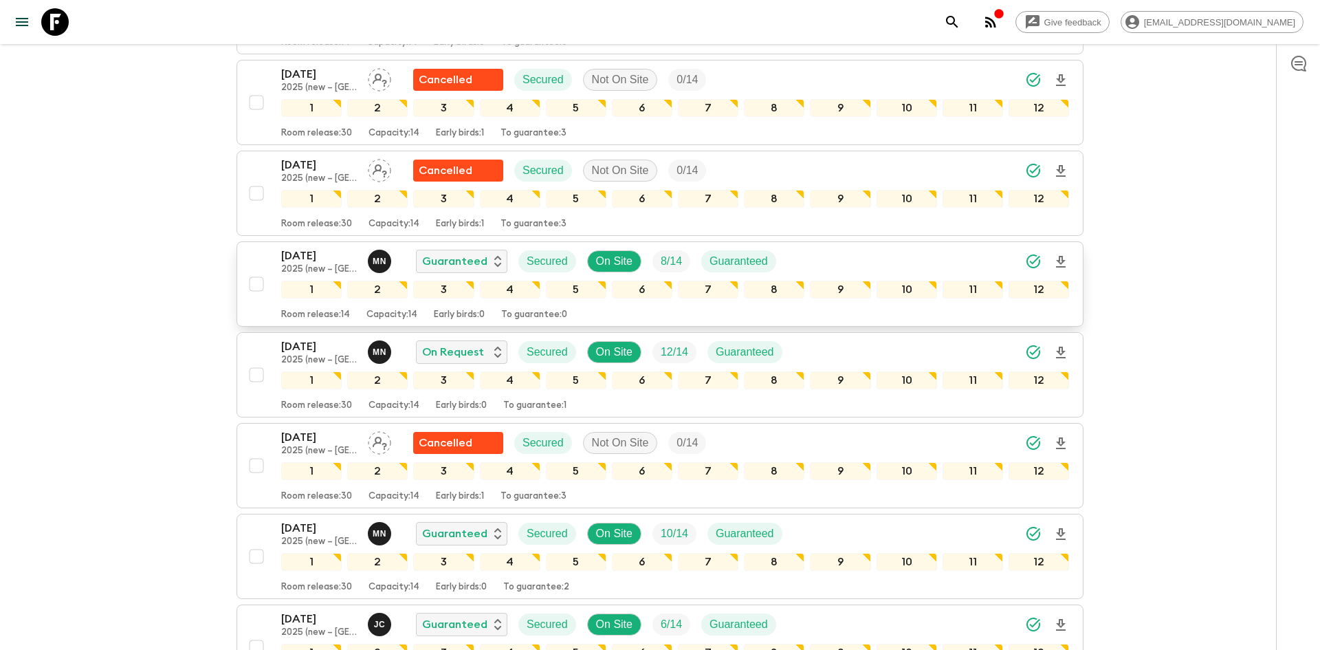
click at [897, 259] on div "[DATE] 2025 (new – [GEOGRAPHIC_DATA]) M N Guaranteed Secured On Site 8 / 14 Gua…" at bounding box center [675, 262] width 788 height 28
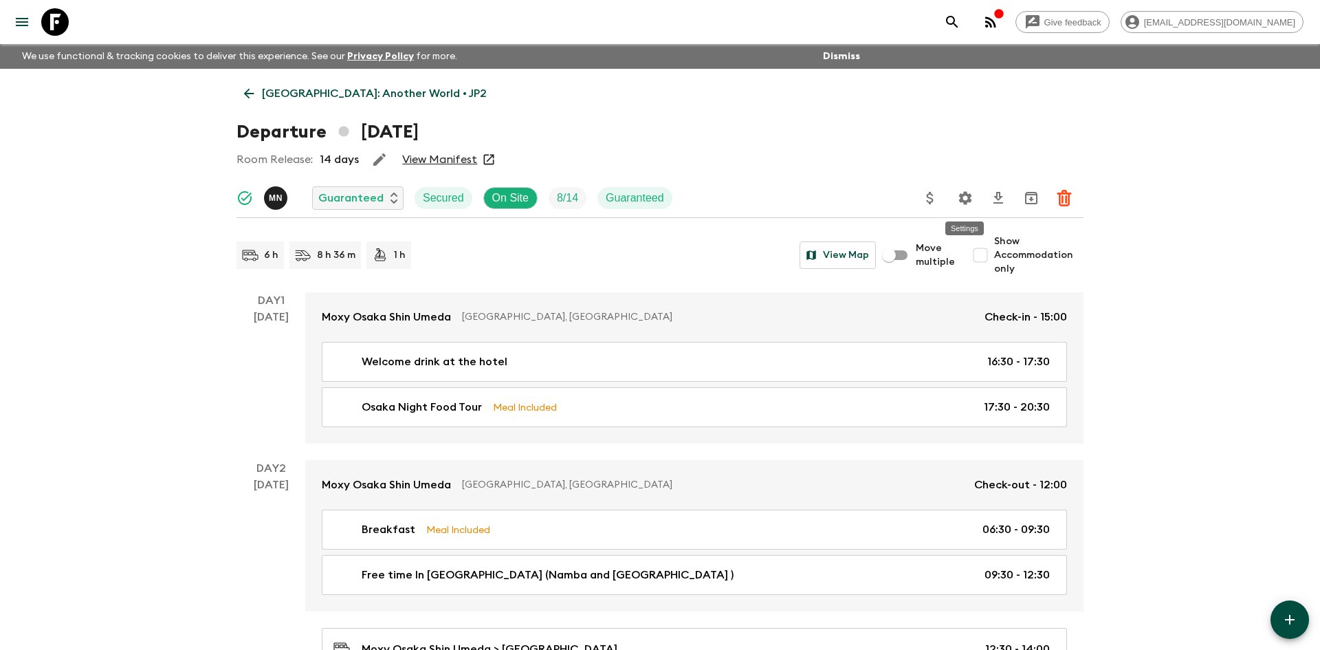
click at [972, 197] on icon "Settings" at bounding box center [965, 198] width 17 height 17
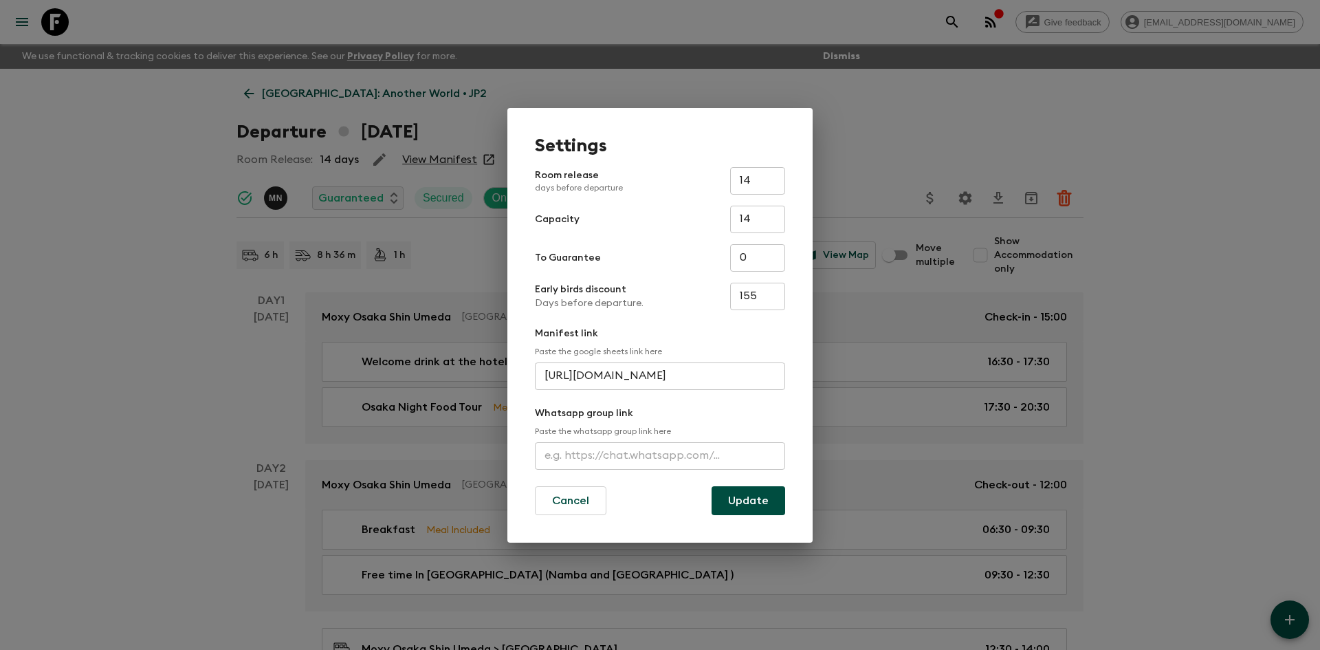
click at [659, 450] on input "text" at bounding box center [660, 456] width 250 height 28
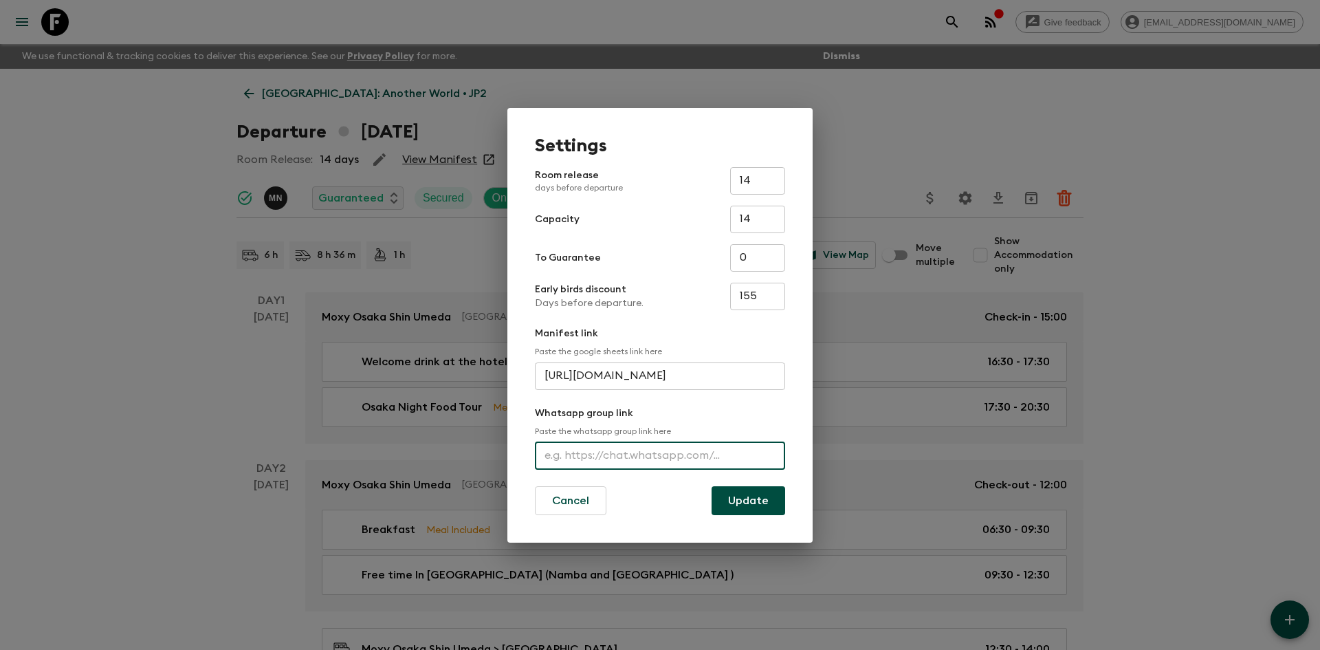
paste input "JP2_[DATE]"
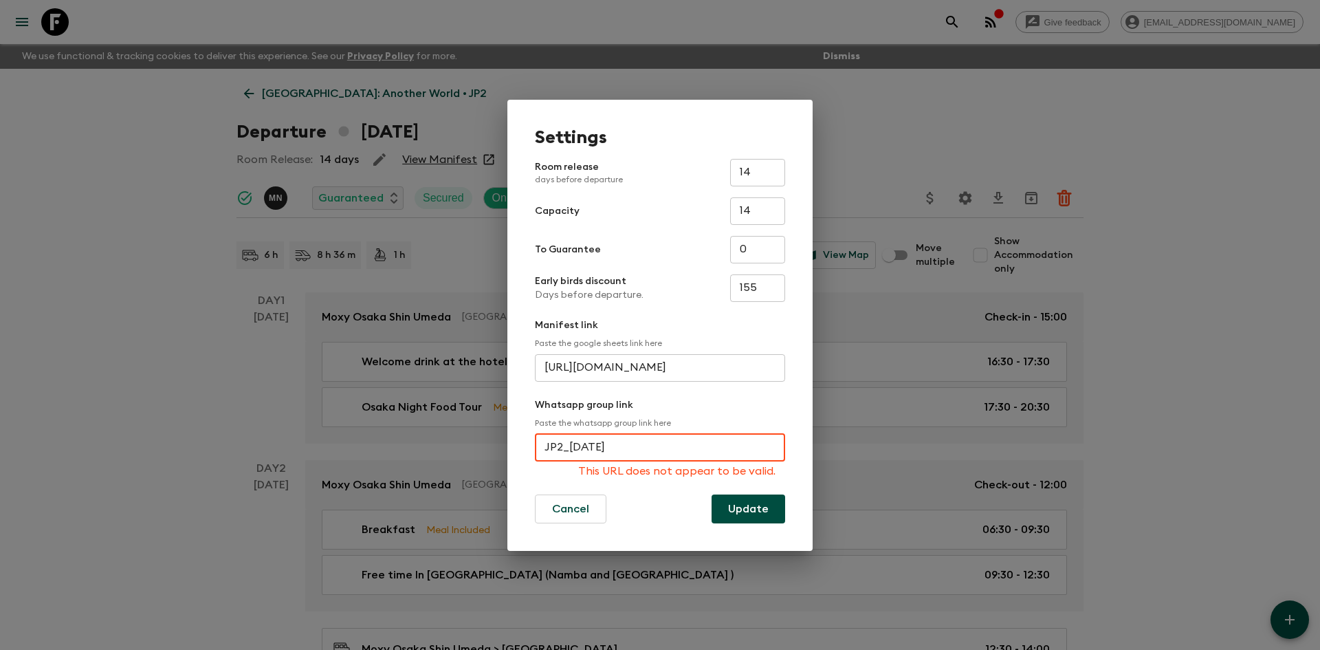
type input "JP2_[DATE]"
drag, startPoint x: 633, startPoint y: 443, endPoint x: 533, endPoint y: 452, distance: 100.1
click at [533, 452] on div "Settings Room release days before departure 14 ​ Capacity 14 ​ To Guarantee 0 ​…" at bounding box center [659, 325] width 305 height 451
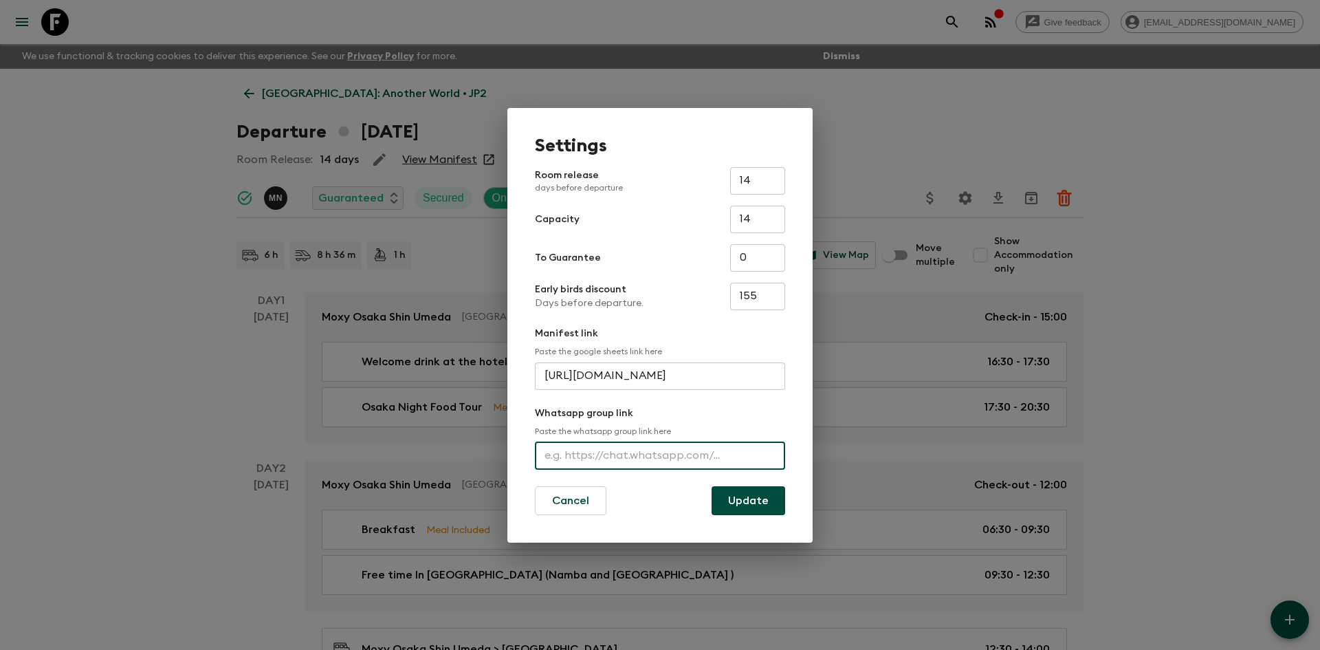
paste input "[URL][DOMAIN_NAME]"
type input "[URL][DOMAIN_NAME]"
click at [770, 498] on button "Update" at bounding box center [749, 500] width 74 height 29
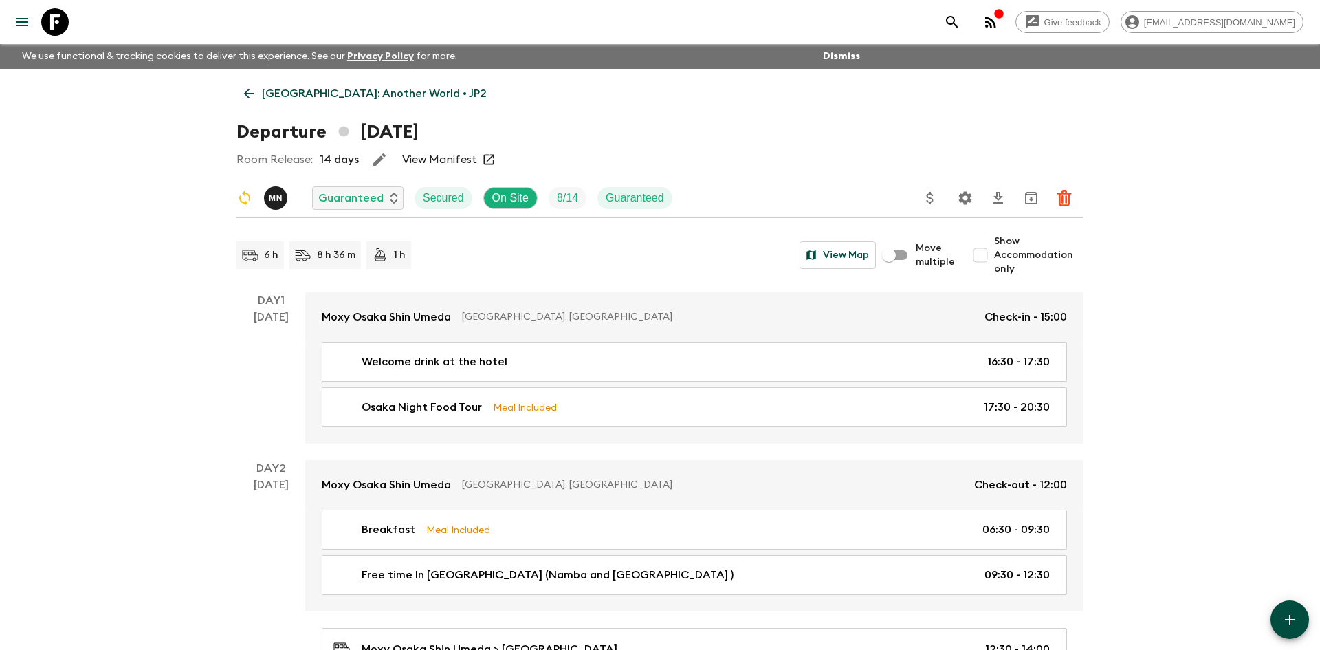
click at [375, 94] on p "[GEOGRAPHIC_DATA]: Another World • JP2" at bounding box center [374, 93] width 225 height 17
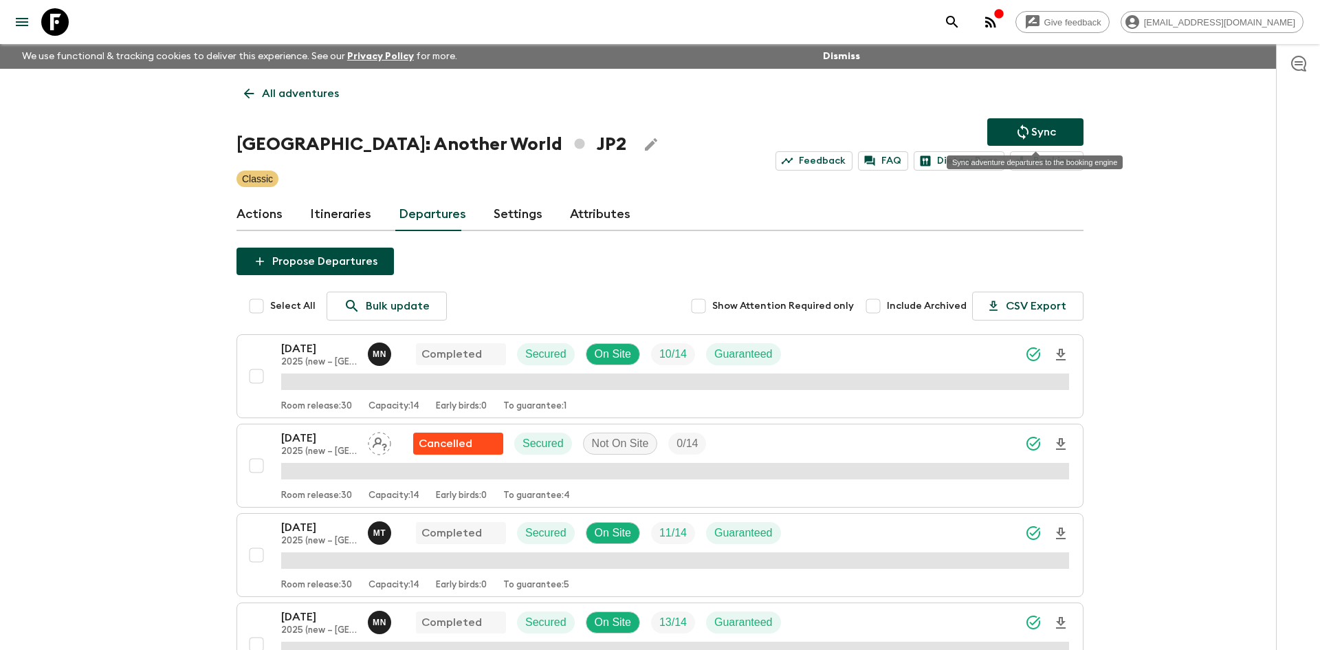
click at [1040, 129] on p "Sync" at bounding box center [1043, 132] width 25 height 17
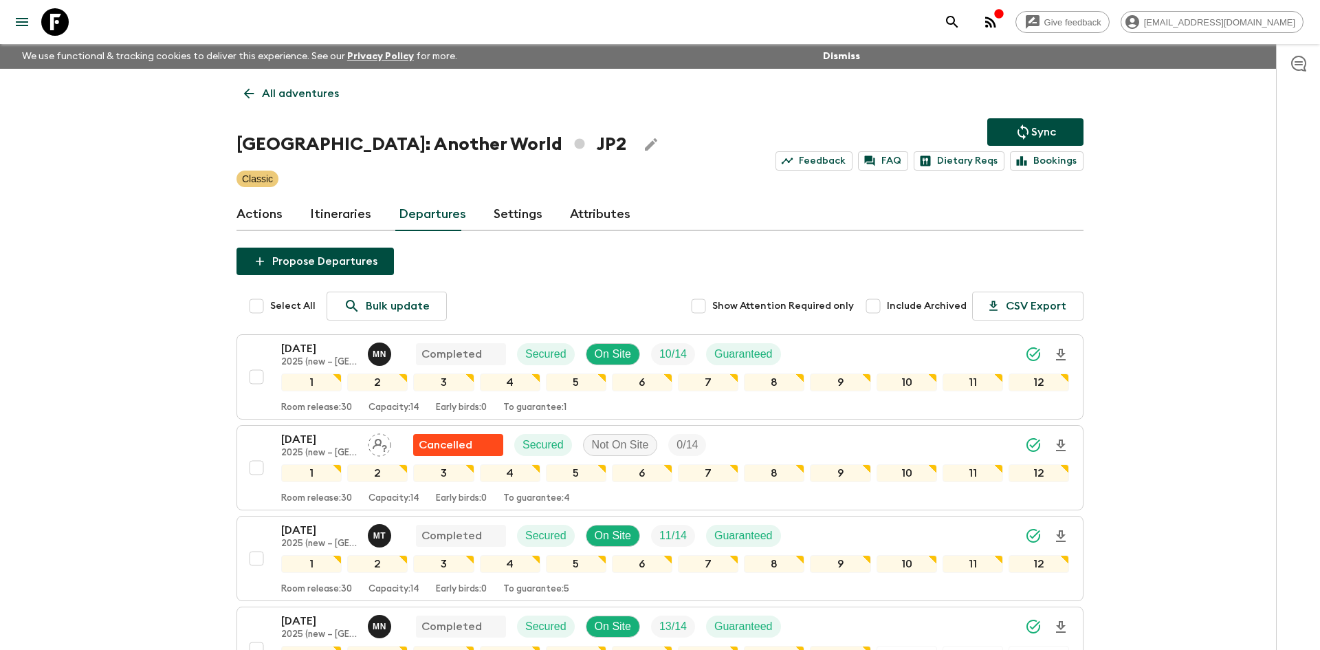
click at [322, 83] on link "All adventures" at bounding box center [292, 94] width 110 height 28
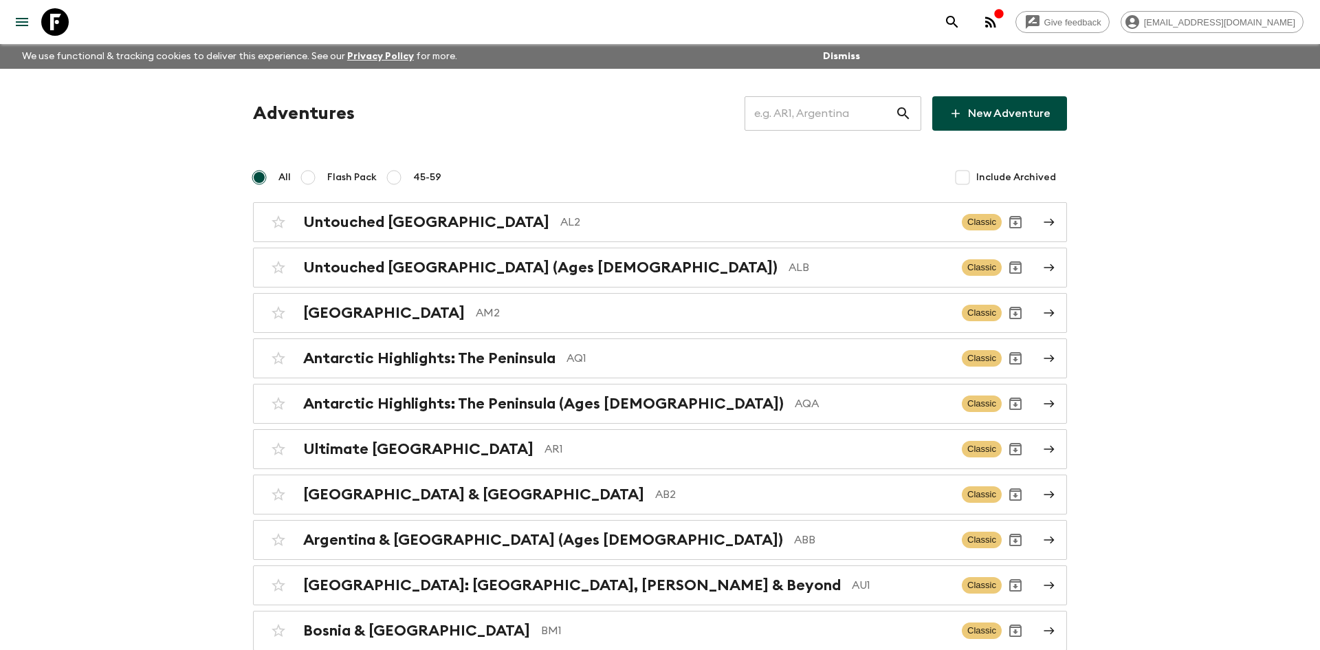
click at [788, 115] on input "text" at bounding box center [820, 113] width 151 height 39
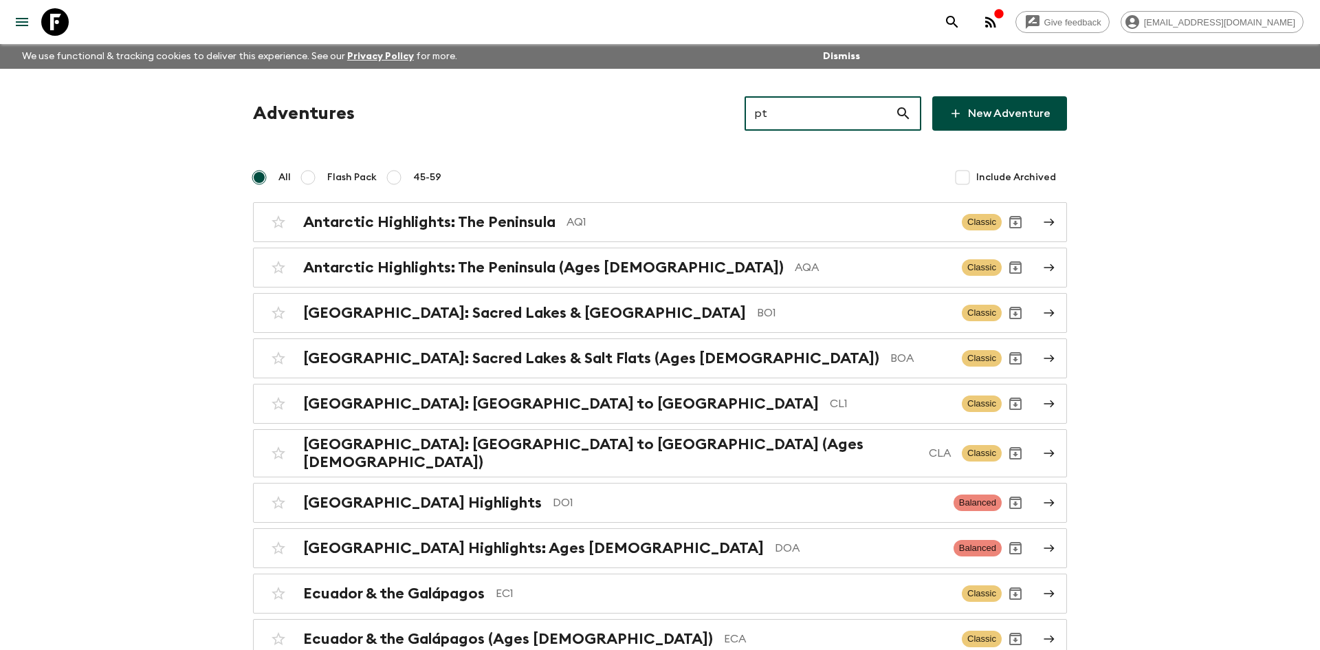
type input "pta"
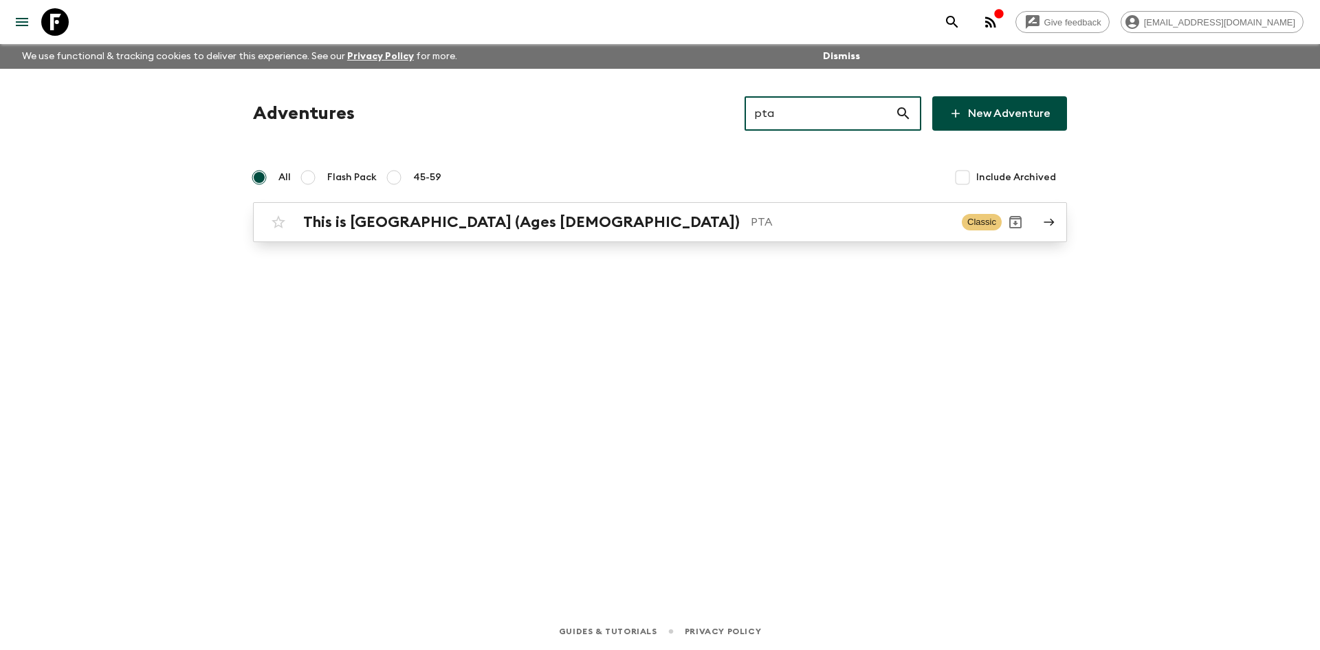
click at [469, 217] on h2 "This is [GEOGRAPHIC_DATA] (Ages [DEMOGRAPHIC_DATA])" at bounding box center [521, 222] width 437 height 18
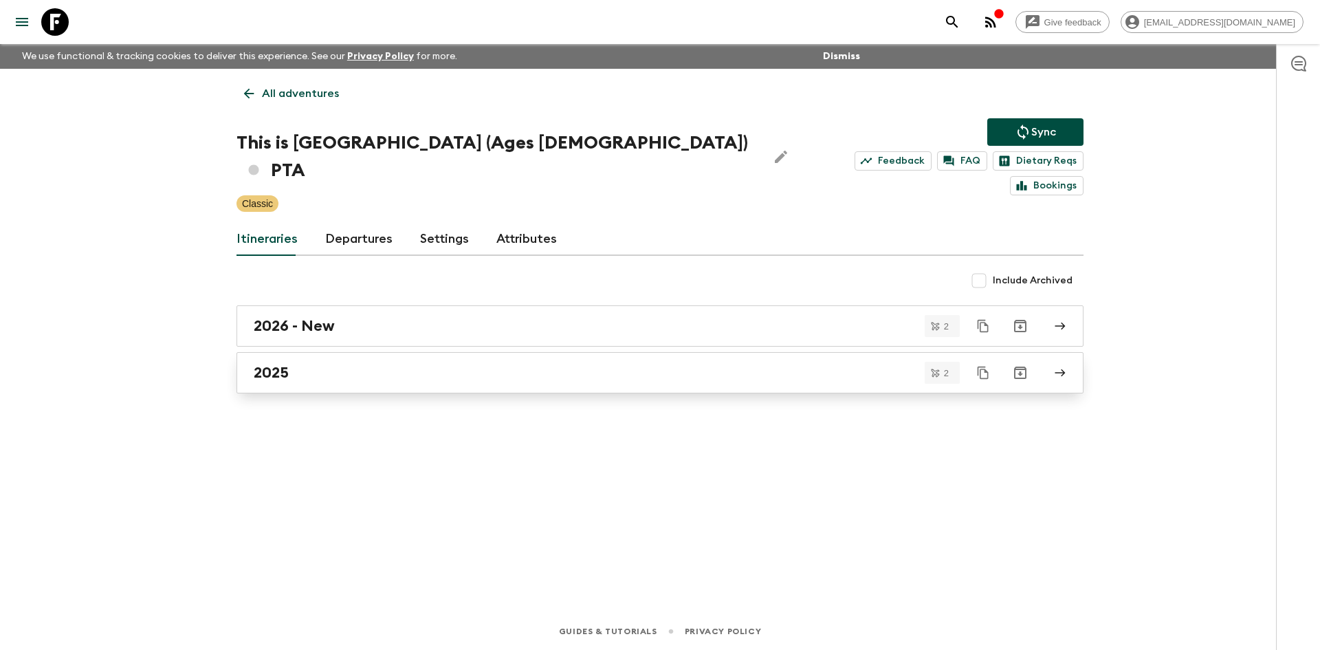
click at [451, 364] on div "2025" at bounding box center [647, 373] width 787 height 18
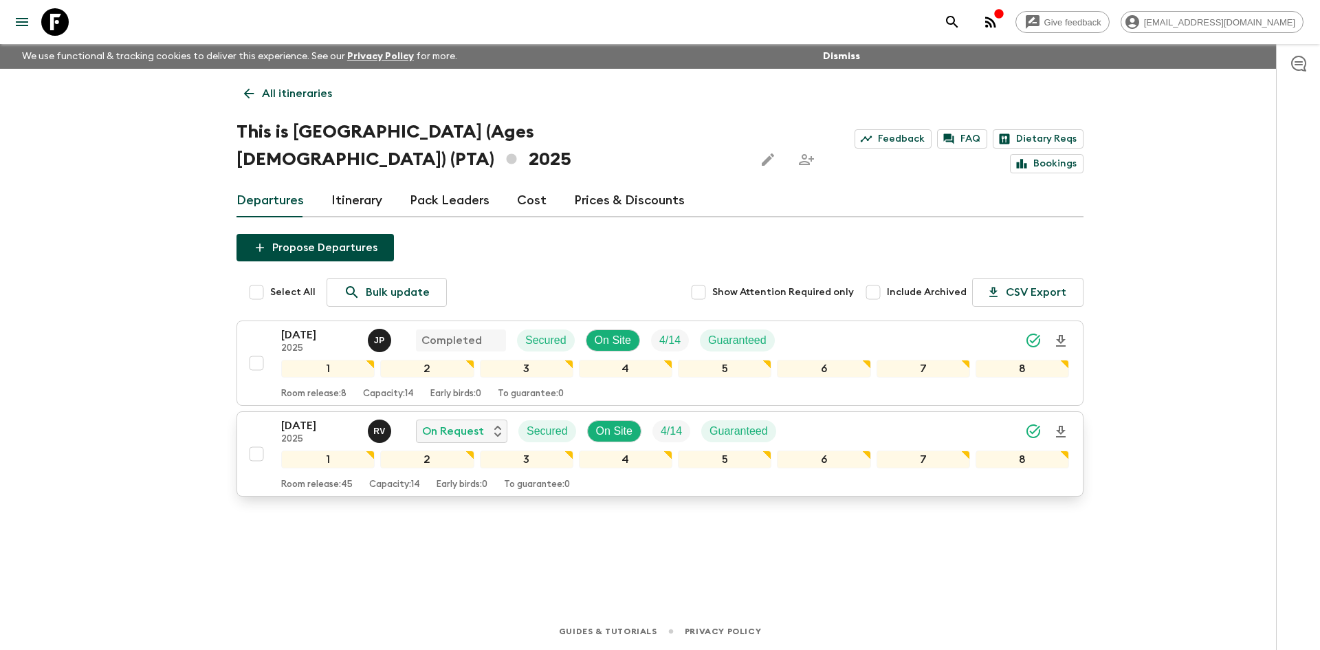
click at [855, 417] on div "[DATE] 2025 R V On Request Secured On Site 4 / 14 Guaranteed" at bounding box center [675, 431] width 788 height 28
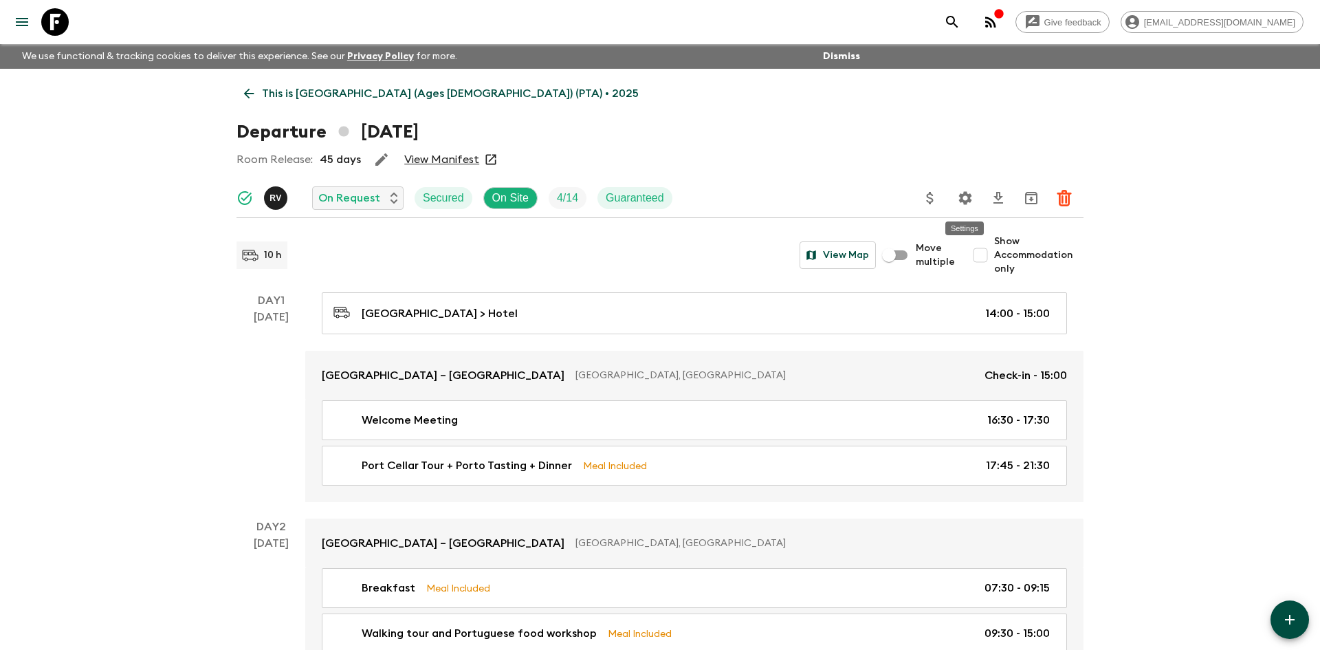
click at [962, 197] on icon "Settings" at bounding box center [965, 197] width 13 height 13
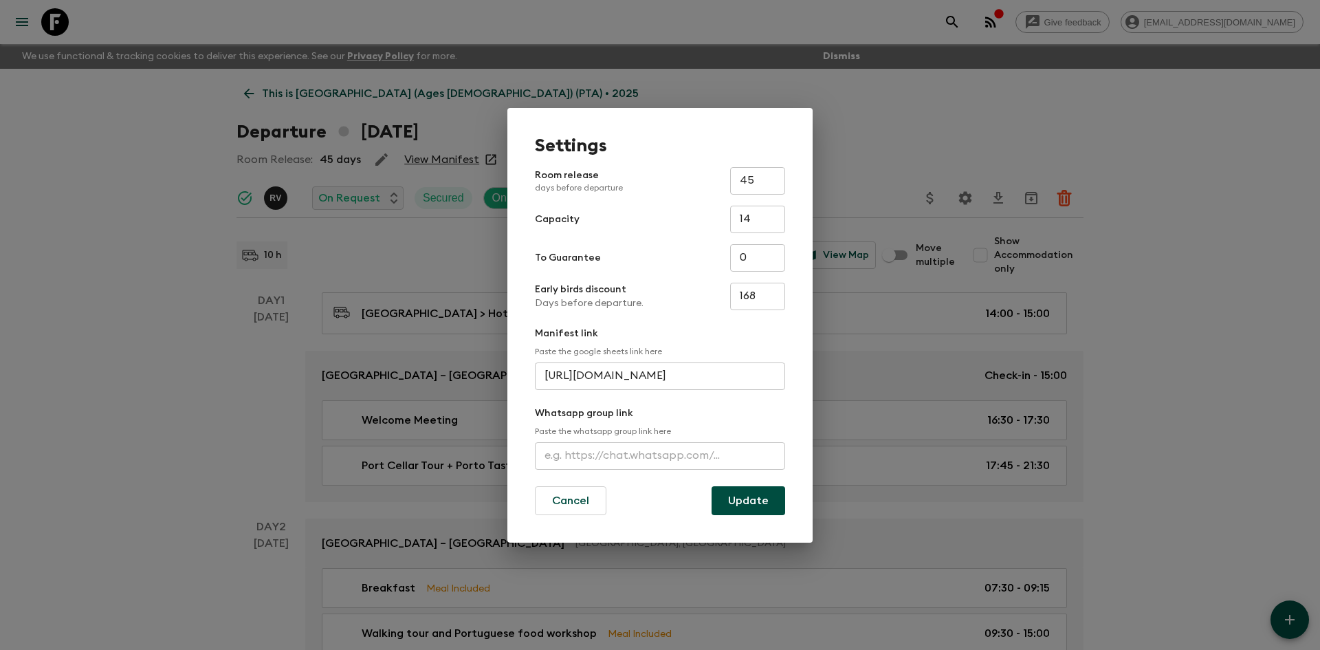
click at [611, 454] on input "text" at bounding box center [660, 456] width 250 height 28
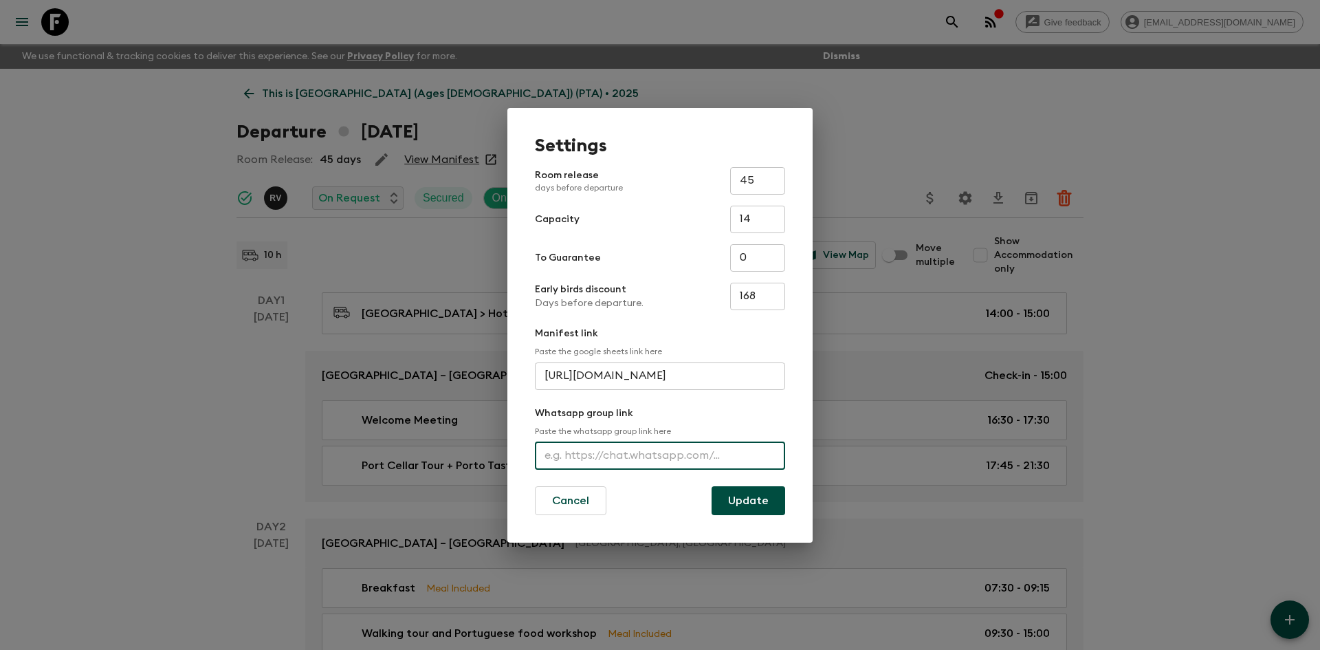
paste input "[URL][DOMAIN_NAME]"
type input "[URL][DOMAIN_NAME]"
click at [736, 496] on button "Update" at bounding box center [749, 500] width 74 height 29
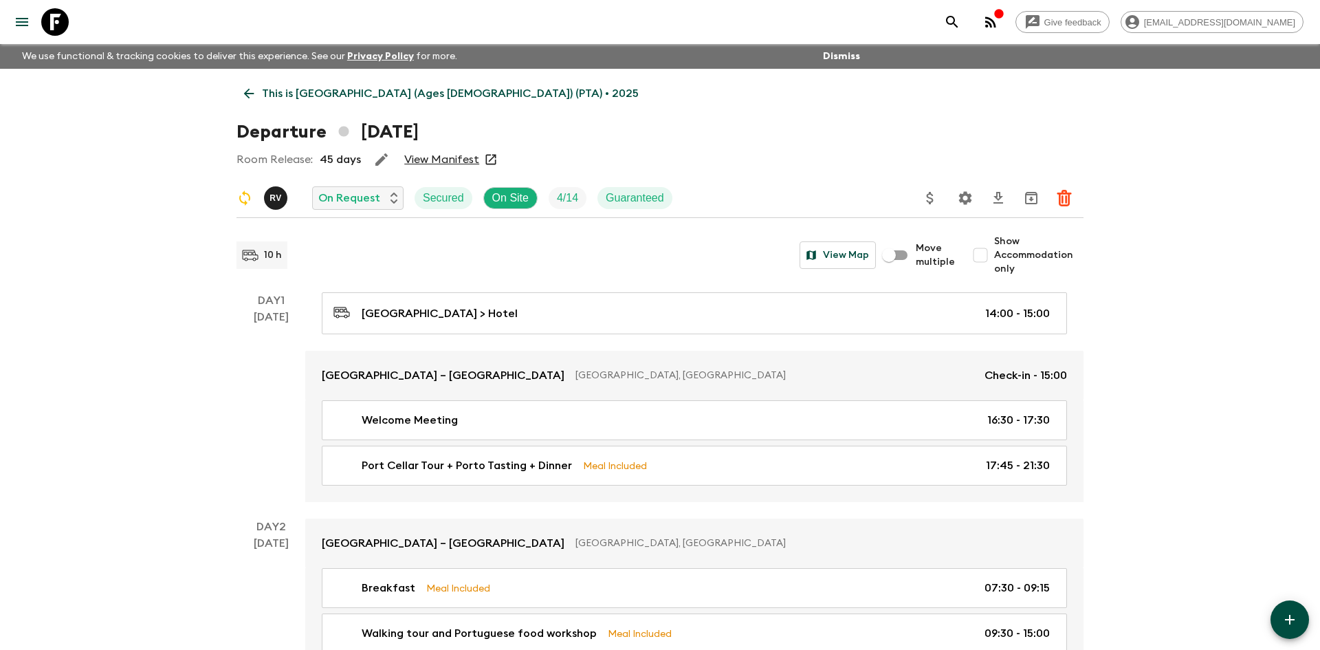
click at [384, 92] on p "This is [GEOGRAPHIC_DATA] (Ages [DEMOGRAPHIC_DATA]) (PTA) • 2025" at bounding box center [450, 93] width 377 height 17
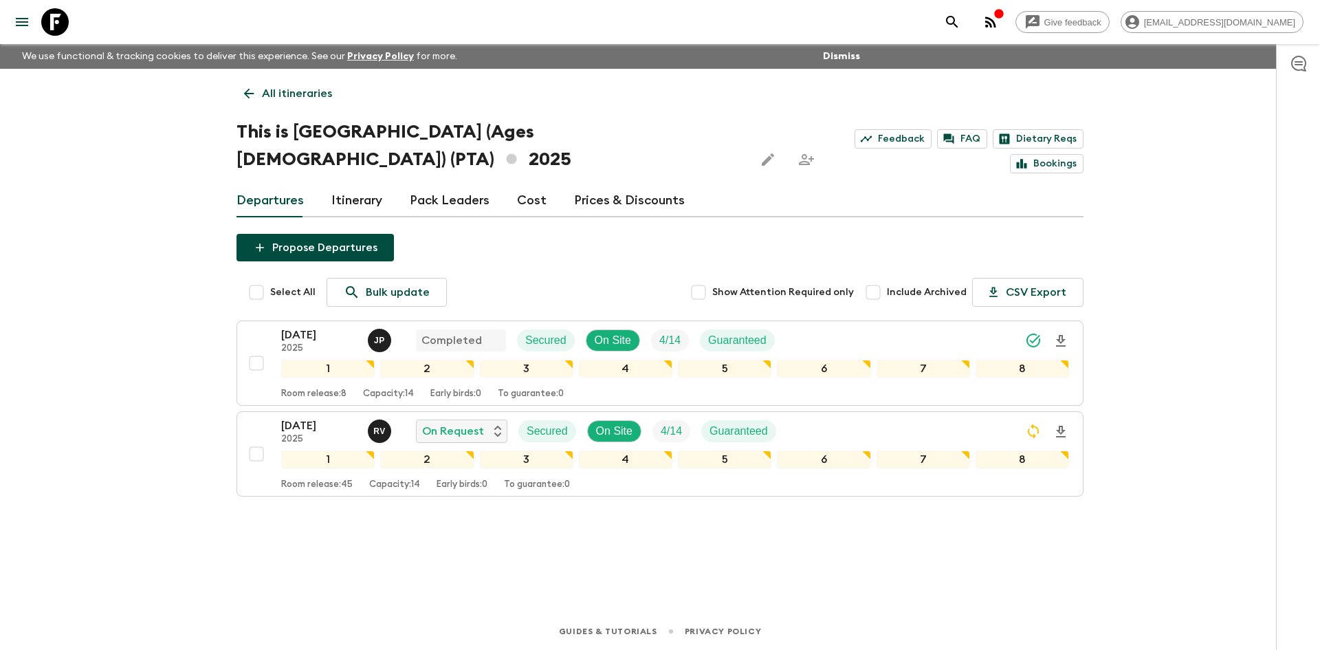
click at [318, 89] on p "All itineraries" at bounding box center [297, 93] width 70 height 17
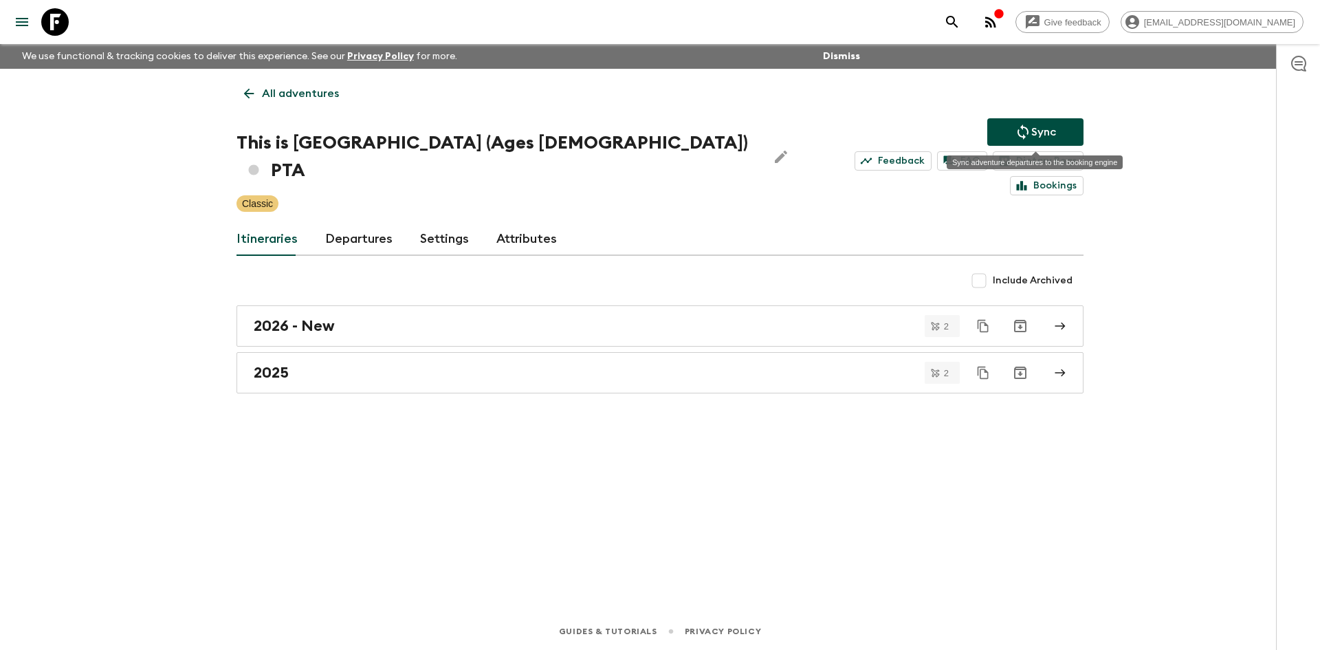
click at [1029, 128] on icon "Sync adventure departures to the booking engine" at bounding box center [1023, 132] width 17 height 17
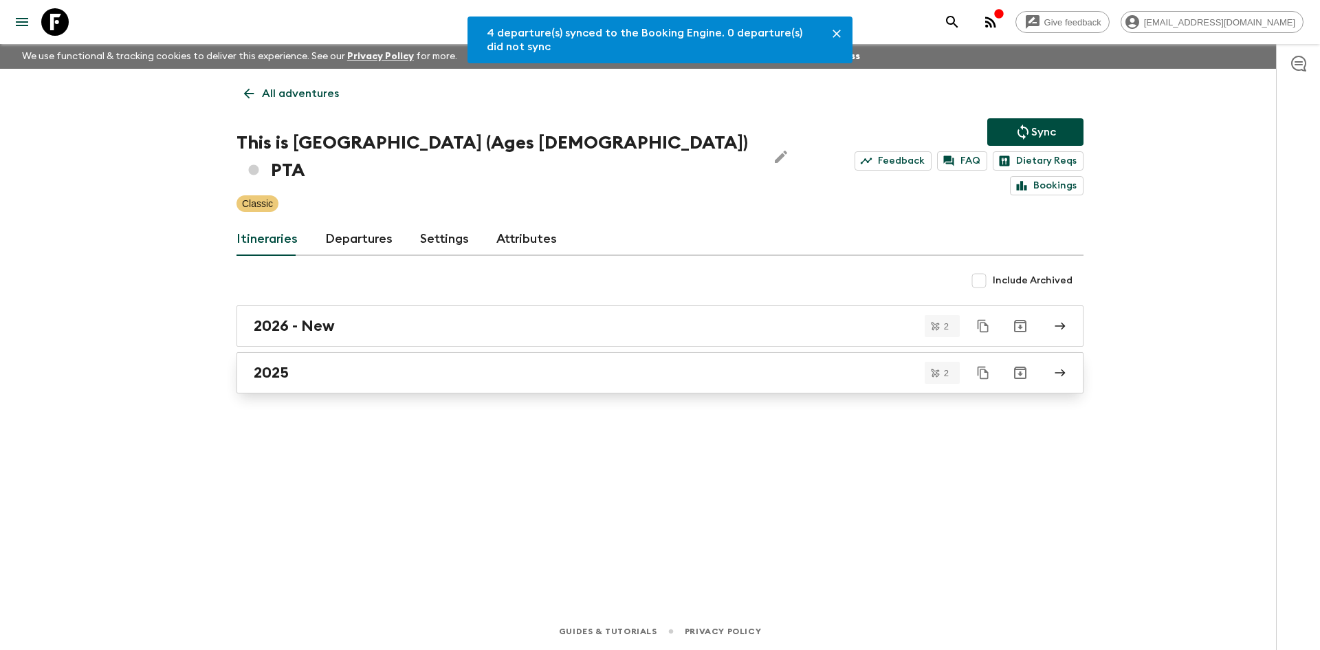
click at [418, 364] on div "2025" at bounding box center [647, 373] width 787 height 18
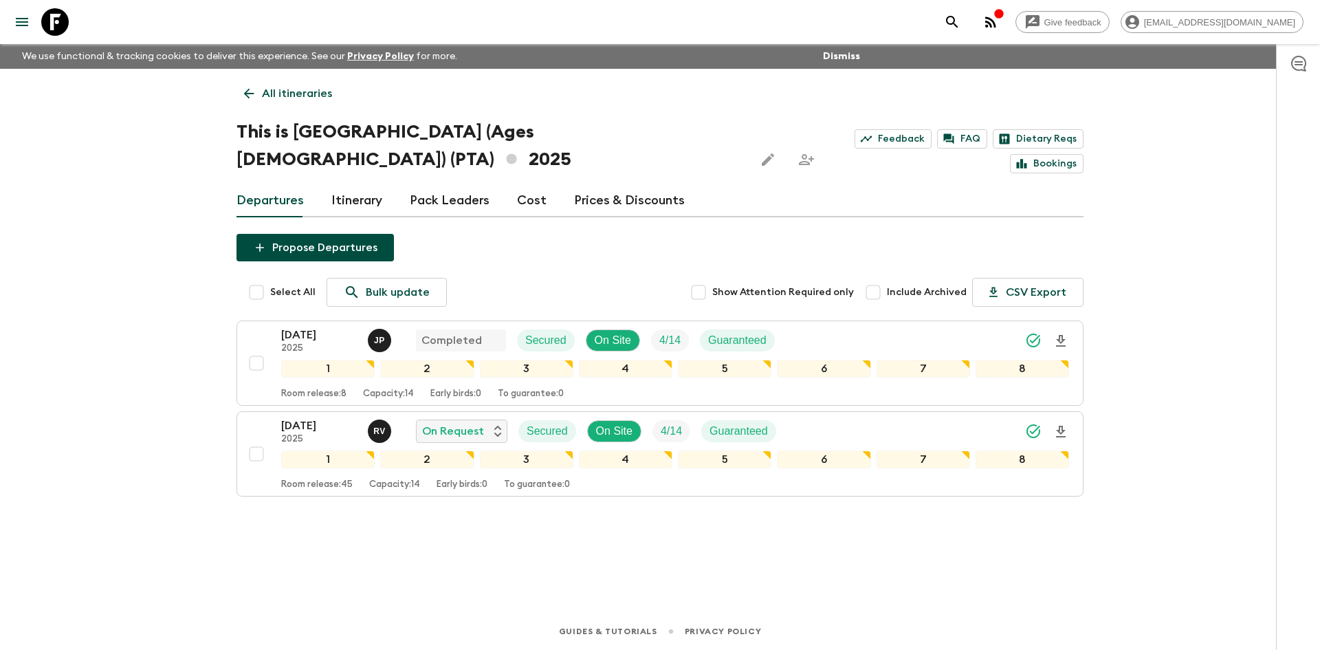
click at [316, 97] on p "All itineraries" at bounding box center [297, 93] width 70 height 17
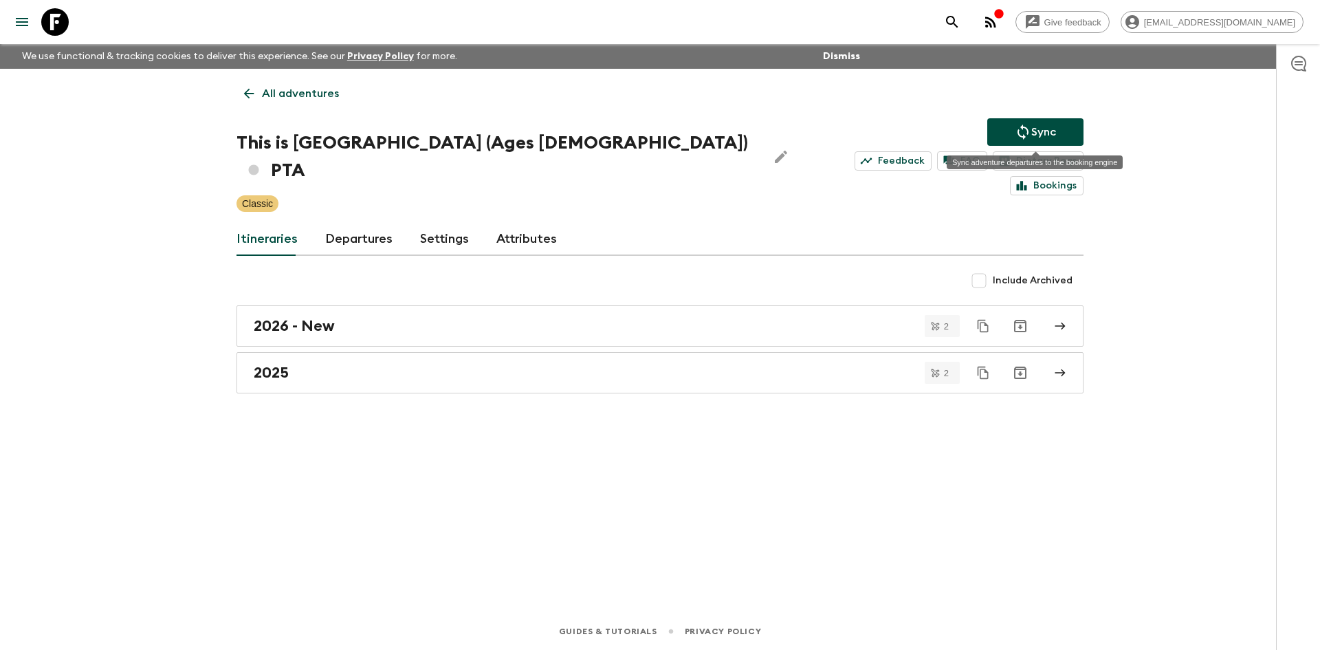
click at [1013, 131] on button "Sync" at bounding box center [1035, 132] width 96 height 28
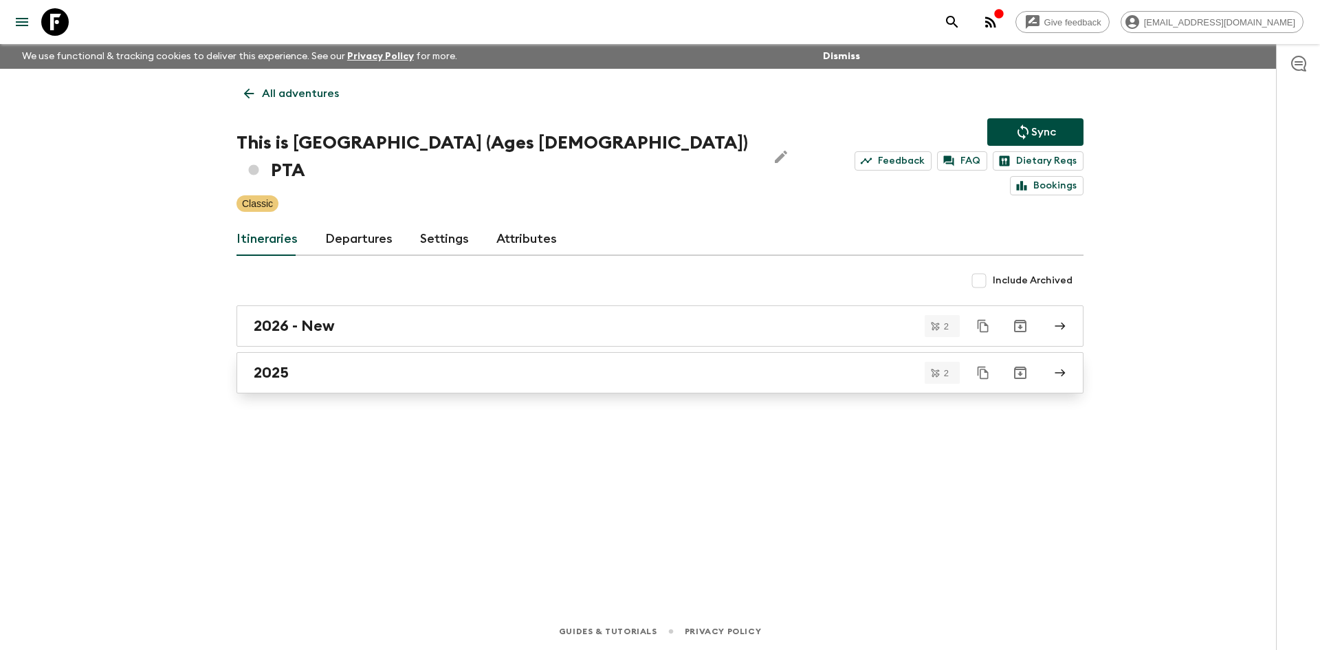
click at [573, 364] on div "2025" at bounding box center [647, 373] width 787 height 18
